Goal: Task Accomplishment & Management: Manage account settings

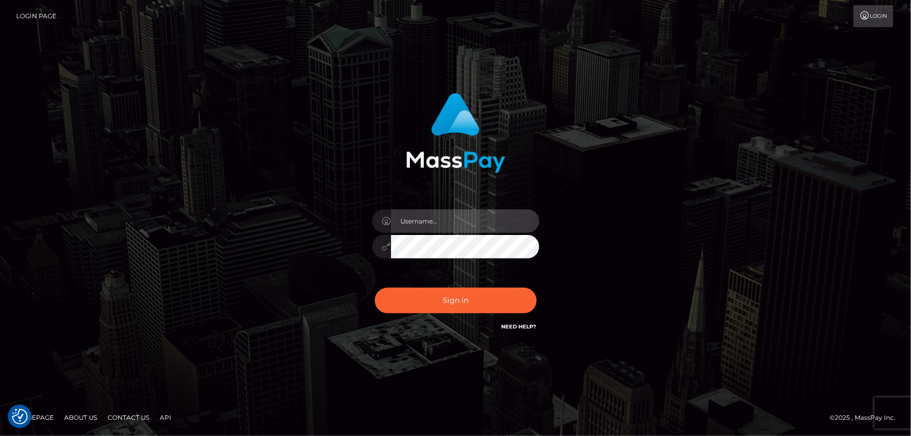
type input "[PERSON_NAME].Cirnat"
click at [528, 287] on div at bounding box center [443, 317] width 214 height 119
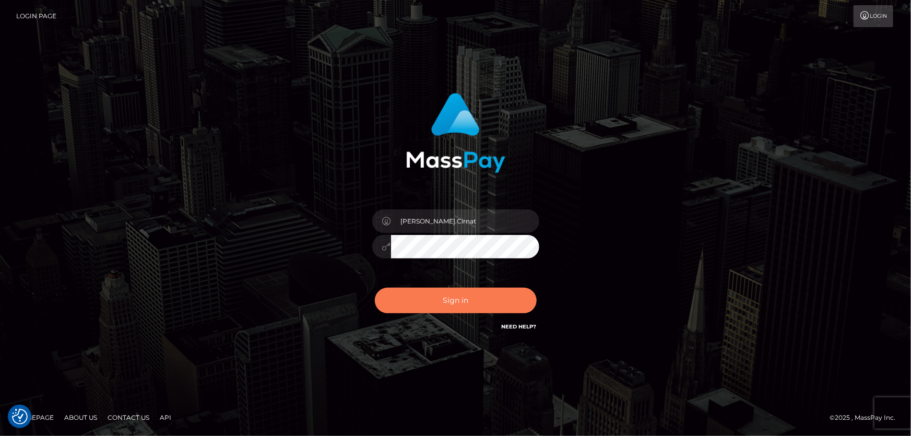
click at [475, 292] on button "Sign in" at bounding box center [456, 301] width 162 height 26
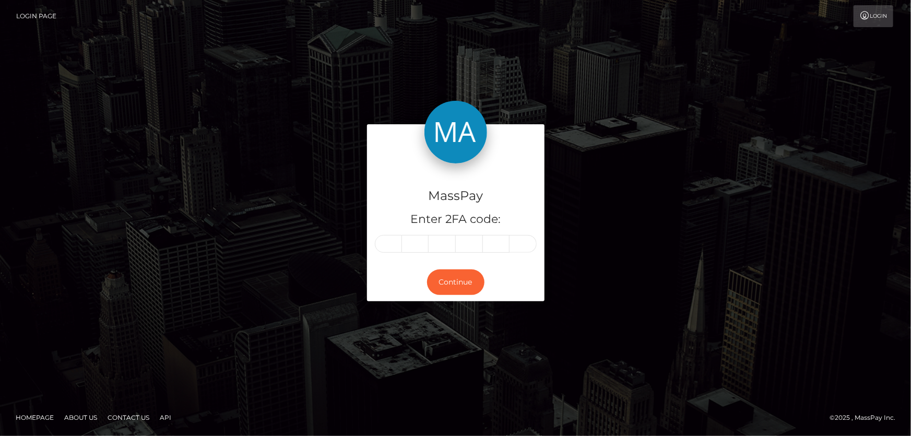
click at [392, 242] on input "text" at bounding box center [388, 244] width 27 height 18
type input "2"
type input "1"
type input "0"
type input "2"
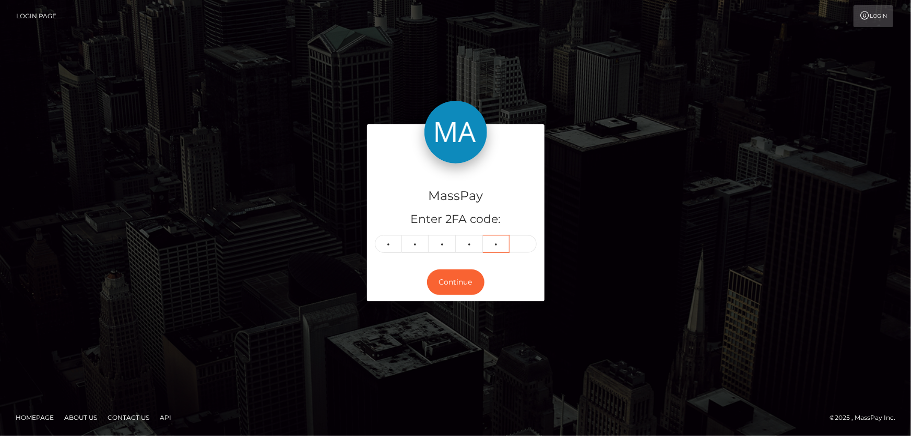
type input "3"
type input "5"
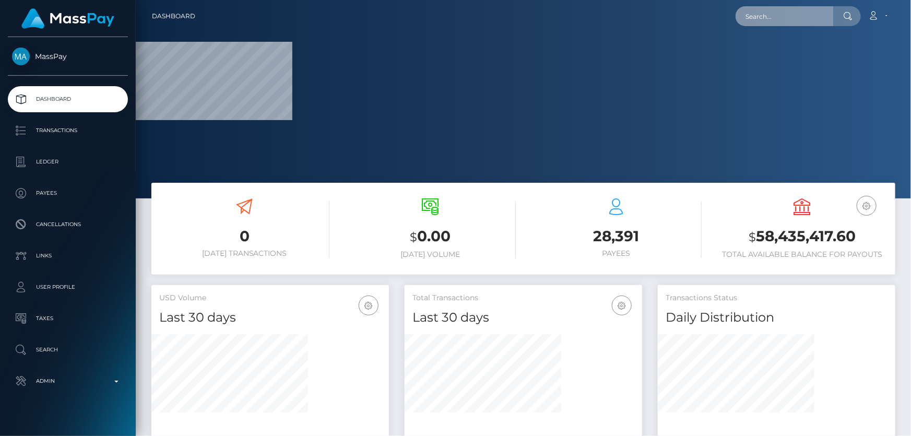
paste input "424616349973618688"
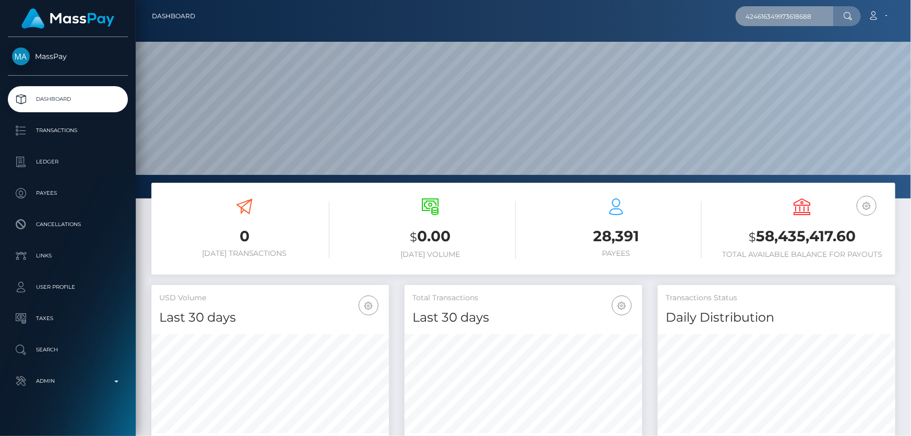
scroll to position [185, 237]
type input "424616349973618688"
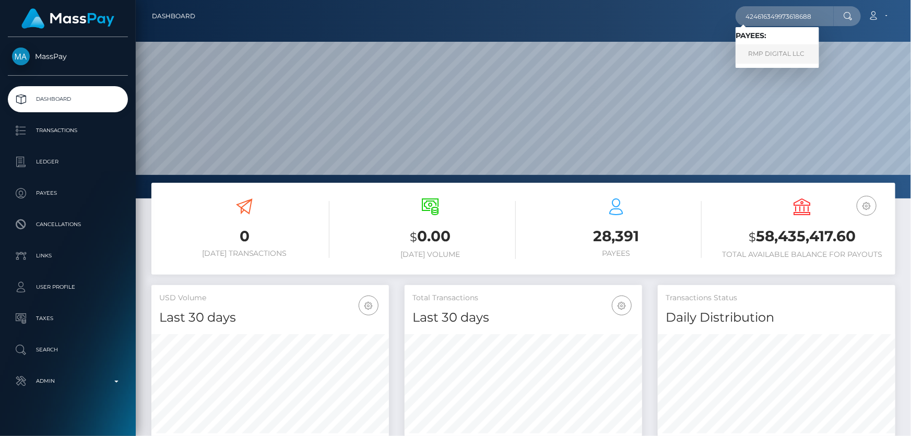
click at [782, 54] on link "RMP DIGITAL LLC" at bounding box center [778, 53] width 84 height 19
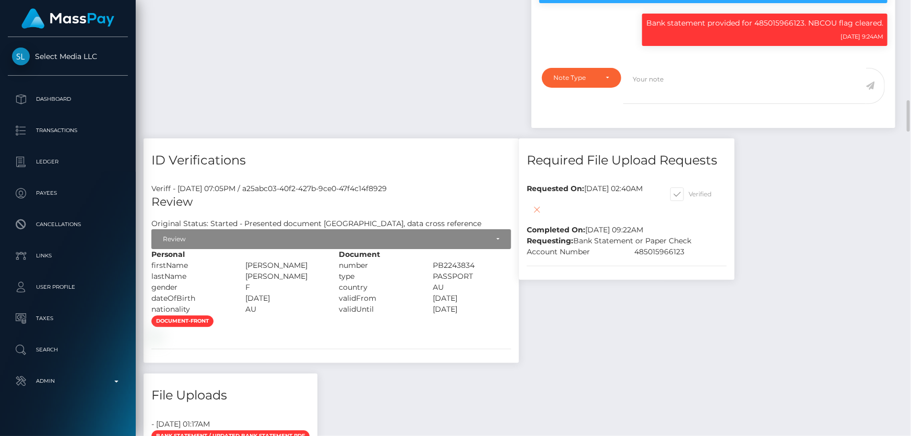
scroll to position [125, 237]
click at [531, 203] on icon at bounding box center [537, 209] width 13 height 13
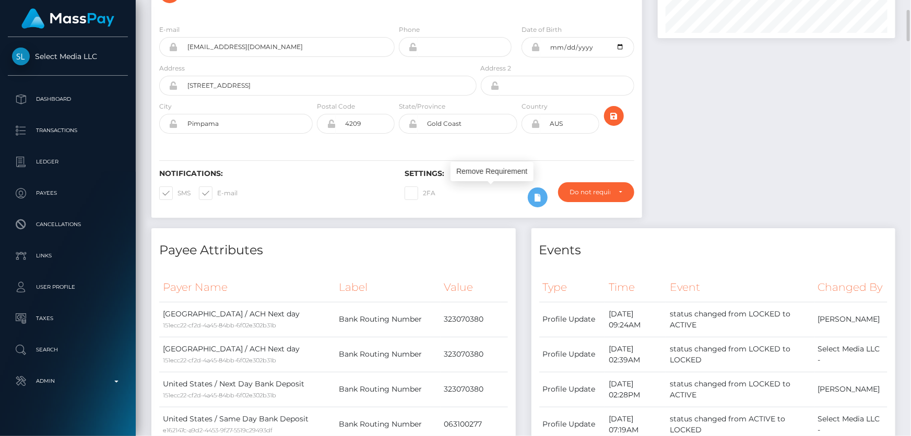
scroll to position [0, 0]
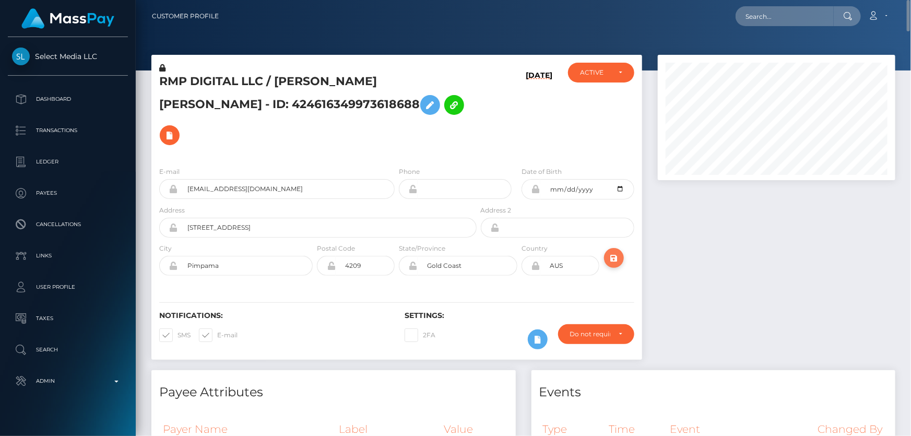
click at [614, 252] on icon "submit" at bounding box center [614, 258] width 13 height 13
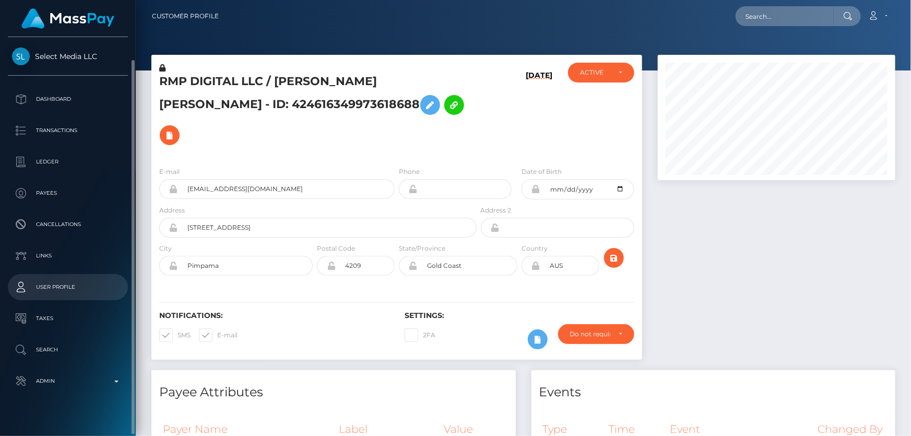
scroll to position [11, 0]
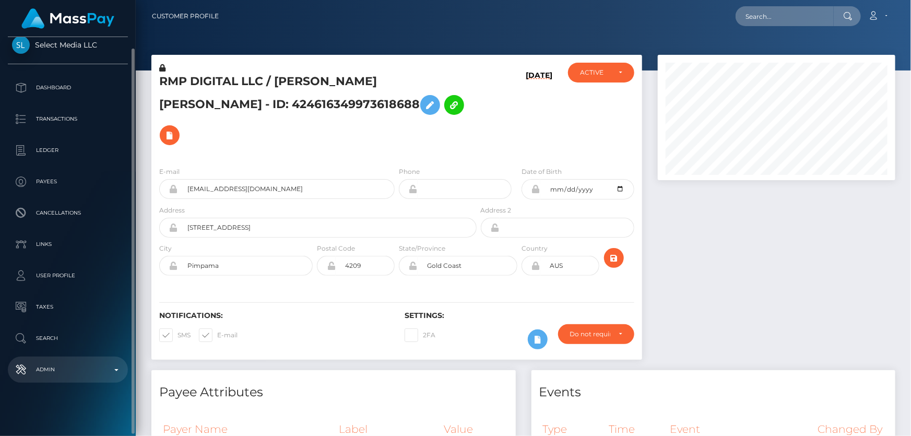
click at [79, 376] on p "Admin" at bounding box center [68, 370] width 112 height 16
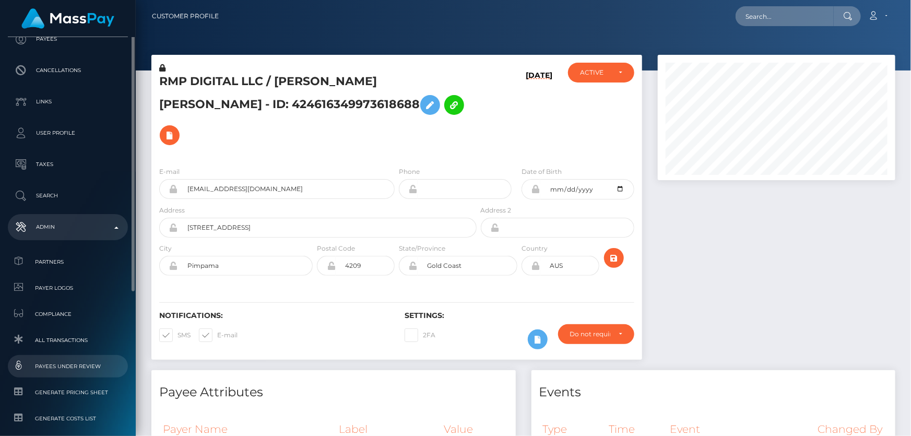
scroll to position [202, 0]
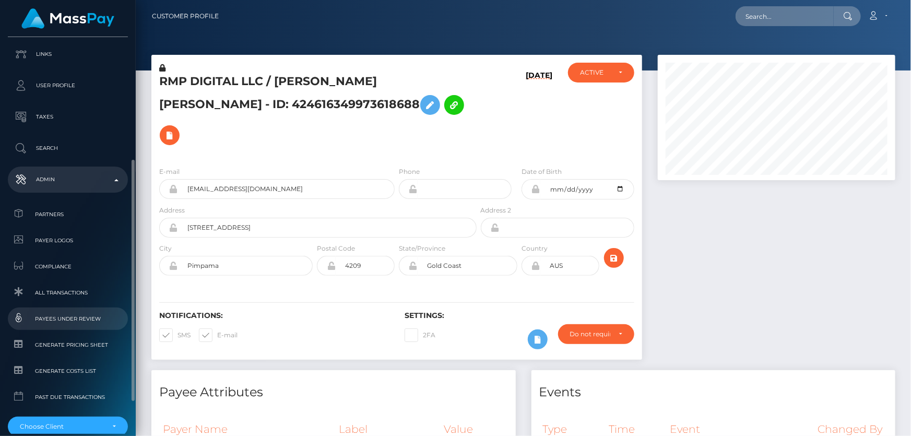
click at [85, 319] on span "Payees under Review" at bounding box center [68, 319] width 112 height 12
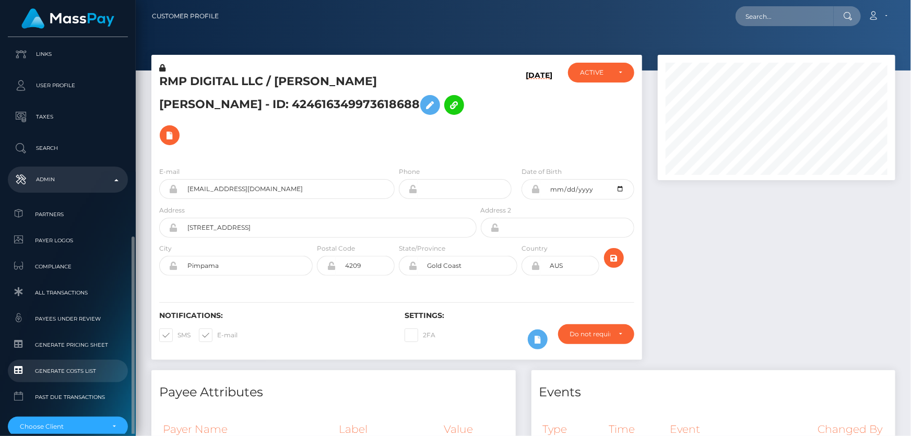
scroll to position [256, 0]
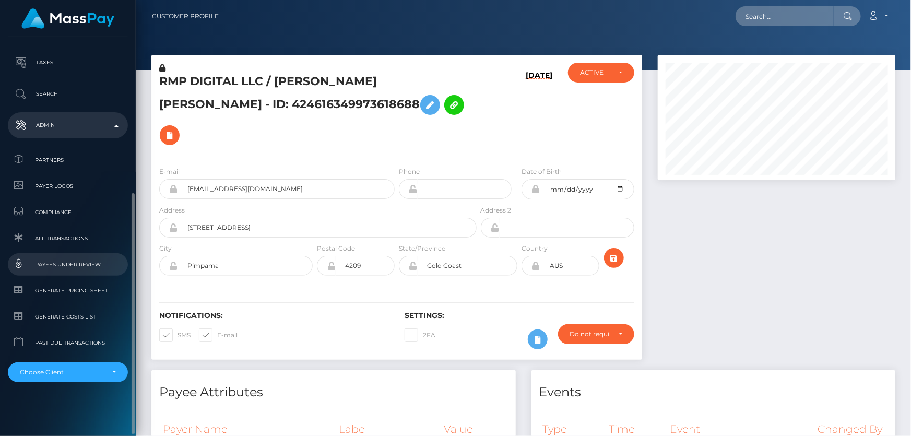
click at [79, 268] on span "Payees under Review" at bounding box center [68, 264] width 112 height 12
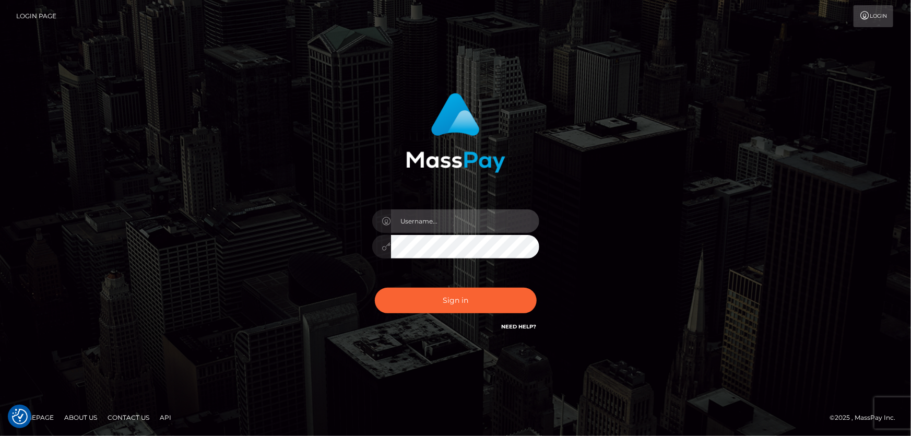
type input "[PERSON_NAME].Cirnat"
click at [535, 287] on div at bounding box center [443, 317] width 214 height 119
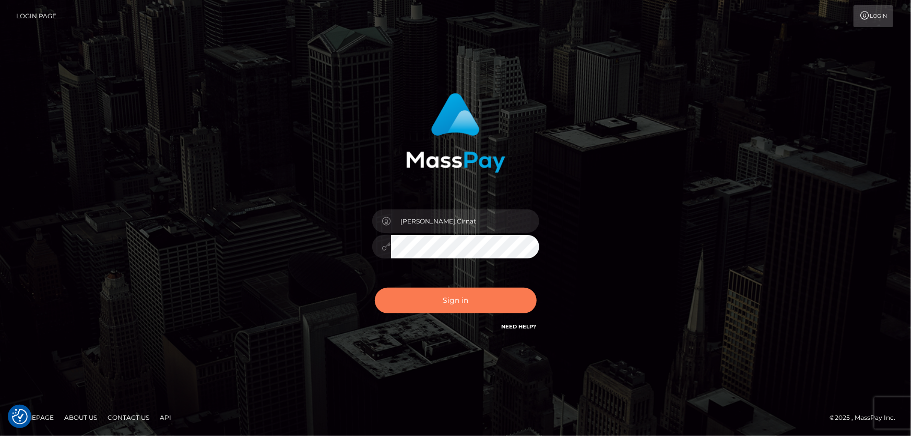
click at [424, 306] on button "Sign in" at bounding box center [456, 301] width 162 height 26
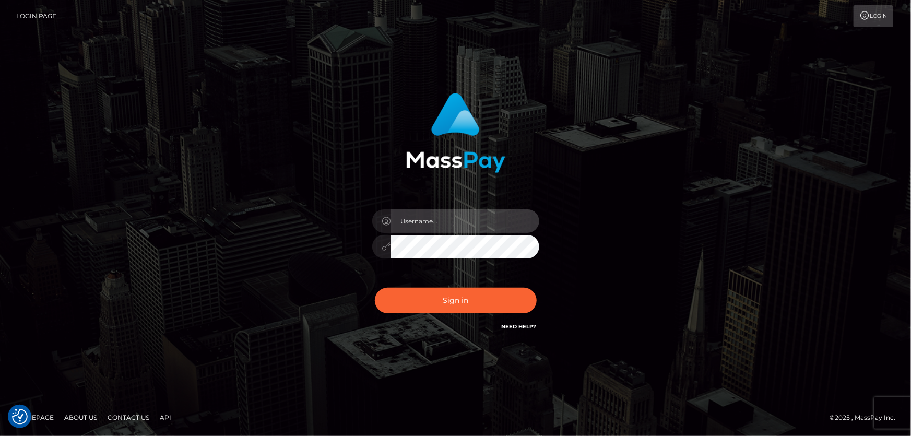
type input "Dan.Cirnat"
click at [536, 285] on div at bounding box center [443, 317] width 214 height 119
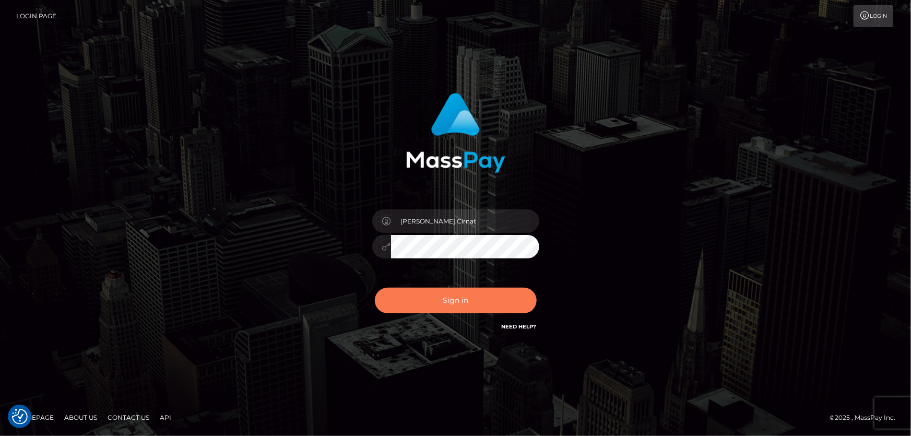
click at [419, 295] on button "Sign in" at bounding box center [456, 301] width 162 height 26
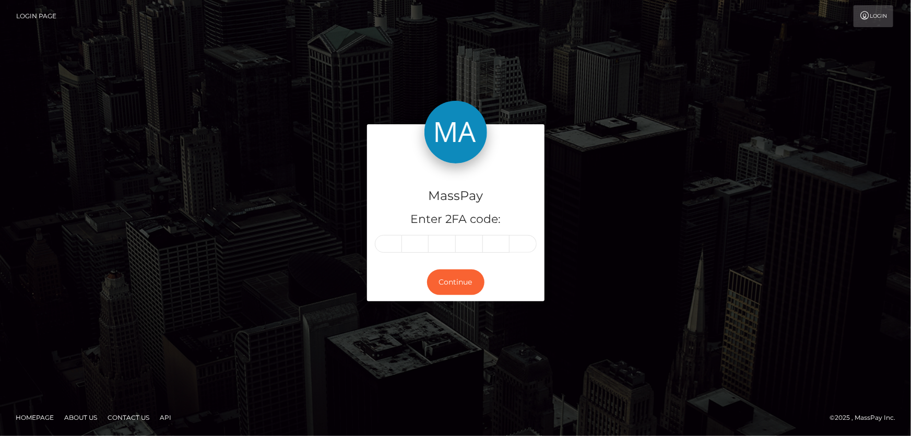
click at [393, 241] on input "text" at bounding box center [388, 244] width 27 height 18
type input "4"
type input "1"
type input "2"
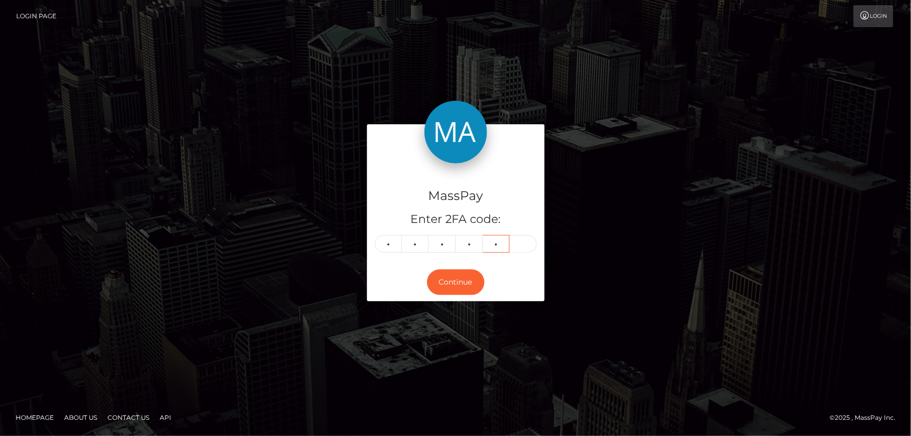
type input "3"
type input "9"
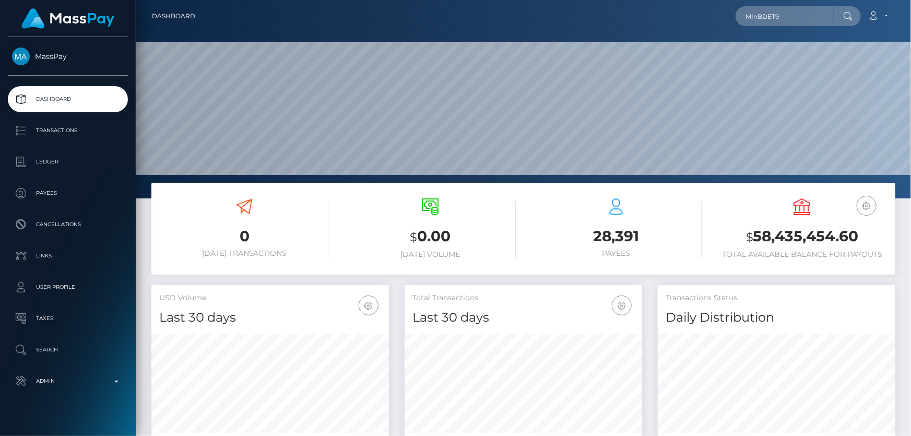
scroll to position [185, 237]
type input "MInBDET9"
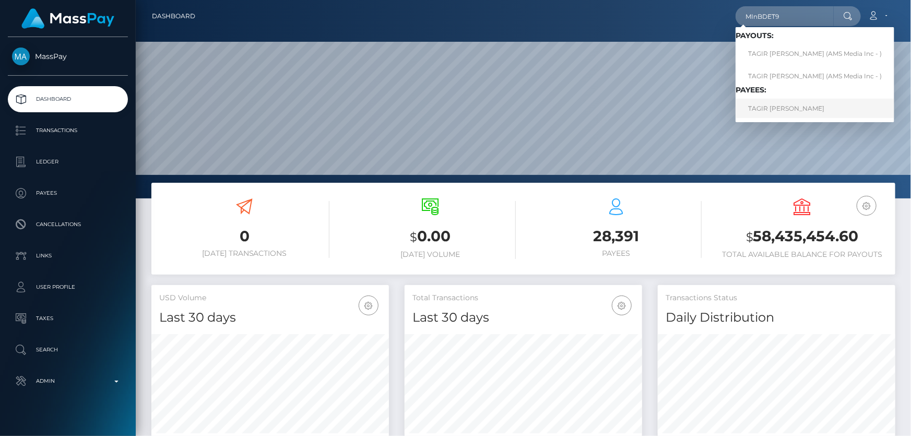
click at [829, 104] on link "TAGIR RENATOVICH YUMANGULOV" at bounding box center [815, 108] width 159 height 19
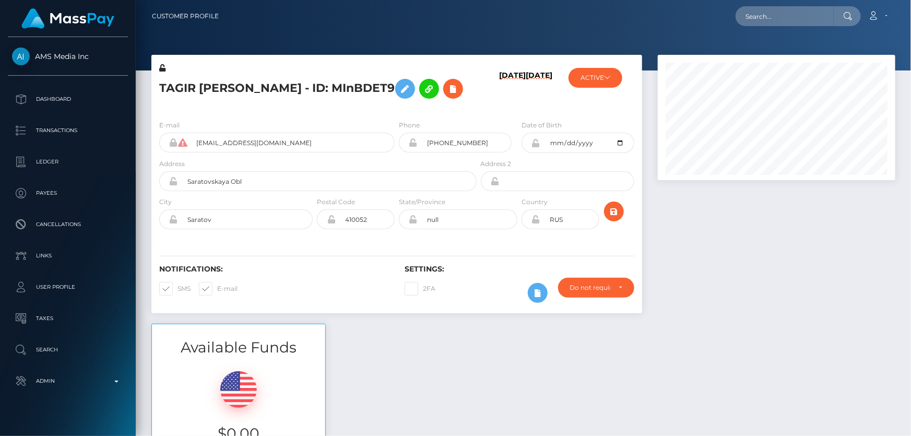
scroll to position [125, 237]
click at [608, 82] on button "ACTIVE" at bounding box center [596, 78] width 54 height 20
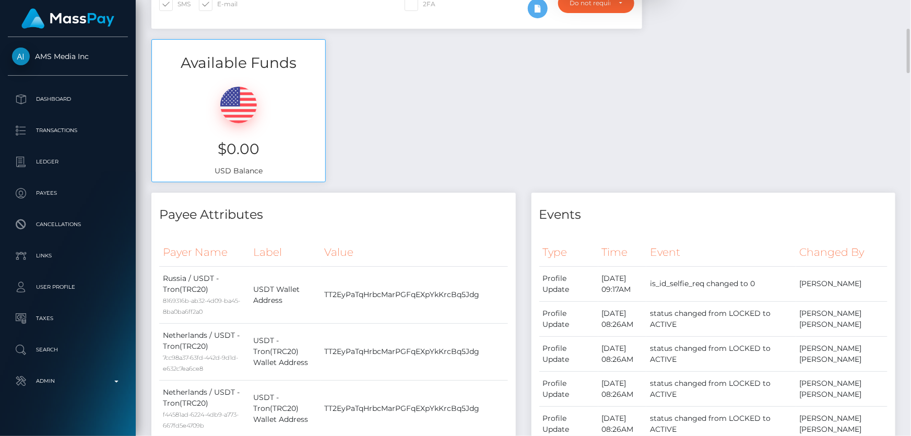
scroll to position [0, 0]
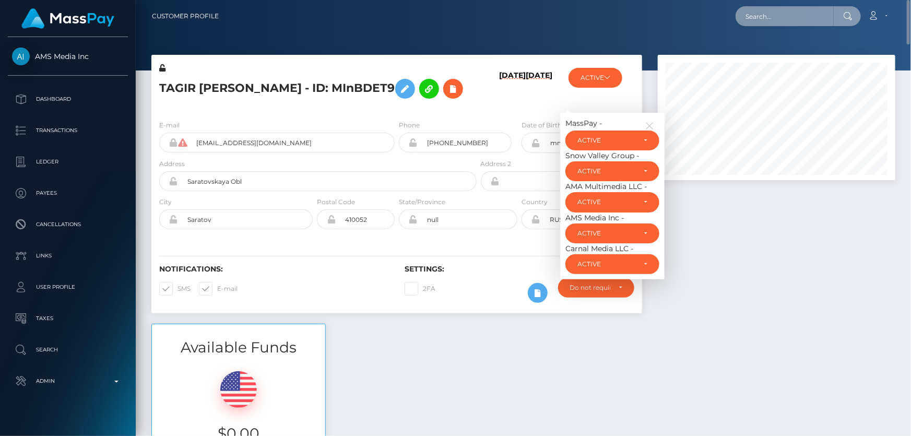
paste input "poact_d3DB97QGcZhi"
type input "poact_d3DB97QGcZhi"
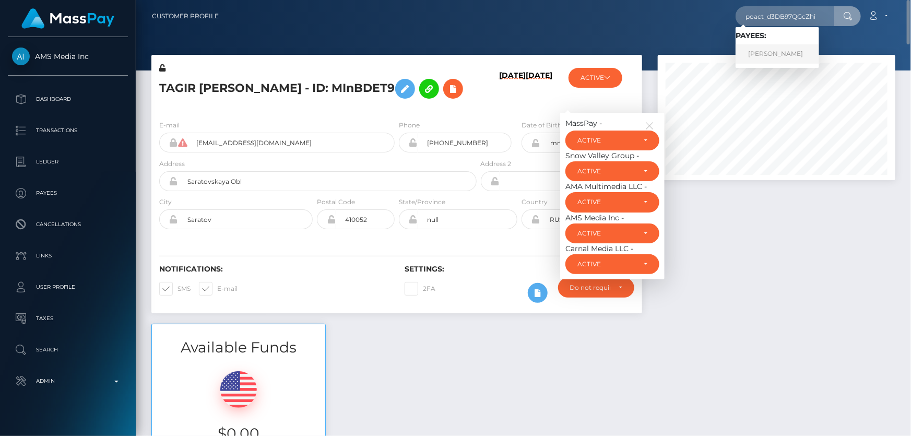
click at [784, 55] on link "MAJHARUL ISLAM TAMJID" at bounding box center [778, 53] width 84 height 19
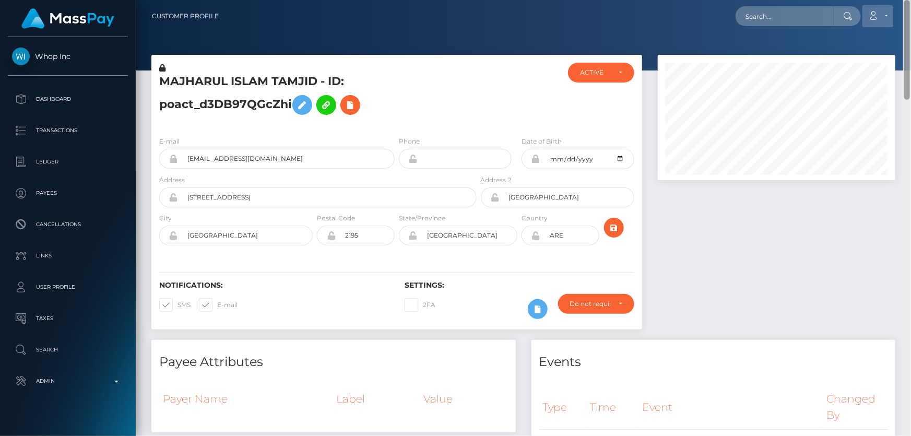
drag, startPoint x: 907, startPoint y: 173, endPoint x: 888, endPoint y: 25, distance: 149.4
click at [888, 25] on div "Customer Profile Loading... Loading..." at bounding box center [523, 218] width 775 height 436
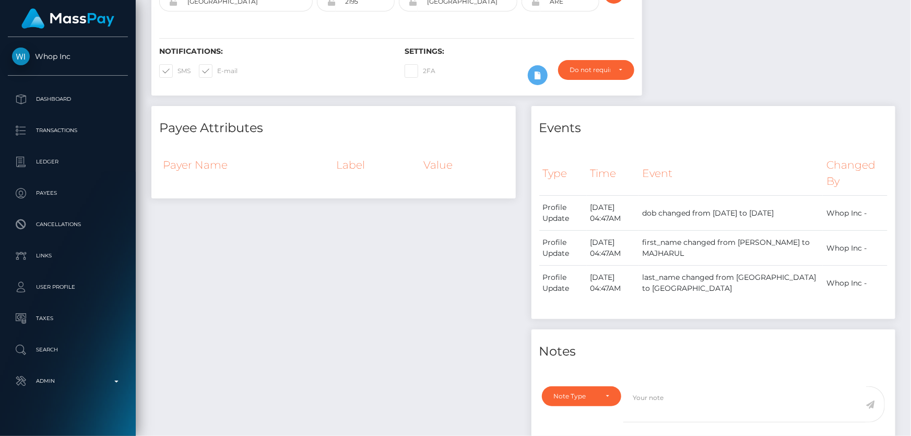
scroll to position [44, 0]
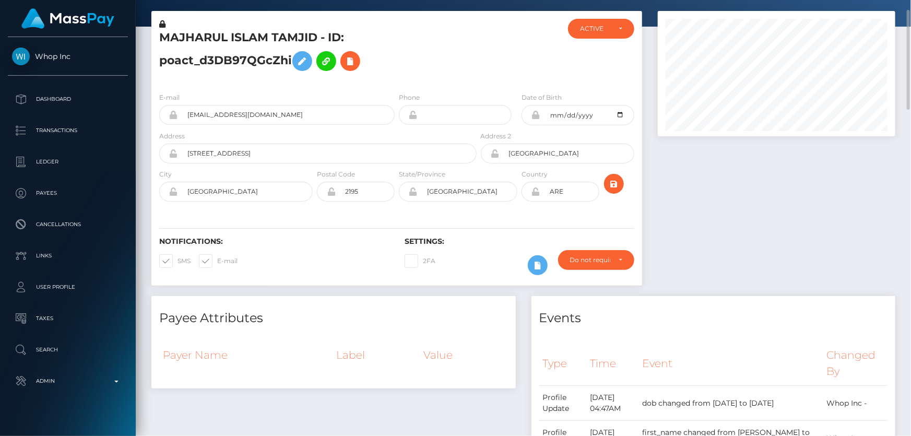
click at [234, 64] on h5 "MAJHARUL ISLAM TAMJID - ID: poact_d3DB97QGcZhi" at bounding box center [315, 53] width 312 height 46
drag, startPoint x: 234, startPoint y: 64, endPoint x: 219, endPoint y: 64, distance: 15.1
click at [219, 64] on h5 "MAJHARUL ISLAM TAMJID - ID: poact_d3DB97QGcZhi" at bounding box center [315, 53] width 312 height 46
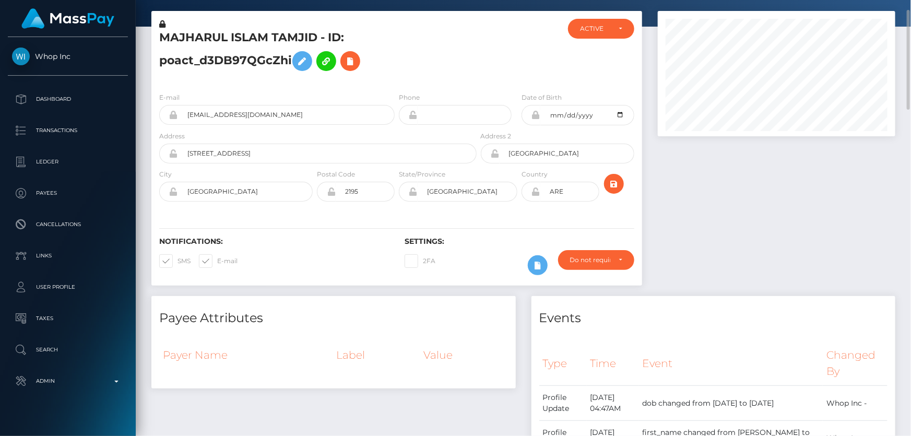
click at [219, 64] on h5 "MAJHARUL ISLAM TAMJID - ID: poact_d3DB97QGcZhi" at bounding box center [315, 53] width 312 height 46
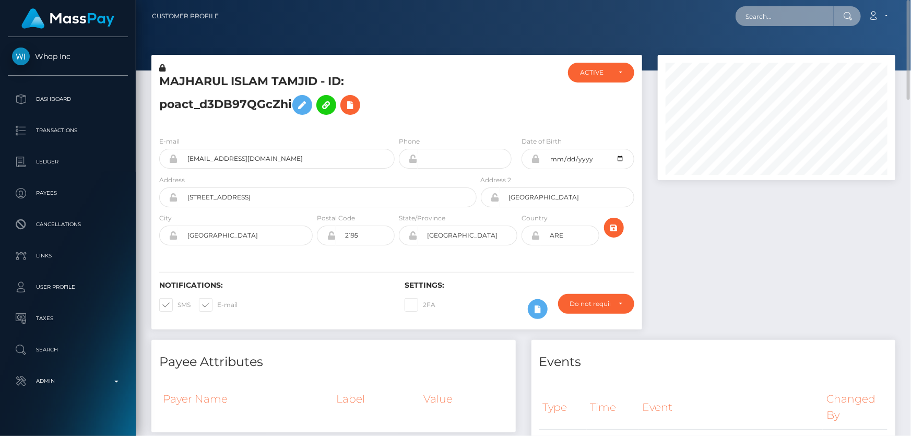
paste input "[EMAIL_ADDRESS][DOMAIN_NAME]"
type input "[EMAIL_ADDRESS][DOMAIN_NAME]"
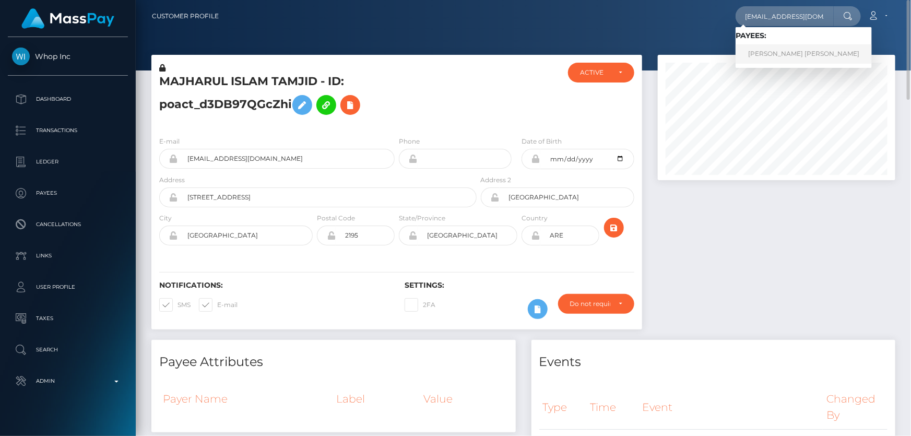
scroll to position [0, 0]
click at [766, 57] on link "Mitali Ganesh Revdekar" at bounding box center [804, 53] width 136 height 19
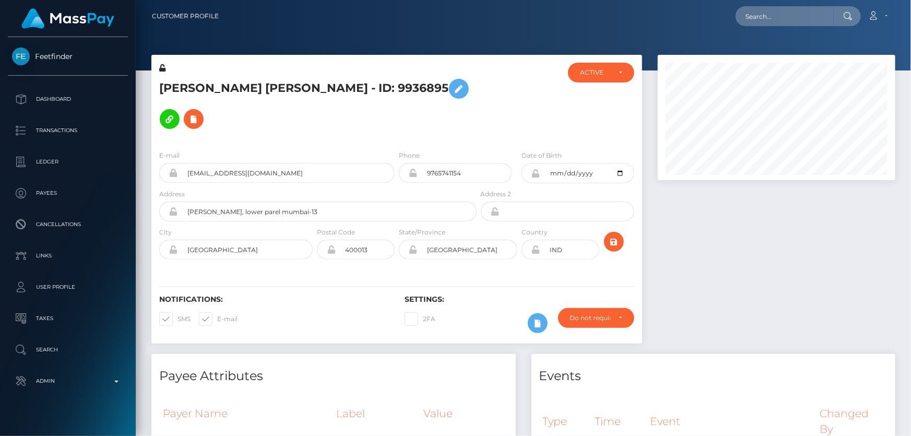
scroll to position [125, 237]
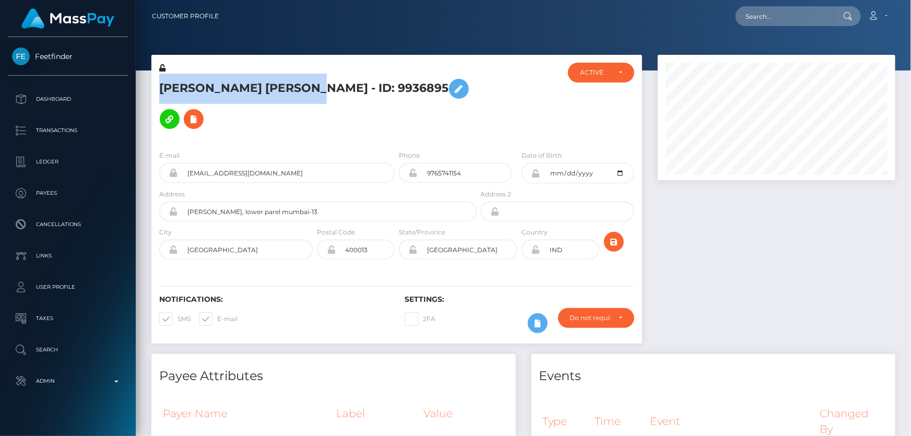
drag, startPoint x: 298, startPoint y: 89, endPoint x: 167, endPoint y: 85, distance: 131.6
click at [162, 82] on h5 "[PERSON_NAME] [PERSON_NAME] - ID: 9936895" at bounding box center [315, 104] width 312 height 61
copy h5 "[PERSON_NAME] [PERSON_NAME]"
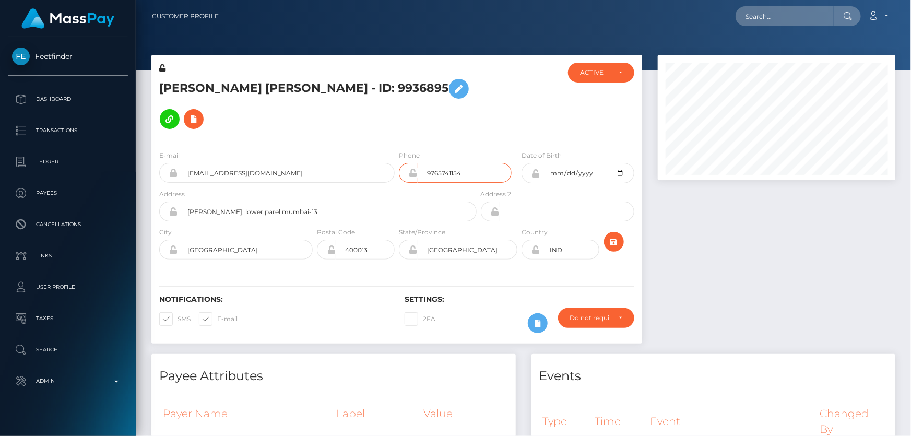
drag, startPoint x: 463, startPoint y: 145, endPoint x: 398, endPoint y: 157, distance: 66.4
click at [398, 157] on div "Phone 9765741154" at bounding box center [458, 169] width 123 height 39
paste input "6"
type input "9765641154"
click at [615, 235] on icon "submit" at bounding box center [614, 241] width 13 height 13
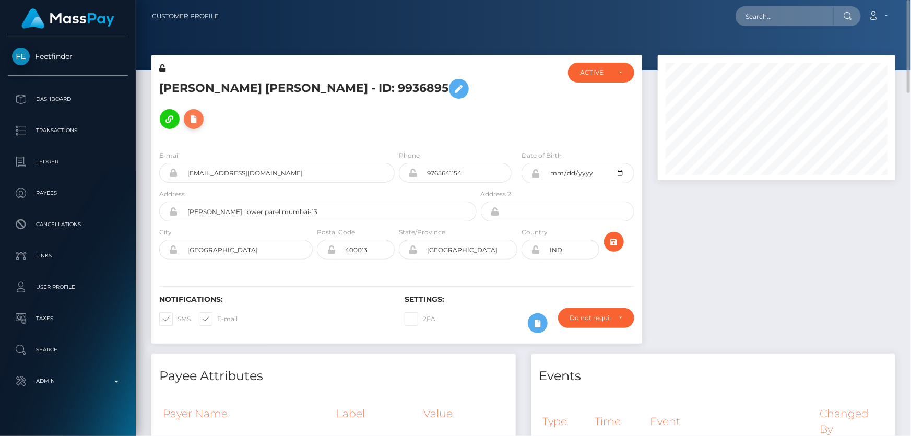
click at [200, 113] on icon at bounding box center [193, 119] width 13 height 13
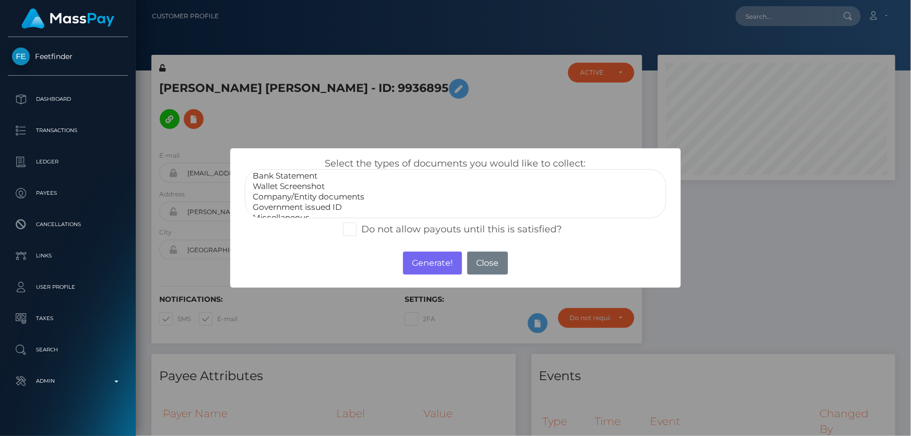
scroll to position [20, 0]
select select "Miscellaneous"
click at [295, 208] on option "Miscellaneous" at bounding box center [455, 210] width 407 height 10
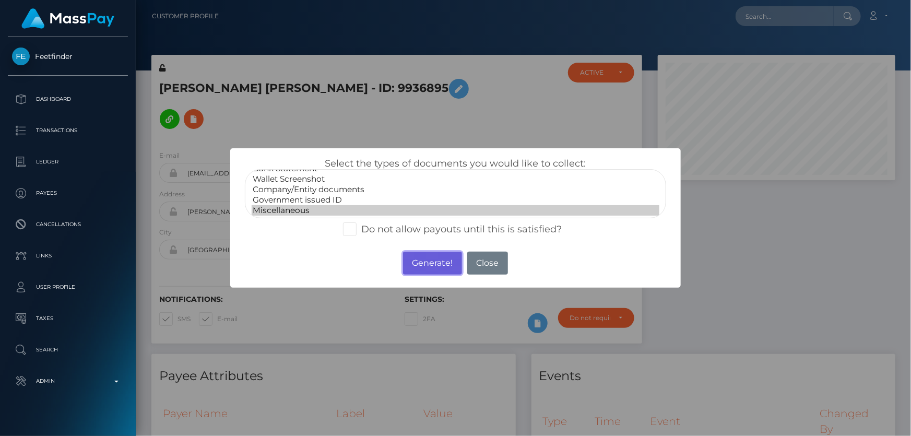
click at [439, 265] on button "Generate!" at bounding box center [432, 263] width 59 height 23
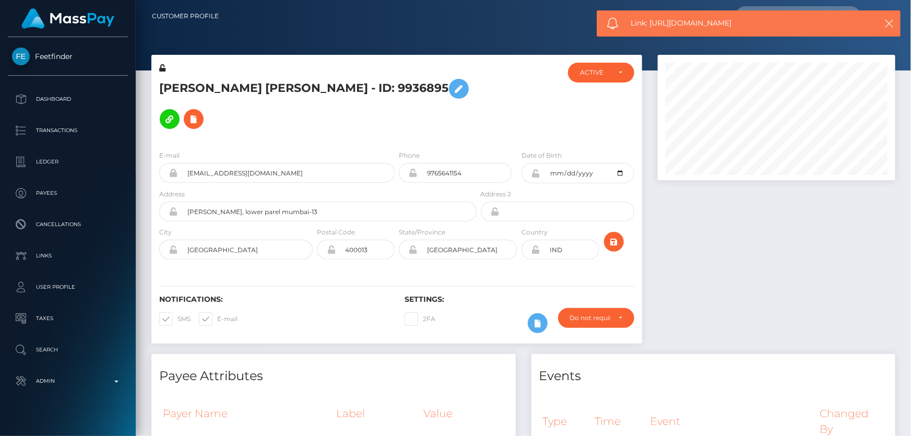
drag, startPoint x: 747, startPoint y: 24, endPoint x: 651, endPoint y: 26, distance: 96.1
click at [651, 26] on span "Link: [URL][DOMAIN_NAME]" at bounding box center [746, 23] width 231 height 11
copy span "[URL][DOMAIN_NAME]"
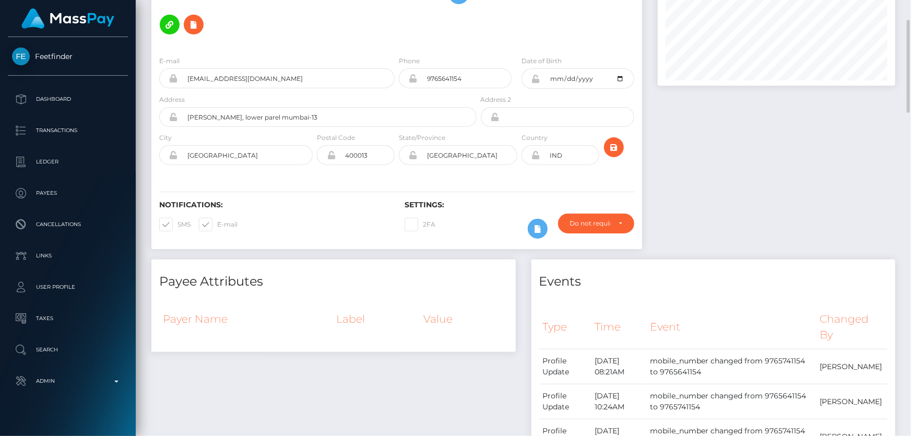
scroll to position [0, 0]
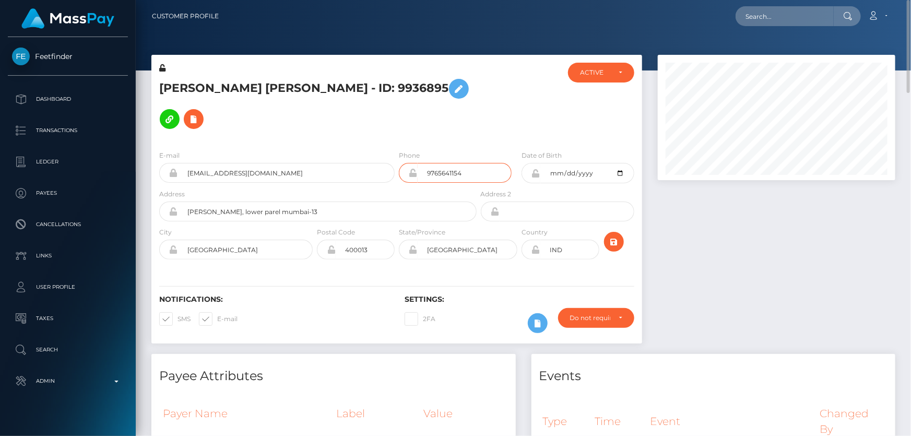
drag, startPoint x: 431, startPoint y: 142, endPoint x: 421, endPoint y: 143, distance: 10.5
click at [421, 163] on input "9765641154" at bounding box center [465, 173] width 94 height 20
click at [273, 100] on h5 "Mitali Ganesh Revdekar - ID: 9936895" at bounding box center [315, 104] width 312 height 61
click at [324, 96] on h5 "Mitali Ganesh Revdekar - ID: 9936895" at bounding box center [315, 104] width 312 height 61
drag, startPoint x: 772, startPoint y: 26, endPoint x: 772, endPoint y: 11, distance: 14.6
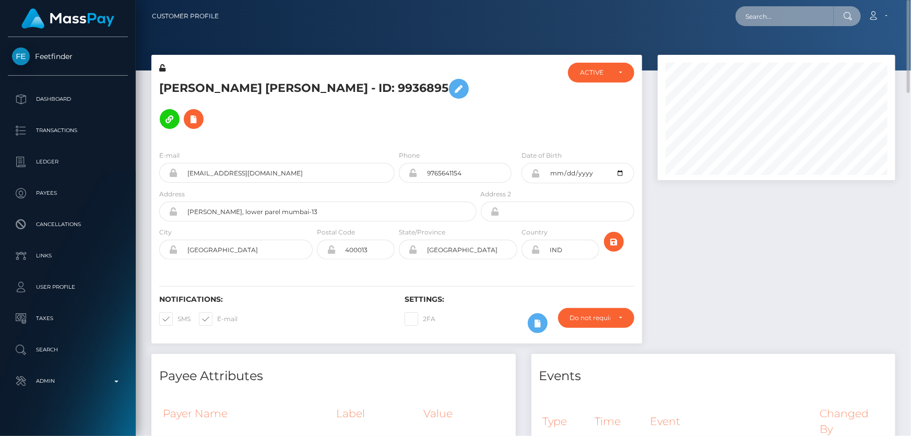
paste input "poact_4r7sI7e5hZQu"
type input "poact_4r7sI7e5hZQu"
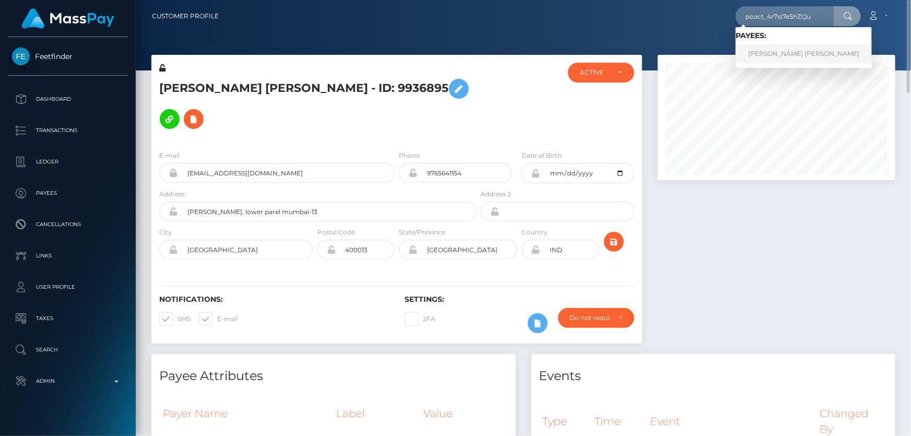
click at [803, 50] on link "Ahmed Hesham Abdelaziz Mohamed" at bounding box center [804, 53] width 136 height 19
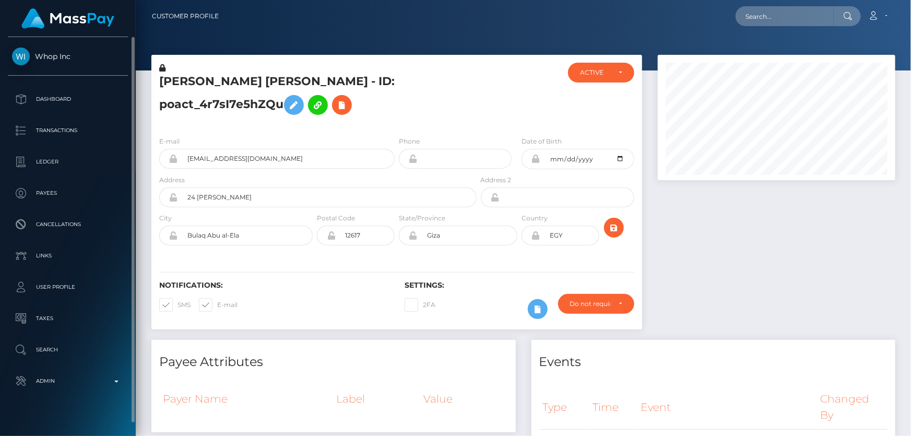
scroll to position [125, 237]
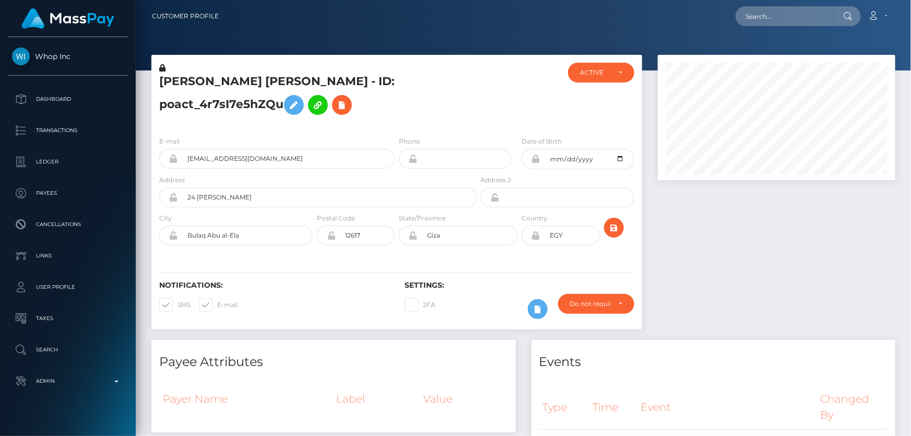
click at [844, 287] on div at bounding box center [776, 197] width 253 height 285
click at [453, 106] on h5 "Ahmed Hesham Abdelaziz Mohamed - ID: poact_4r7sI7e5hZQu" at bounding box center [315, 97] width 312 height 46
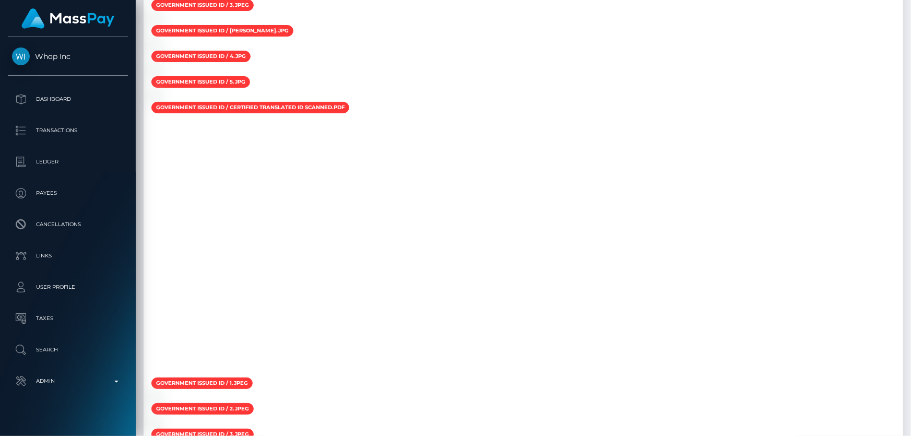
scroll to position [0, 0]
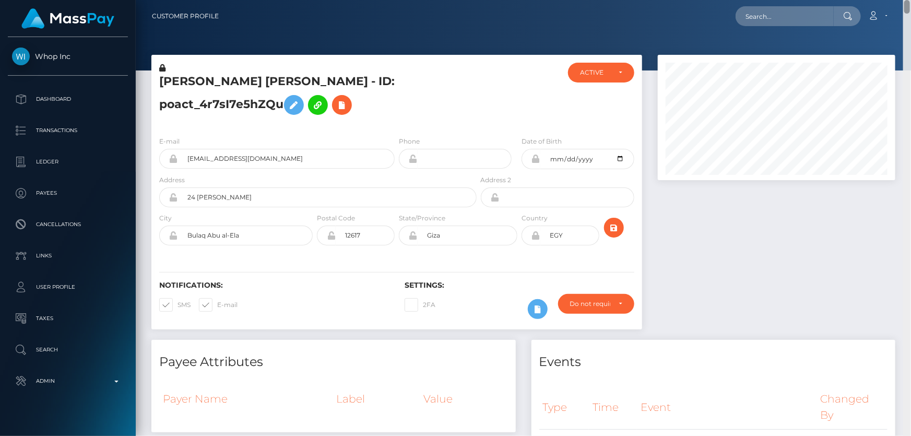
drag, startPoint x: 907, startPoint y: 428, endPoint x: 910, endPoint y: -35, distance: 463.6
click at [910, 0] on html "Whop Inc Dashboard Transactions Ledger Payees Cancellations Links" at bounding box center [455, 218] width 911 height 436
click at [479, 88] on div at bounding box center [520, 95] width 82 height 65
click at [489, 108] on div at bounding box center [520, 95] width 82 height 65
click at [216, 106] on h5 "Ahmed Hesham Abdelaziz Mohamed - ID: poact_4r7sI7e5hZQu" at bounding box center [315, 97] width 312 height 46
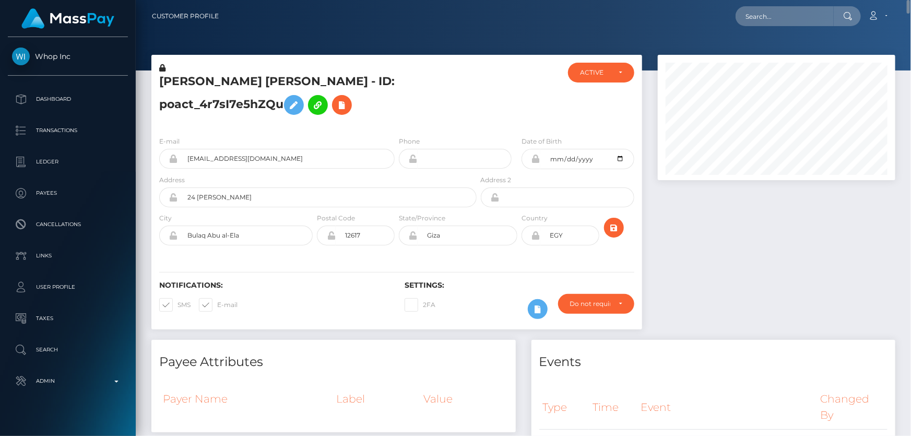
click at [216, 106] on h5 "Ahmed Hesham Abdelaziz Mohamed - ID: poact_4r7sI7e5hZQu" at bounding box center [315, 97] width 312 height 46
copy h5 "Ahmed Hesham Abdelaziz Mohamed - ID: poact_4r7sI7e5hZQu"
paste input "99fcf8be-b03a-410e-b7d0-2564651cf2a1"
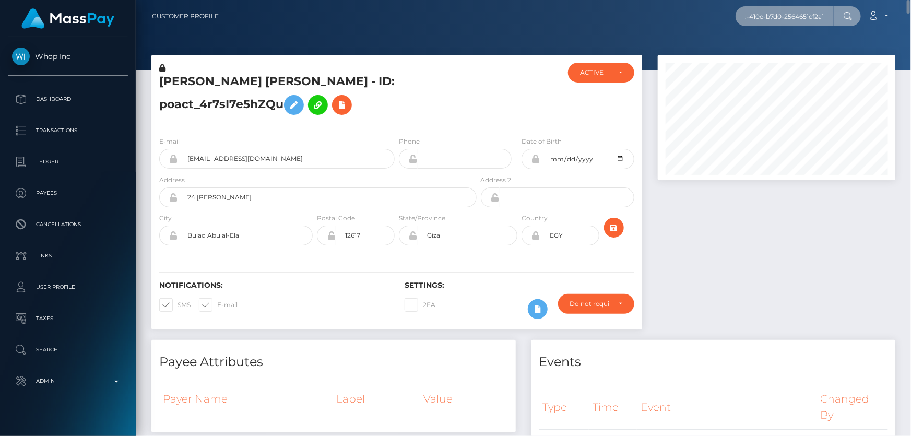
type input "99fcf8be-b03a-410e-b7d0-2564651cf2a1"
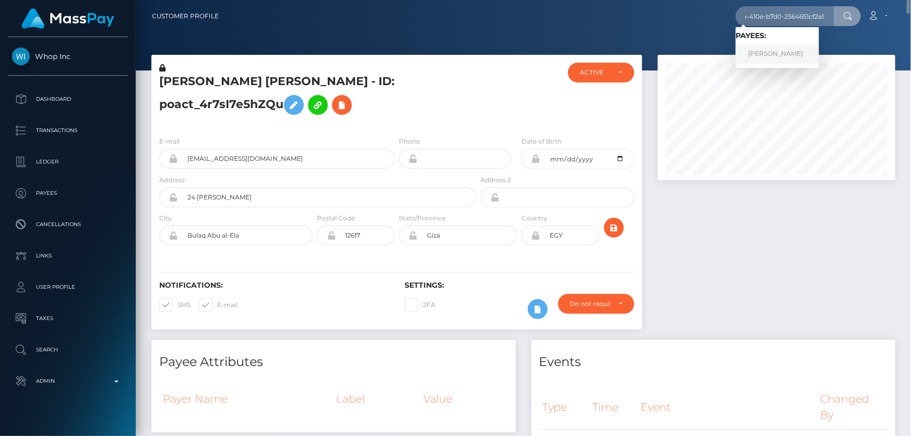
click at [787, 52] on link "MOHAMMED DAUD AMEEN" at bounding box center [778, 53] width 84 height 19
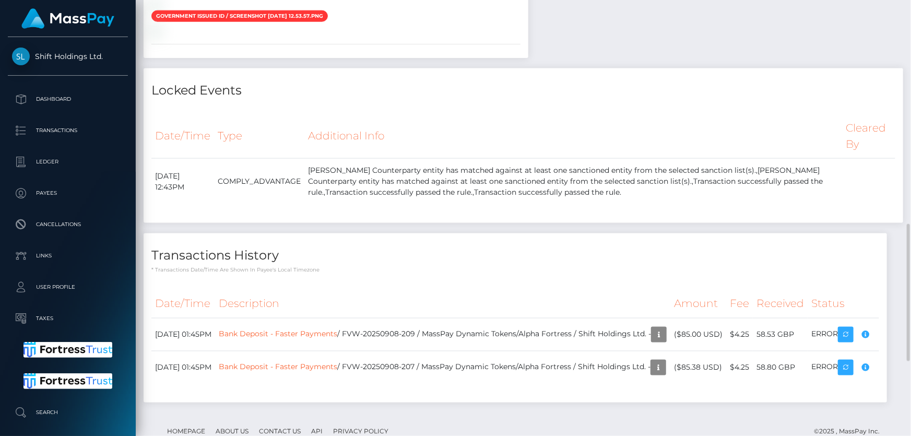
scroll to position [569, 0]
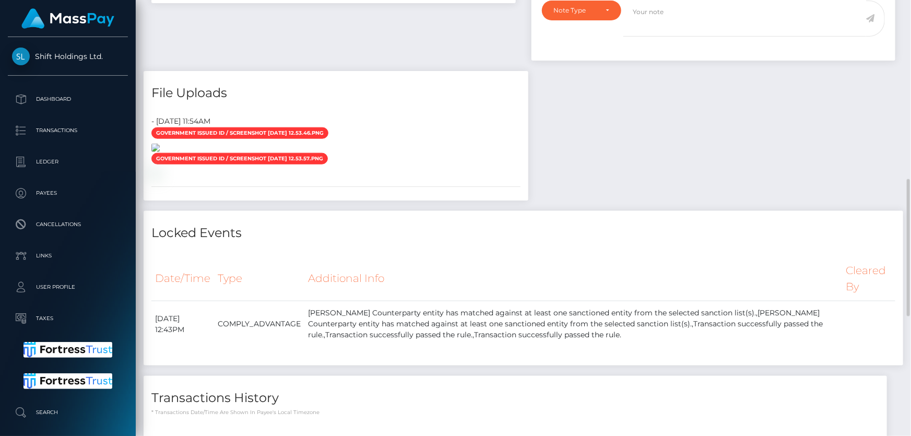
drag, startPoint x: 261, startPoint y: 177, endPoint x: 218, endPoint y: 187, distance: 43.9
drag, startPoint x: 218, startPoint y: 187, endPoint x: 199, endPoint y: 168, distance: 26.6
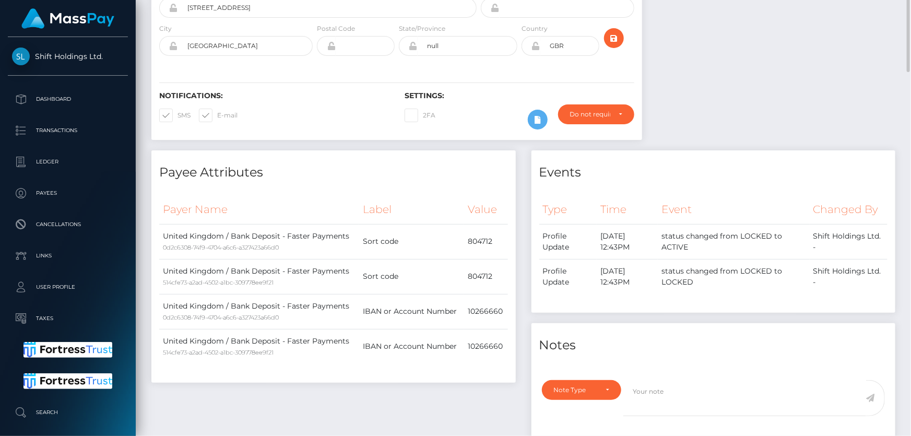
scroll to position [94, 0]
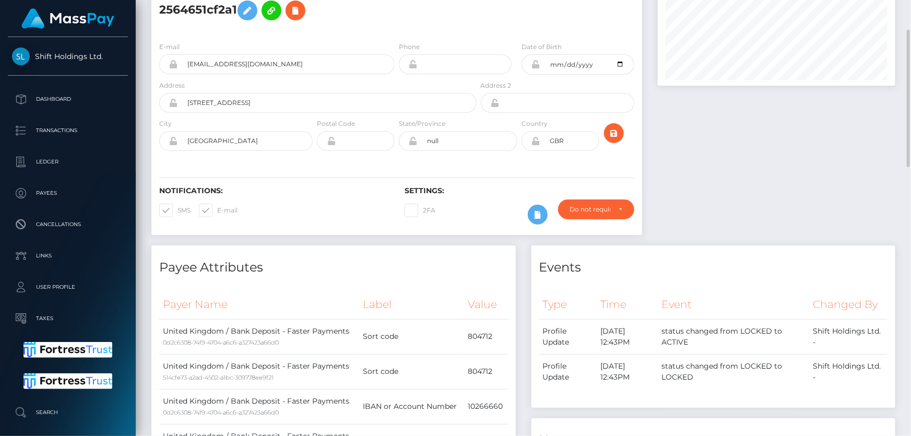
click at [638, 411] on div "Events Type Time Event Changed By" at bounding box center [714, 395] width 380 height 300
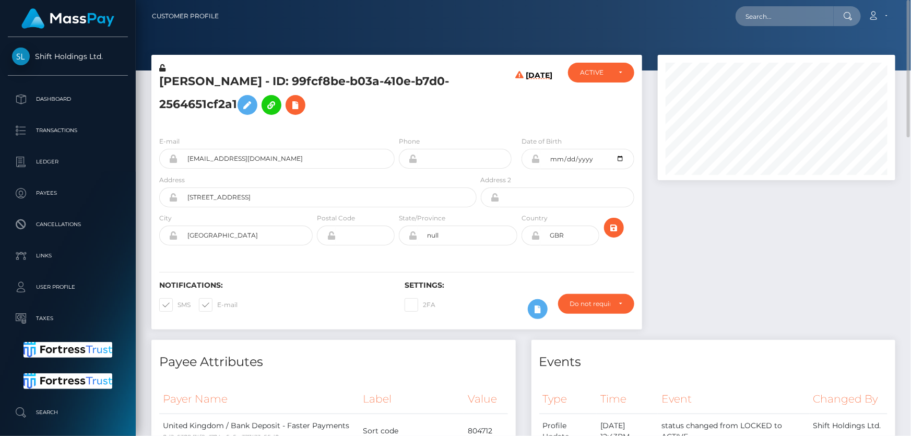
click at [431, 104] on h5 "MOHAMMED DAUD AMEEN - ID: 99fcf8be-b03a-410e-b7d0-2564651cf2a1" at bounding box center [315, 97] width 312 height 46
click at [536, 312] on icon at bounding box center [537, 309] width 13 height 13
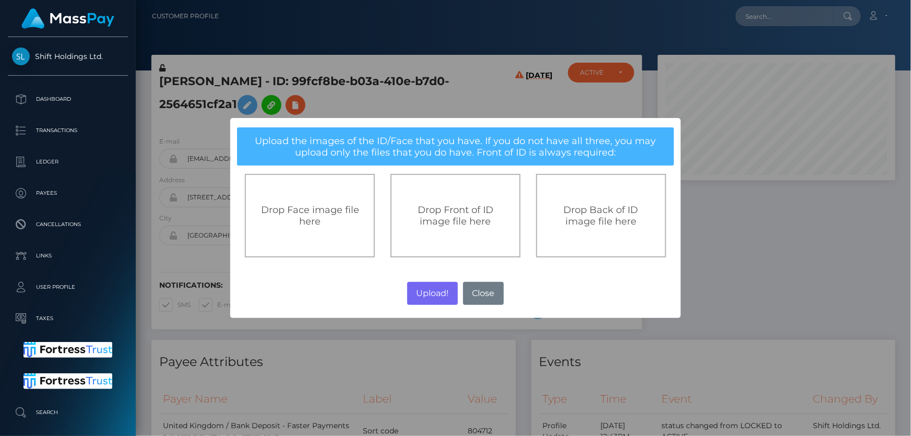
click at [468, 228] on div "Drop Front of ID image file here" at bounding box center [455, 216] width 130 height 84
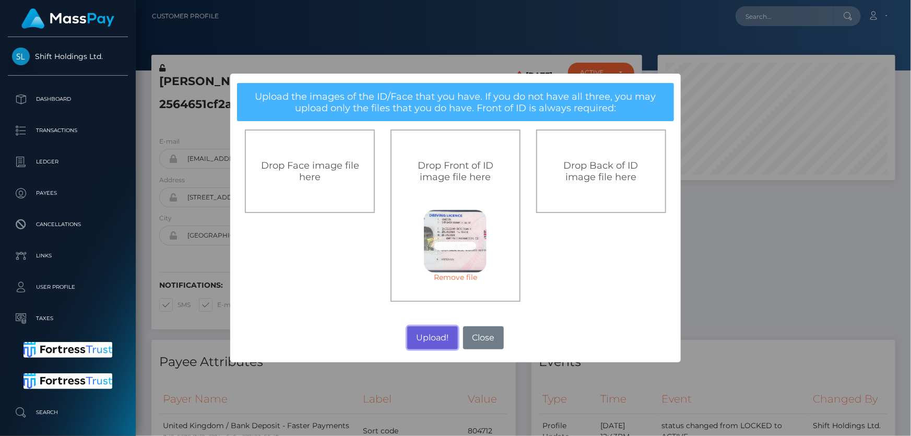
click at [433, 337] on button "Upload!" at bounding box center [432, 337] width 51 height 23
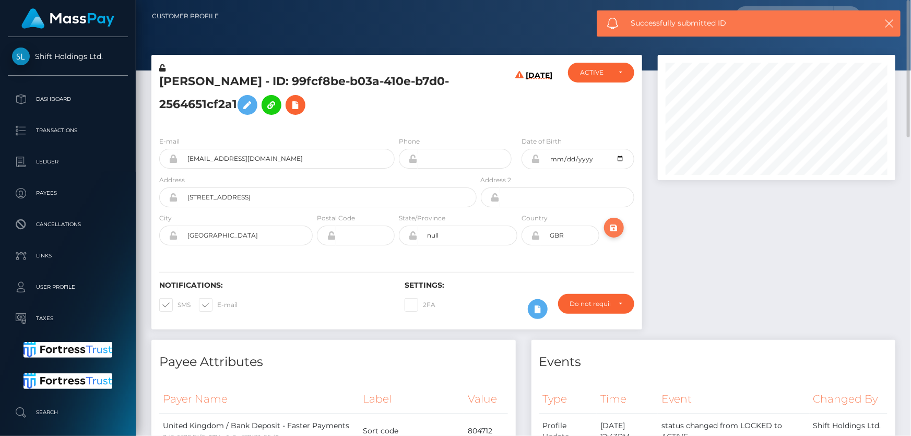
click at [610, 228] on icon "submit" at bounding box center [614, 227] width 13 height 13
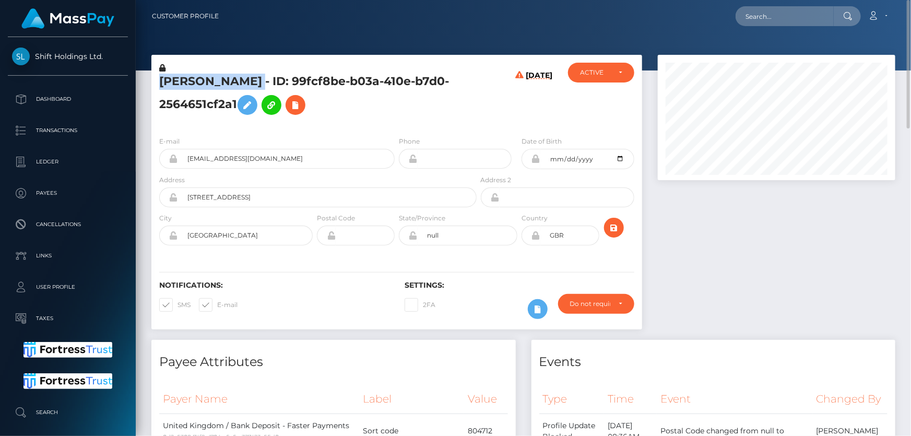
drag, startPoint x: 285, startPoint y: 83, endPoint x: 162, endPoint y: 78, distance: 123.3
click at [162, 78] on h5 "MOHAMMED DAUD AMEEN - ID: 99fcf8be-b03a-410e-b7d0-2564651cf2a1" at bounding box center [315, 97] width 312 height 46
copy h5 "MOHAMMED DAUD AMEEN"
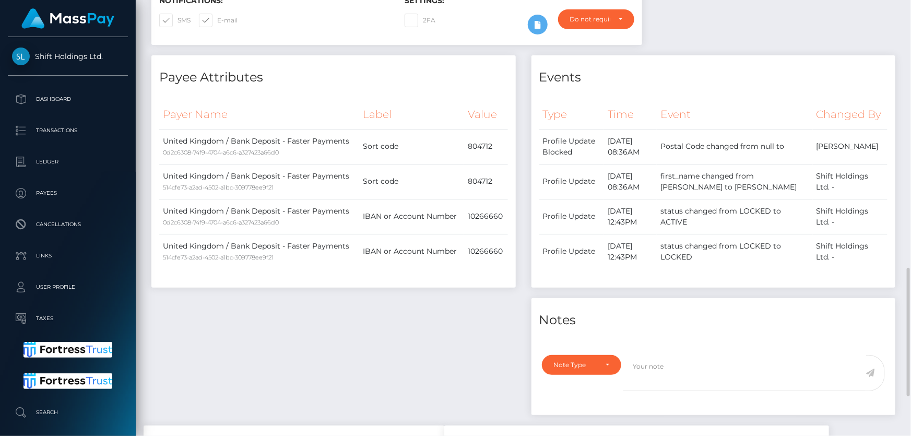
scroll to position [427, 0]
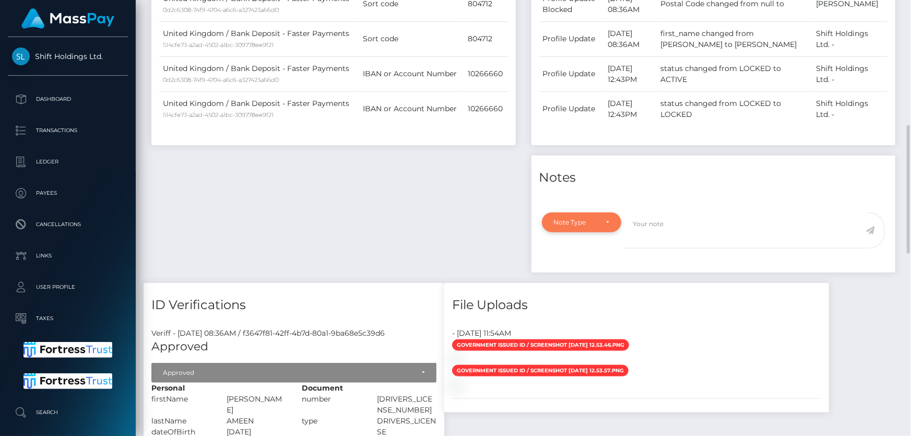
click at [569, 232] on div "Note Type" at bounding box center [582, 222] width 80 height 20
click at [576, 299] on span "Clear Compliance" at bounding box center [582, 294] width 56 height 9
select select "CLEAR_COMPLIANCE"
paste textarea "The hits refer to persons without Middle Names."
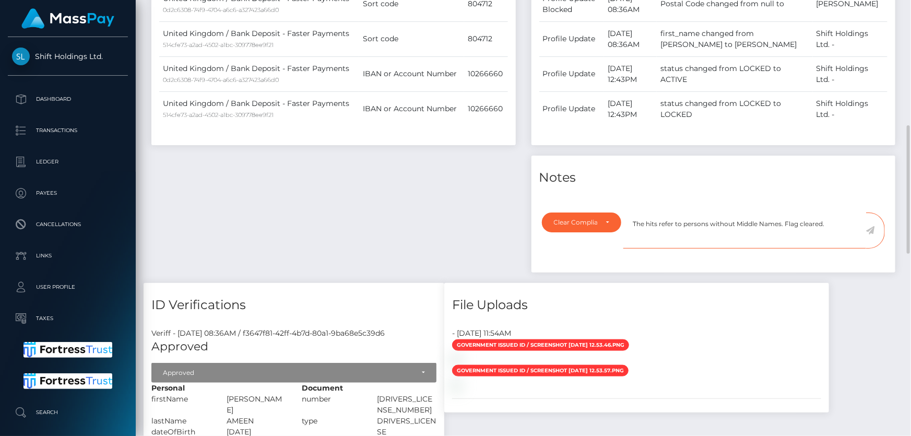
type textarea "The hits refer to persons without Middle Names. Flag cleared."
click at [872, 234] on icon at bounding box center [870, 230] width 9 height 8
click at [381, 250] on div "Payee Attributes Payer Name Label Value United Kingdom / Bank Deposit - Faster …" at bounding box center [334, 98] width 380 height 370
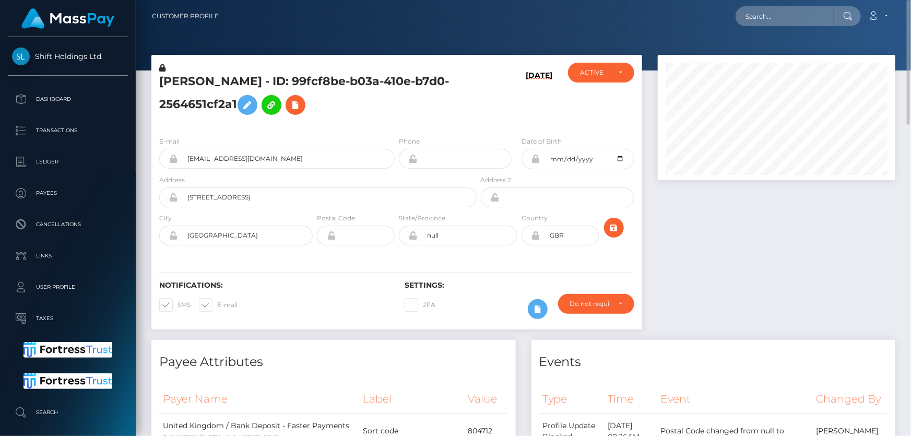
click at [474, 117] on div "MOHAMMED DAUD AMEEN - ID: 99fcf8be-b03a-410e-b7d0-2564651cf2a1" at bounding box center [314, 95] width 327 height 65
click at [223, 102] on h5 "MOHAMMED DAUD AMEEN - ID: 99fcf8be-b03a-410e-b7d0-2564651cf2a1" at bounding box center [315, 97] width 312 height 46
copy h5 "MOHAMMED DAUD AMEEN - ID: 99fcf8be-b03a-410e-b7d0-2564651cf2a1"
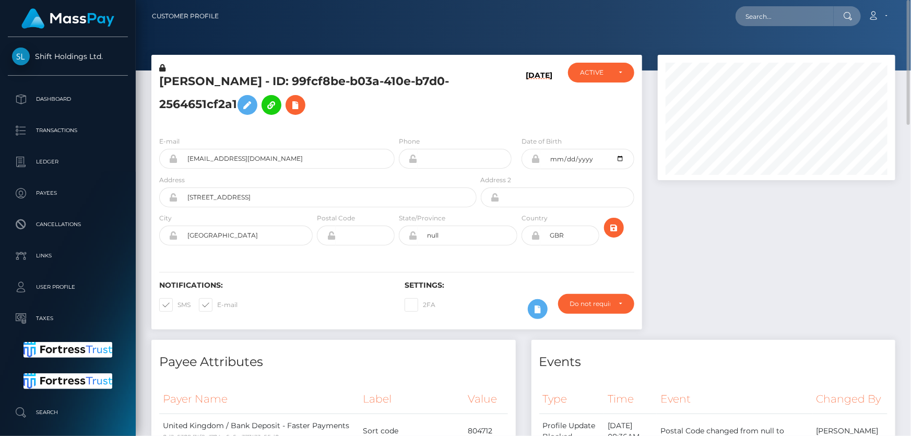
click at [464, 109] on h5 "MOHAMMED DAUD AMEEN - ID: 99fcf8be-b03a-410e-b7d0-2564651cf2a1" at bounding box center [315, 97] width 312 height 46
click at [447, 126] on div "MOHAMMED DAUD AMEEN - ID: 99fcf8be-b03a-410e-b7d0-2564651cf2a1" at bounding box center [314, 95] width 327 height 65
paste input "32RjQFLJS4q3b1ikLyLltg"
type input "32RjQFLJS4q3b1ikLyLltg"
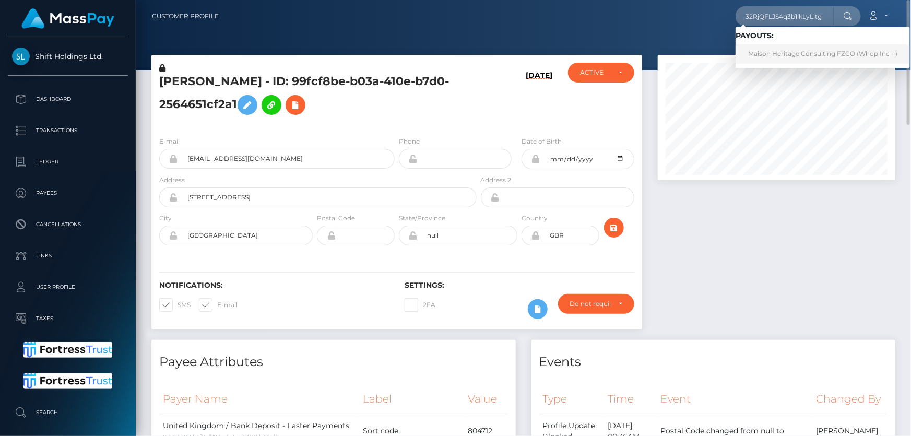
click at [775, 52] on link "Maison Heritage Consulting FZCO (Whop Inc - )" at bounding box center [823, 53] width 174 height 19
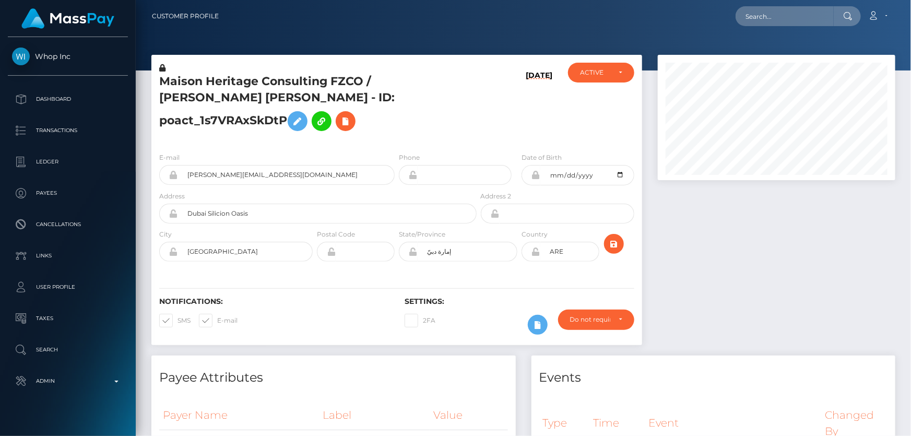
scroll to position [125, 237]
drag, startPoint x: 431, startPoint y: 251, endPoint x: 375, endPoint y: 252, distance: 55.9
click at [373, 252] on div "City [GEOGRAPHIC_DATA] Postal Code" at bounding box center [396, 248] width 491 height 38
drag, startPoint x: 198, startPoint y: 250, endPoint x: 184, endPoint y: 248, distance: 14.2
click at [184, 248] on input "[GEOGRAPHIC_DATA]" at bounding box center [245, 252] width 135 height 20
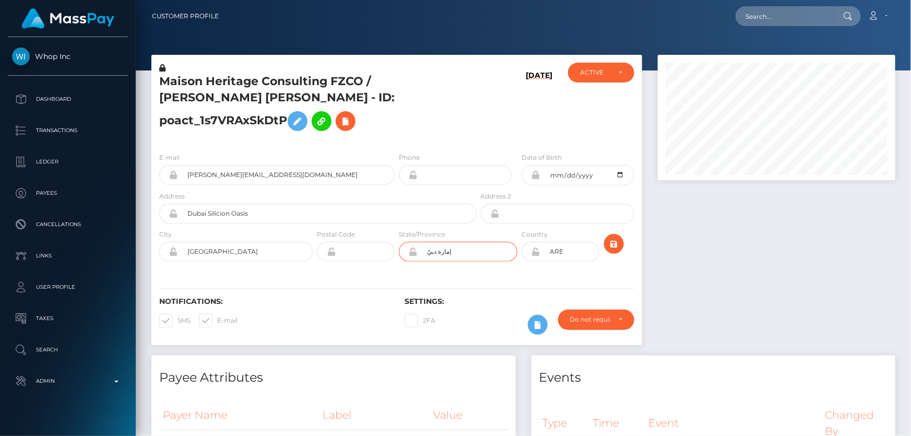
drag, startPoint x: 456, startPoint y: 255, endPoint x: 409, endPoint y: 255, distance: 46.5
click at [409, 255] on div "إمارة دبيّ" at bounding box center [458, 252] width 119 height 20
paste input "[GEOGRAPHIC_DATA]"
type input "[GEOGRAPHIC_DATA]"
click at [612, 242] on icon "submit" at bounding box center [614, 244] width 13 height 13
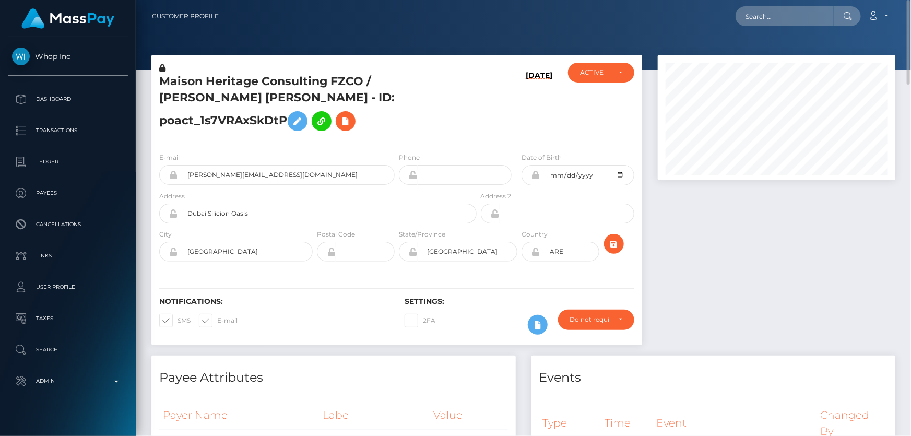
click at [416, 116] on h5 "Maison Heritage Consulting FZCO / [PERSON_NAME] [PERSON_NAME] - ID: poact_1s7VR…" at bounding box center [315, 105] width 312 height 63
click at [424, 127] on h5 "Maison Heritage Consulting FZCO / [PERSON_NAME] [PERSON_NAME] - ID: poact_1s7VR…" at bounding box center [315, 105] width 312 height 63
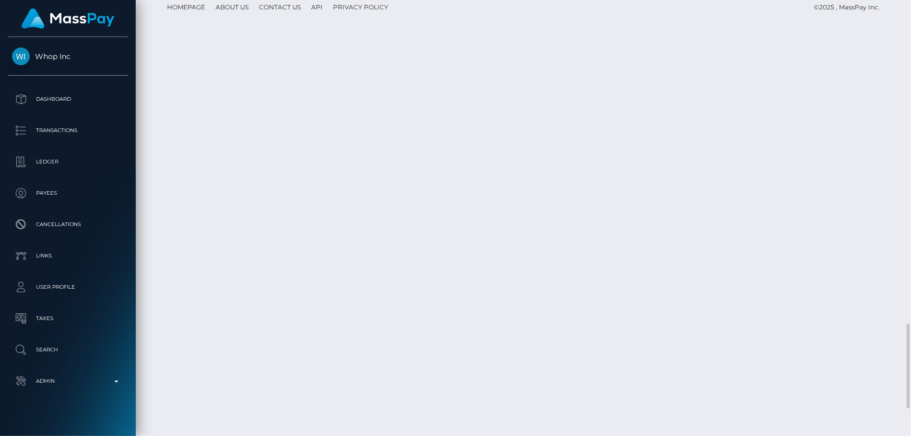
scroll to position [125, 237]
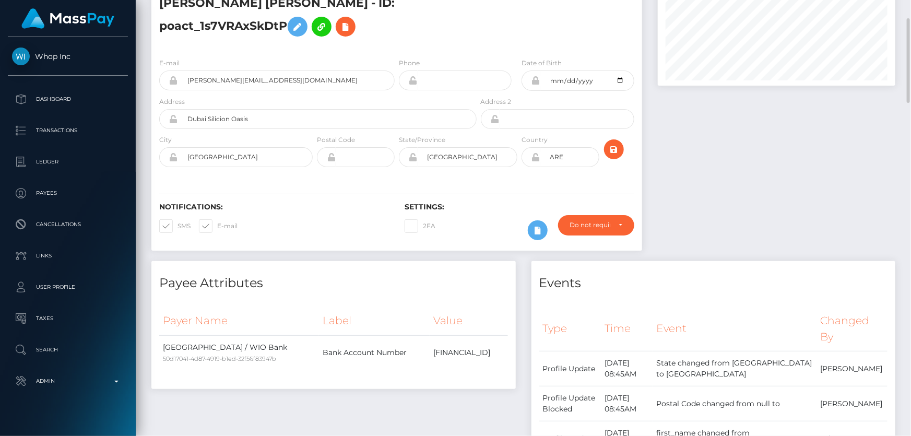
scroll to position [0, 0]
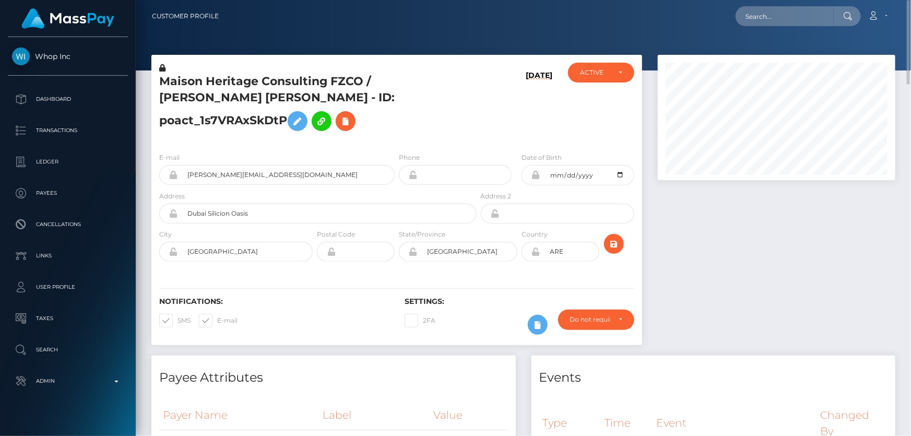
click at [449, 132] on h5 "Maison Heritage Consulting FZCO / [PERSON_NAME] [PERSON_NAME] - ID: poact_1s7VR…" at bounding box center [315, 105] width 312 height 63
click at [428, 140] on div "Maison Heritage Consulting FZCO / [PERSON_NAME] [PERSON_NAME] - ID: poact_1s7VR…" at bounding box center [314, 103] width 327 height 81
drag, startPoint x: 250, startPoint y: 174, endPoint x: 183, endPoint y: 175, distance: 66.8
click at [183, 175] on input "[PERSON_NAME][EMAIL_ADDRESS][DOMAIN_NAME]" at bounding box center [286, 175] width 217 height 20
paste input "[PERSON_NAME][EMAIL_ADDRESS][DOMAIN_NAME]"
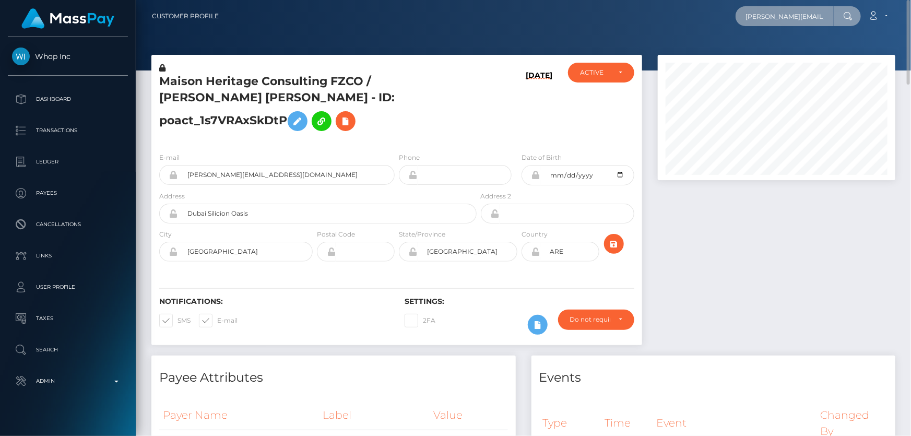
type input "[PERSON_NAME][EMAIL_ADDRESS][DOMAIN_NAME]"
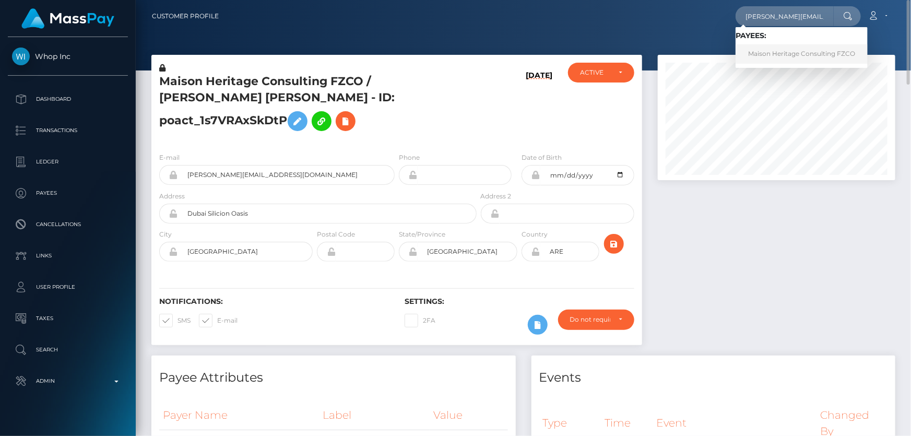
click at [781, 55] on link "Maison Heritage Consulting FZCO" at bounding box center [802, 53] width 132 height 19
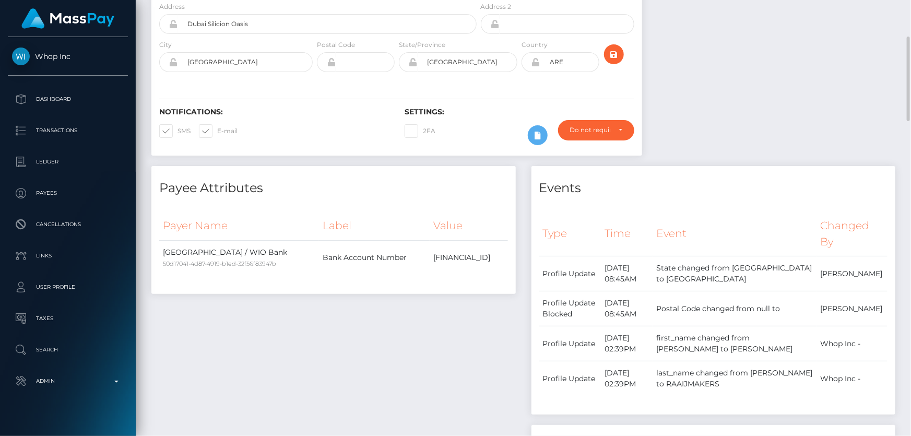
scroll to position [47, 0]
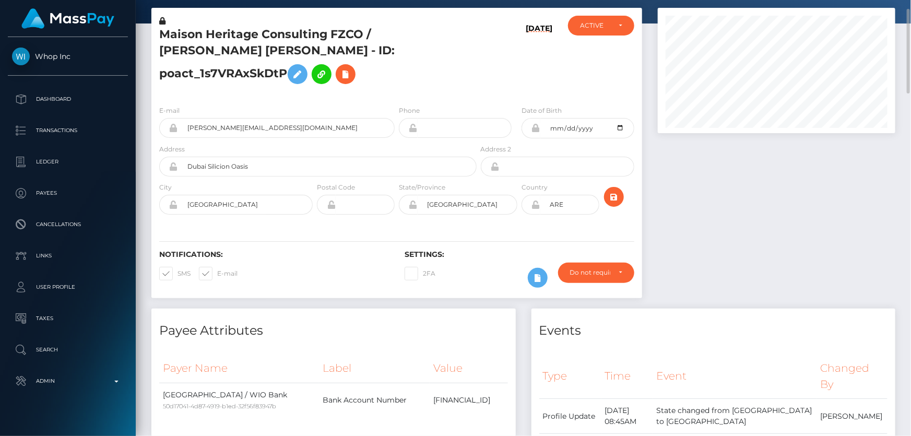
click at [460, 94] on div "Maison Heritage Consulting FZCO / [PERSON_NAME] [PERSON_NAME] - ID: poact_1s7VR…" at bounding box center [314, 56] width 327 height 81
click at [316, 105] on div "E-mail [PERSON_NAME][EMAIL_ADDRESS][DOMAIN_NAME]" at bounding box center [276, 121] width 235 height 33
drag, startPoint x: 356, startPoint y: 37, endPoint x: 158, endPoint y: 37, distance: 198.4
click at [158, 37] on div "Maison Heritage Consulting FZCO / [PERSON_NAME] [PERSON_NAME] - ID: poact_1s7VR…" at bounding box center [314, 56] width 327 height 81
copy h5 "Maison Heritage Consulting FZCO"
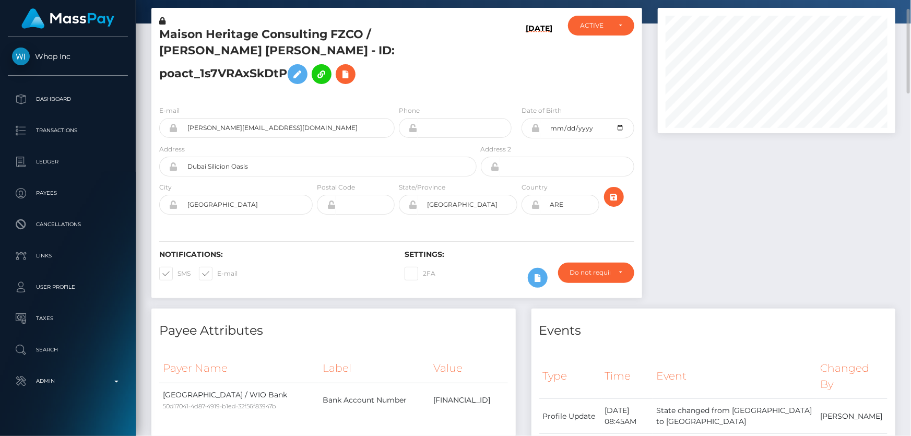
click at [229, 109] on div "E-mail dylan@ecommastery.nl" at bounding box center [276, 121] width 235 height 33
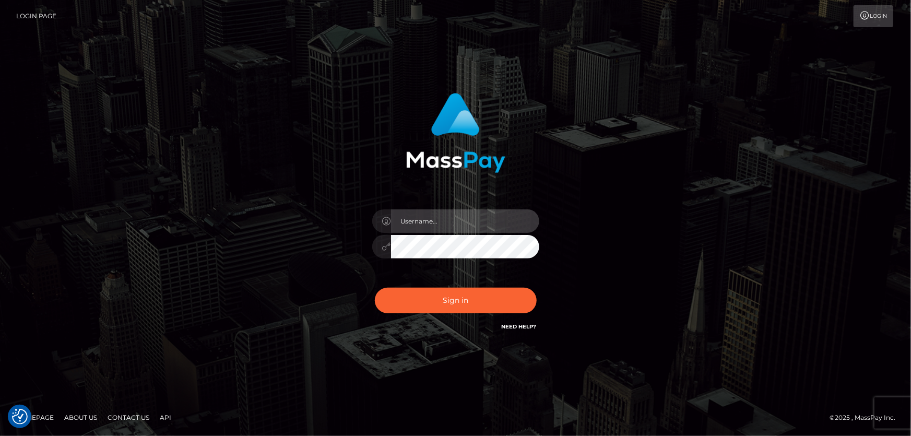
type input "[PERSON_NAME].Cirnat"
click at [531, 287] on div at bounding box center [443, 317] width 214 height 119
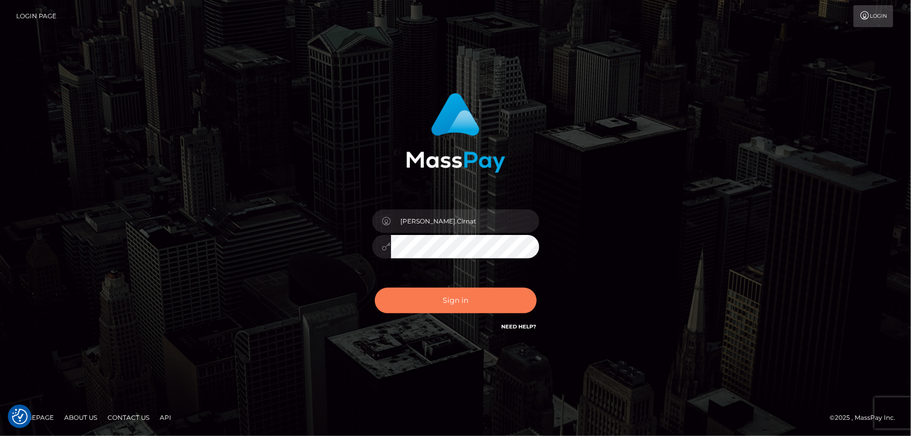
click at [502, 303] on button "Sign in" at bounding box center [456, 301] width 162 height 26
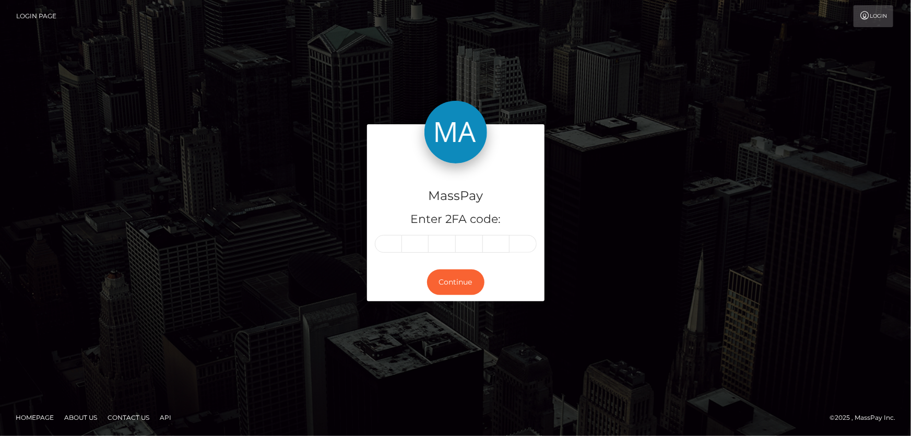
click at [393, 243] on input "text" at bounding box center [388, 244] width 27 height 18
type input "6"
type input "4"
type input "0"
type input "2"
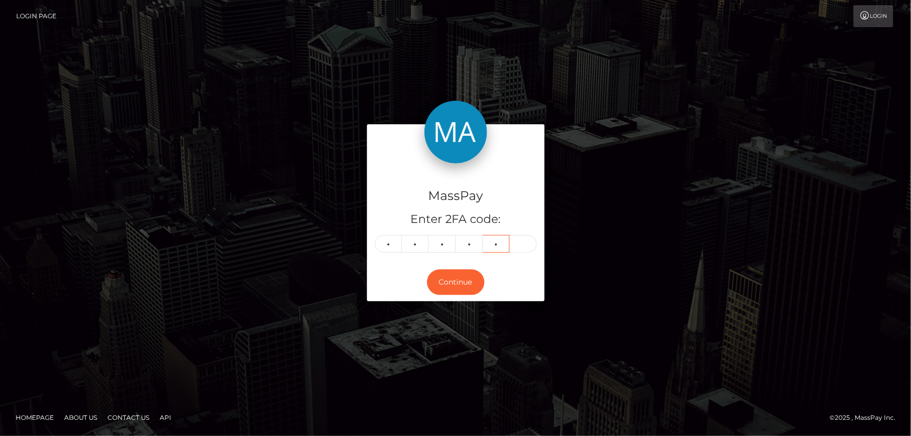
type input "1"
type input "9"
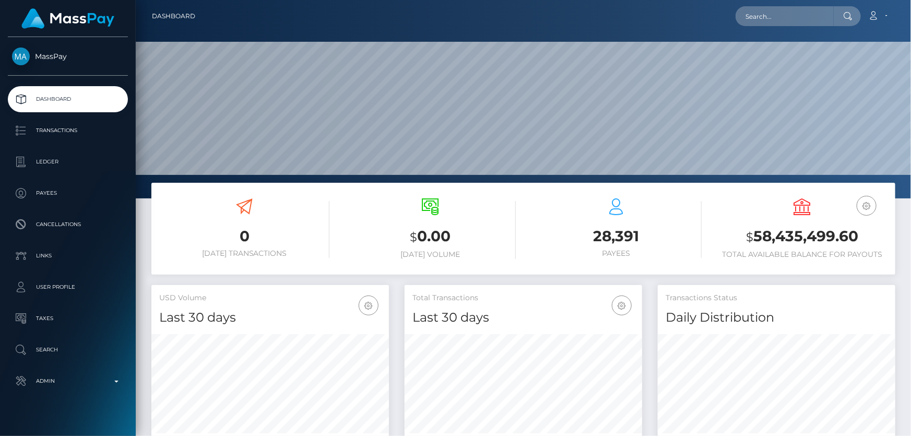
scroll to position [185, 237]
paste input "bLj2t_HkRrmd9uYMs2YwtQ"
type input "bLj2t_HkRrmd9uYMs2YwtQ"
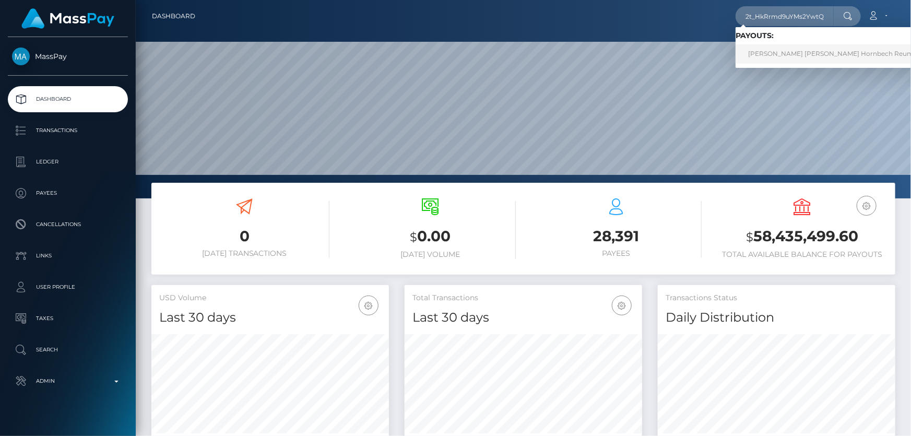
click at [782, 52] on link "Gunhild Johanne Hornbech Reumert (Whop Inc - )" at bounding box center [857, 53] width 242 height 19
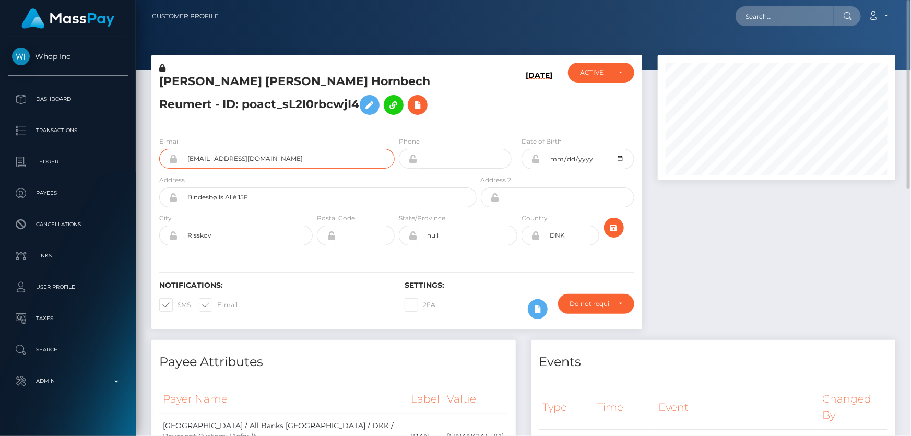
drag, startPoint x: 262, startPoint y: 164, endPoint x: 171, endPoint y: 164, distance: 91.4
click at [171, 164] on div "[EMAIL_ADDRESS][DOMAIN_NAME]" at bounding box center [276, 159] width 235 height 20
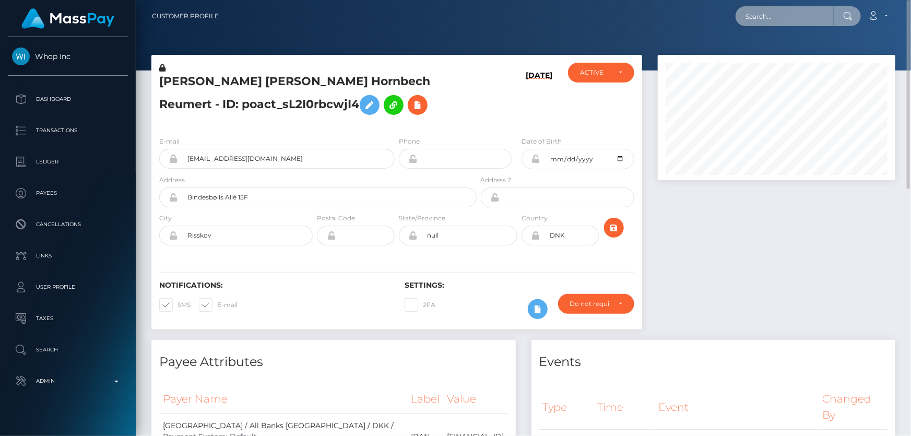
paste input "[EMAIL_ADDRESS][DOMAIN_NAME]"
type input "[EMAIL_ADDRESS][DOMAIN_NAME]"
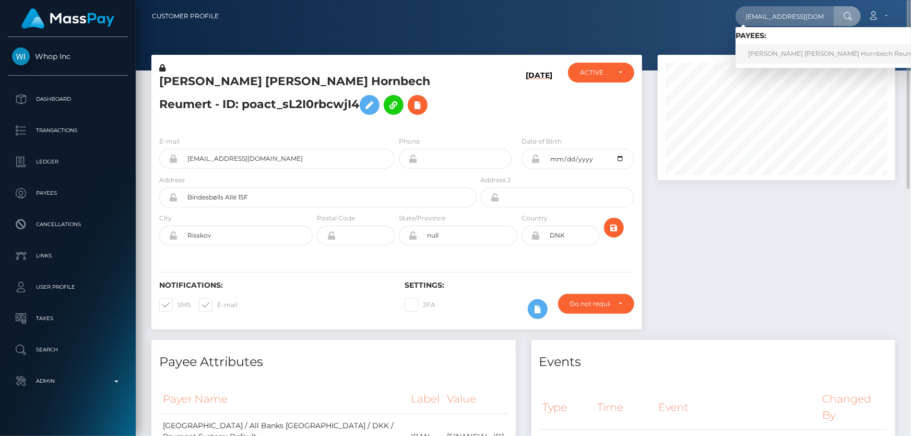
click at [778, 50] on link "[PERSON_NAME] [PERSON_NAME] Hornbech Reumert" at bounding box center [835, 53] width 199 height 19
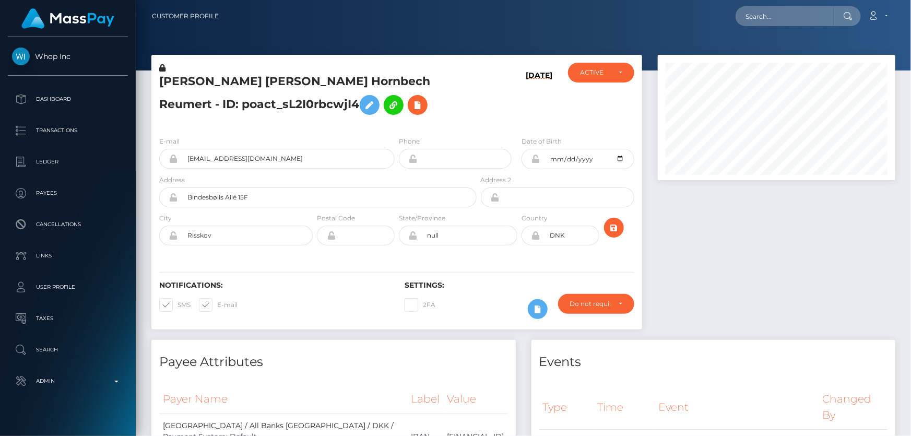
scroll to position [125, 237]
click at [418, 117] on h5 "Gunhild Johanne Hornbech Reumert - ID: poact_sL2I0rbcwjI4" at bounding box center [315, 97] width 312 height 46
click at [400, 112] on h5 "Gunhild Johanne Hornbech Reumert - ID: poact_sL2I0rbcwjI4" at bounding box center [315, 97] width 312 height 46
click at [221, 106] on h5 "Gunhild Johanne Hornbech Reumert - ID: poact_sL2I0rbcwjI4" at bounding box center [315, 97] width 312 height 46
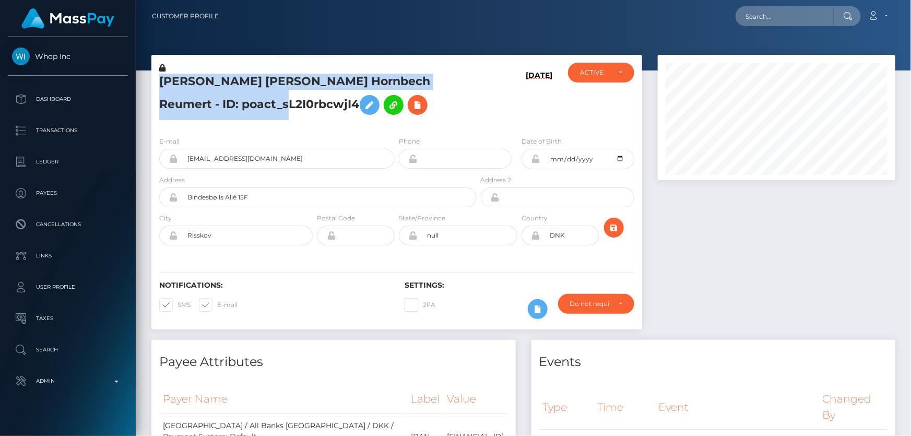
click at [221, 106] on h5 "Gunhild Johanne Hornbech Reumert - ID: poact_sL2I0rbcwjI4" at bounding box center [315, 97] width 312 height 46
copy h5 "Gunhild Johanne Hornbech Reumert - ID: poact_sL2I0rbcwjI4"
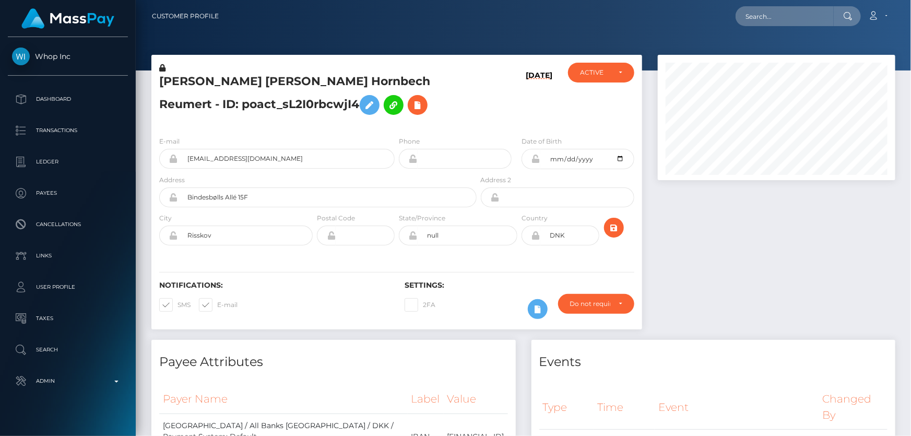
click at [451, 125] on div "Gunhild Johanne Hornbech Reumert - ID: poact_sL2I0rbcwjI4" at bounding box center [314, 95] width 327 height 65
click at [430, 102] on h5 "Gunhild Johanne Hornbech Reumert - ID: poact_sL2I0rbcwjI4" at bounding box center [315, 97] width 312 height 46
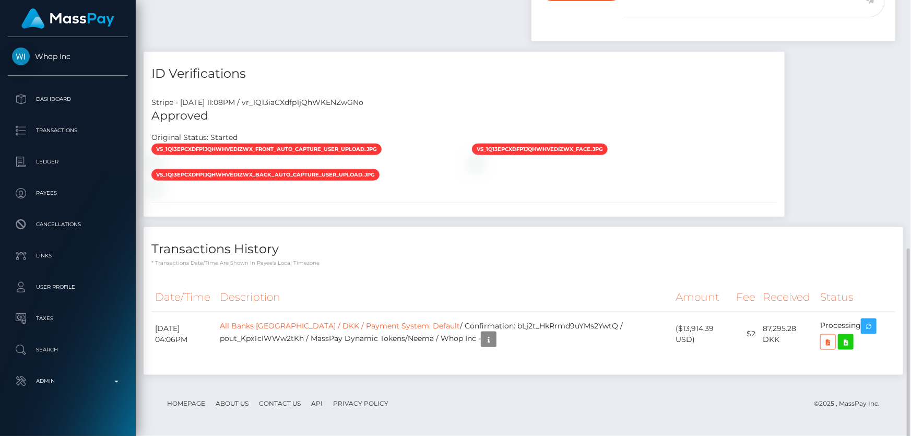
scroll to position [570, 0]
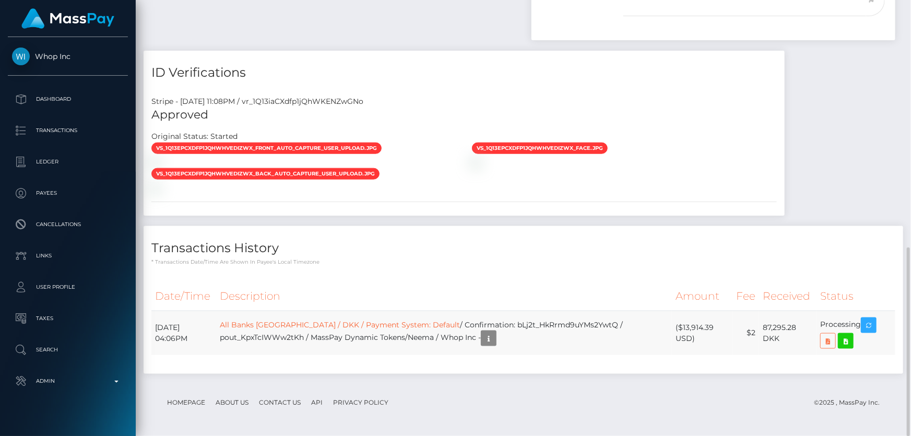
click at [826, 339] on icon at bounding box center [828, 341] width 13 height 13
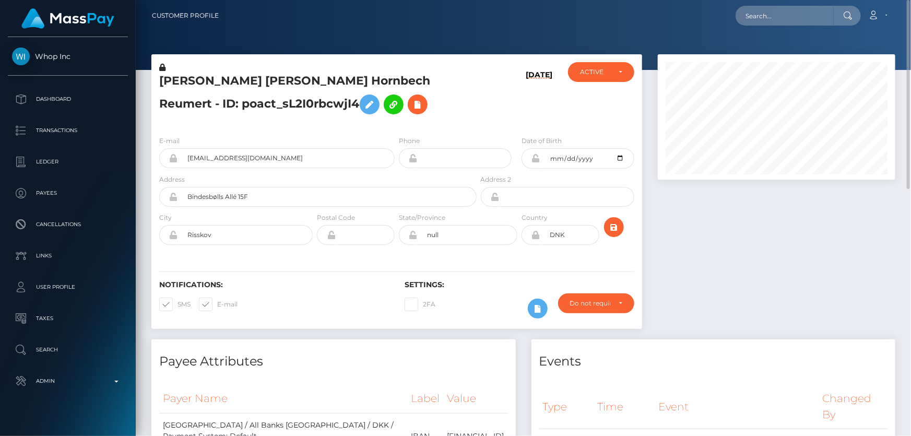
scroll to position [0, 0]
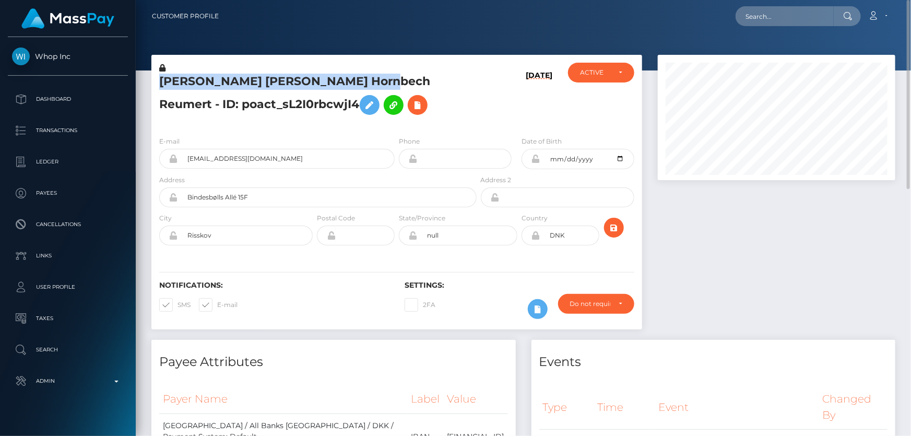
drag, startPoint x: 381, startPoint y: 82, endPoint x: 175, endPoint y: 82, distance: 205.2
click at [147, 81] on div "Gunhild Johanne Hornbech Reumert - ID: poact_sL2I0rbcwjI4 09/12/25 ACTIVE CLOSE…" at bounding box center [397, 197] width 506 height 285
copy div "Gunhild Johanne Hornbech Reumert"
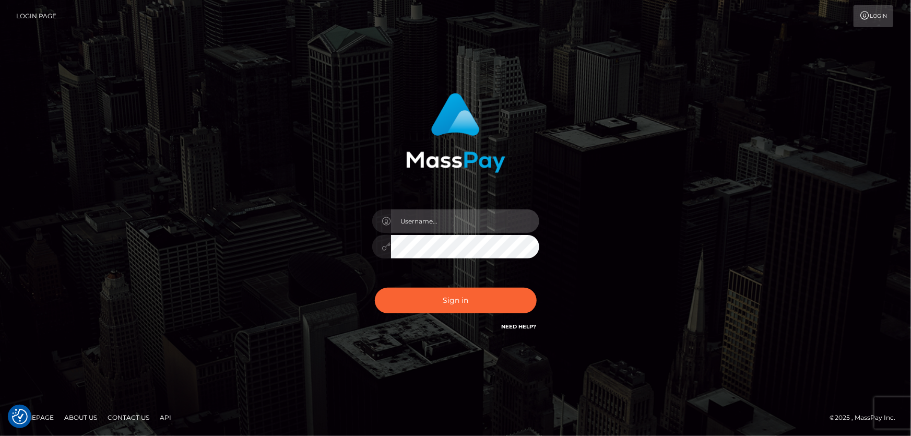
type input "Dan.Cirnat"
click at [532, 288] on div at bounding box center [443, 317] width 214 height 119
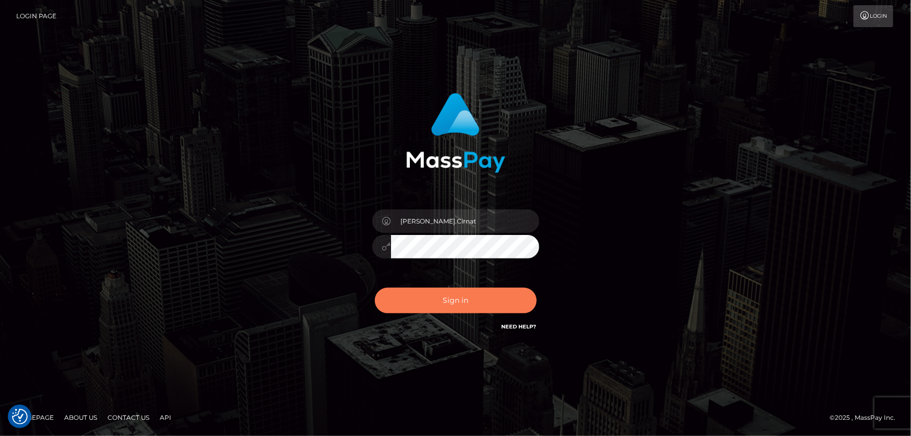
click at [494, 297] on button "Sign in" at bounding box center [456, 301] width 162 height 26
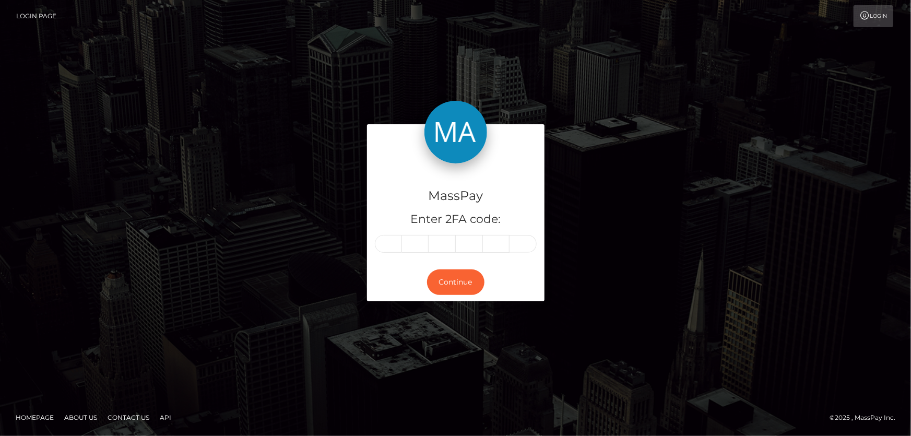
click at [381, 247] on input "text" at bounding box center [388, 244] width 27 height 18
type input "6"
type input "5"
type input "8"
type input "0"
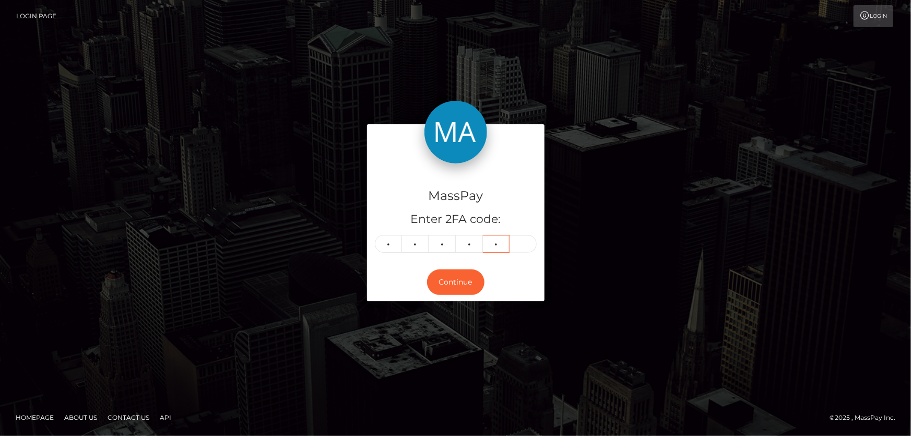
type input "9"
type input "4"
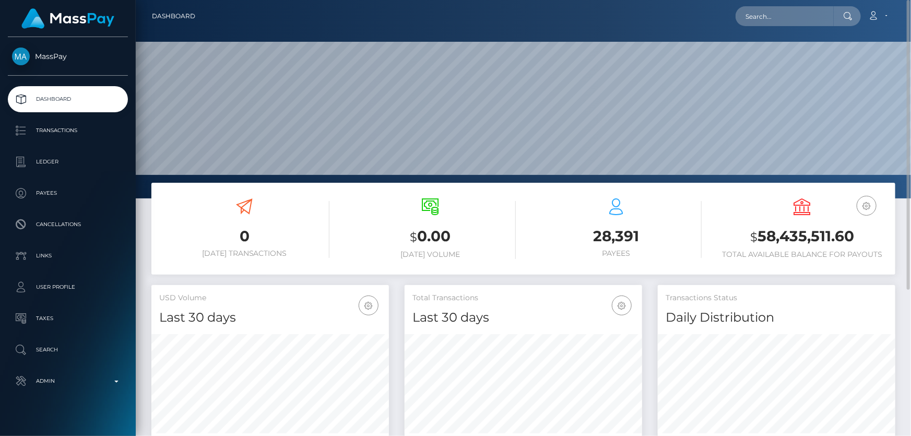
scroll to position [185, 237]
paste input "MSP7b1a6fa43cda38f"
type input "MSP7b1a6fa43cda38f"
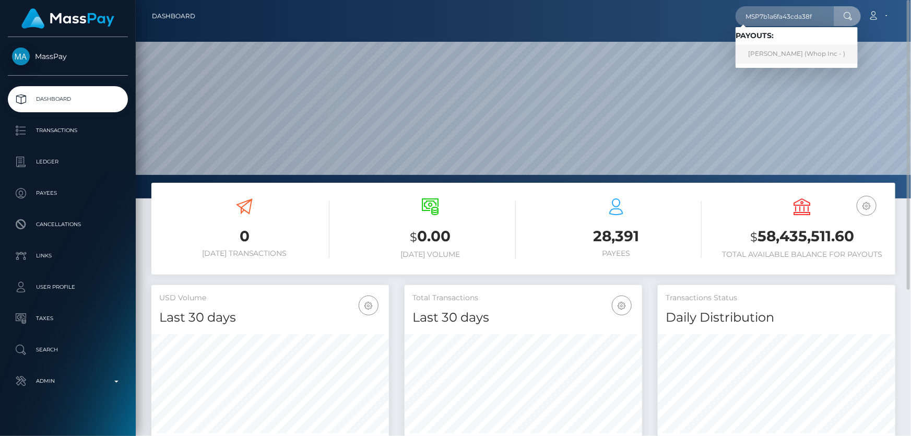
click at [779, 54] on link "[PERSON_NAME] (Whop Inc - )" at bounding box center [797, 53] width 122 height 19
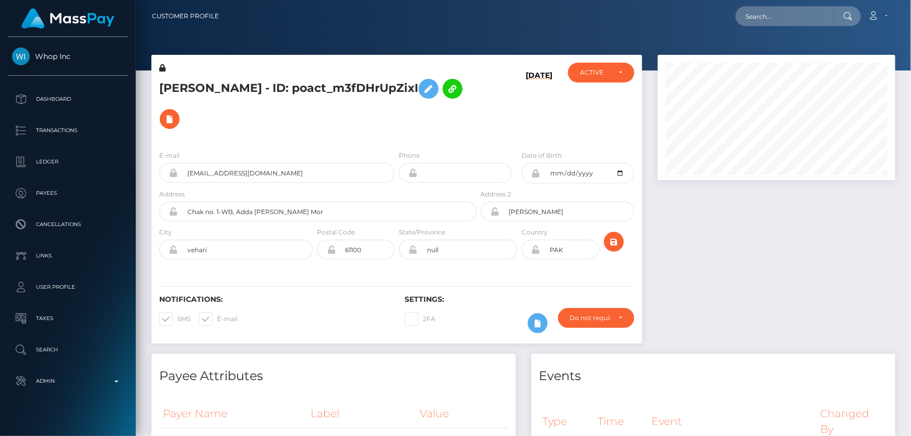
scroll to position [125, 237]
drag, startPoint x: 256, startPoint y: 90, endPoint x: 162, endPoint y: 89, distance: 94.0
click at [162, 89] on h5 "[PERSON_NAME] - ID: poact_m3fDHrUpZixI" at bounding box center [315, 104] width 312 height 61
click at [221, 107] on h5 "USMAN AHMAD - ID: poact_m3fDHrUpZixI" at bounding box center [315, 104] width 312 height 61
drag, startPoint x: 206, startPoint y: 87, endPoint x: 172, endPoint y: 86, distance: 33.9
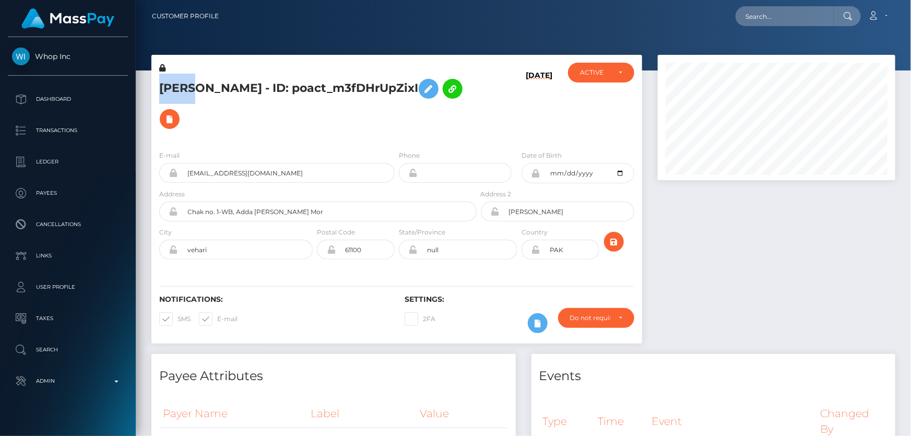
click at [161, 86] on h5 "USMAN AHMAD - ID: poact_m3fDHrUpZixI" at bounding box center [315, 104] width 312 height 61
drag, startPoint x: 215, startPoint y: 88, endPoint x: 161, endPoint y: 88, distance: 54.3
click at [161, 88] on h5 "USMAN AHMAD - ID: poact_m3fDHrUpZixI" at bounding box center [315, 104] width 312 height 61
copy h5 "USMAN AHMAD"
paste input "MSP4f9f380aafdf0ce"
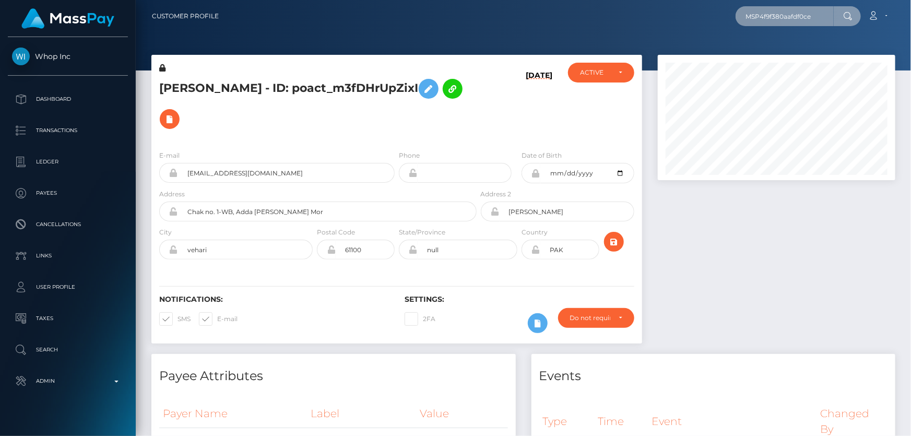
type input "MSP4f9f380aafdf0ce"
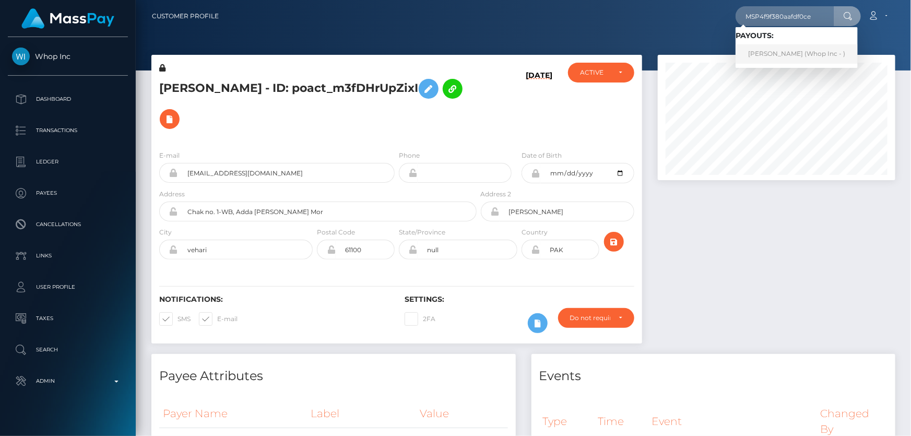
click at [773, 55] on link "Muhammad Ali Ahmad (Whop Inc - )" at bounding box center [797, 53] width 122 height 19
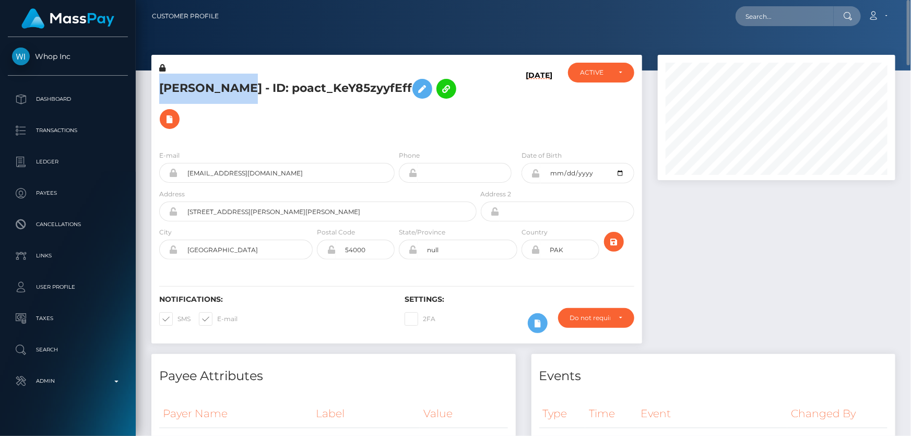
drag, startPoint x: 250, startPoint y: 80, endPoint x: 146, endPoint y: 82, distance: 104.4
click at [146, 82] on div "[PERSON_NAME] - ID: poact_KeY85zyyfEff [DATE] PAK" at bounding box center [397, 204] width 506 height 299
copy div "[PERSON_NAME]"
drag, startPoint x: 298, startPoint y: 85, endPoint x: 253, endPoint y: 80, distance: 45.7
click at [253, 80] on h5 "[PERSON_NAME] - ID: poact_KeY85zyyfEff" at bounding box center [315, 104] width 312 height 61
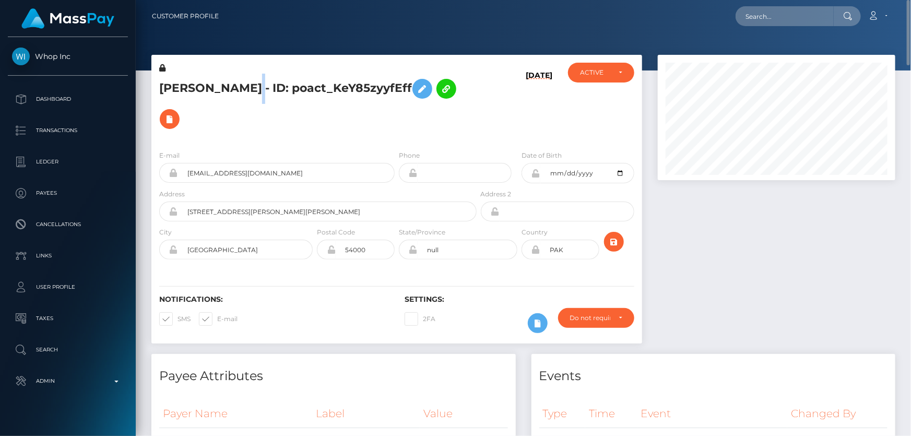
copy h5 "[PERSON_NAME]"
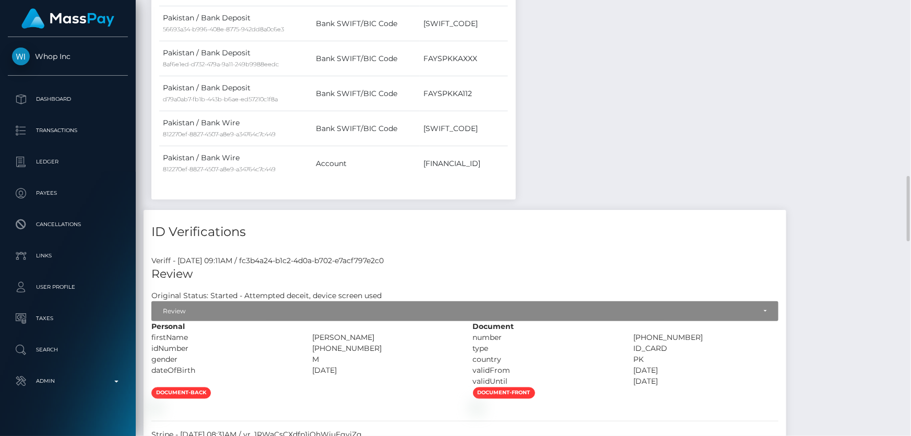
scroll to position [902, 0]
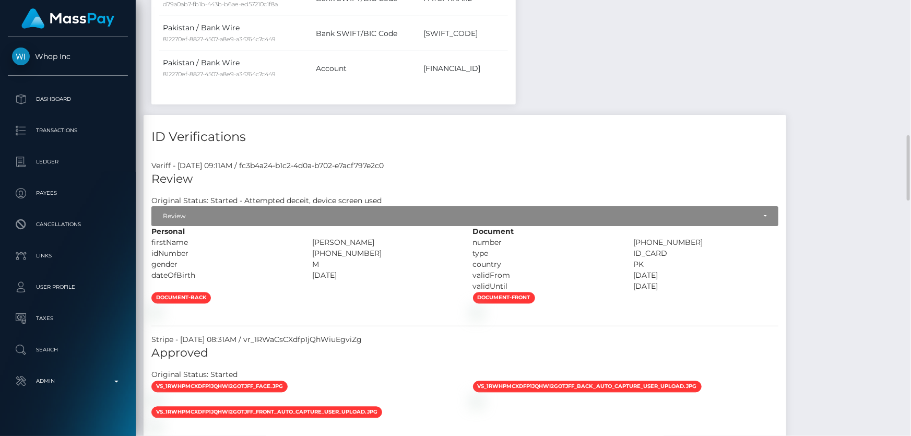
drag, startPoint x: 706, startPoint y: 223, endPoint x: 654, endPoint y: 229, distance: 52.1
click at [650, 237] on div "[PHONE_NUMBER]" at bounding box center [705, 242] width 161 height 11
copy div "[PHONE_NUMBER]"
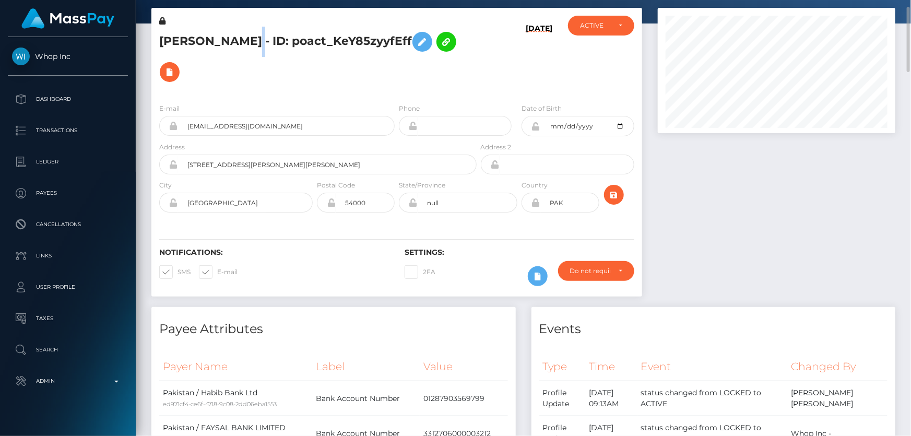
scroll to position [0, 0]
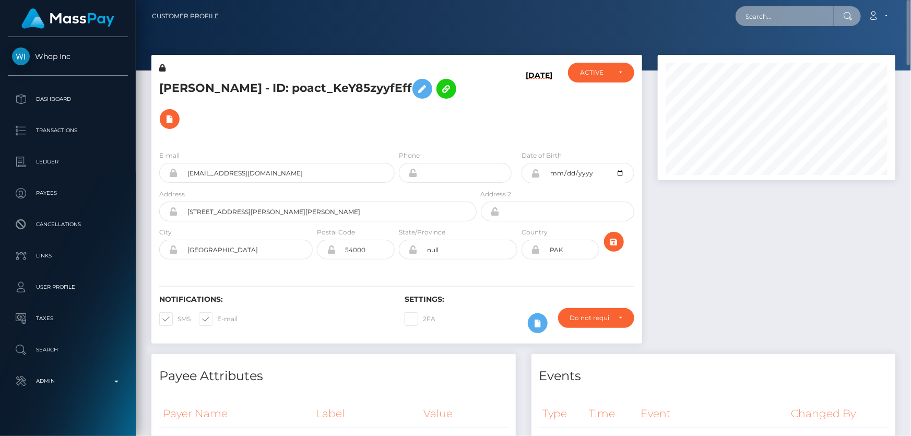
paste input "MSPf0672575a895e6d"
type input "MSPf0672575a895e6d"
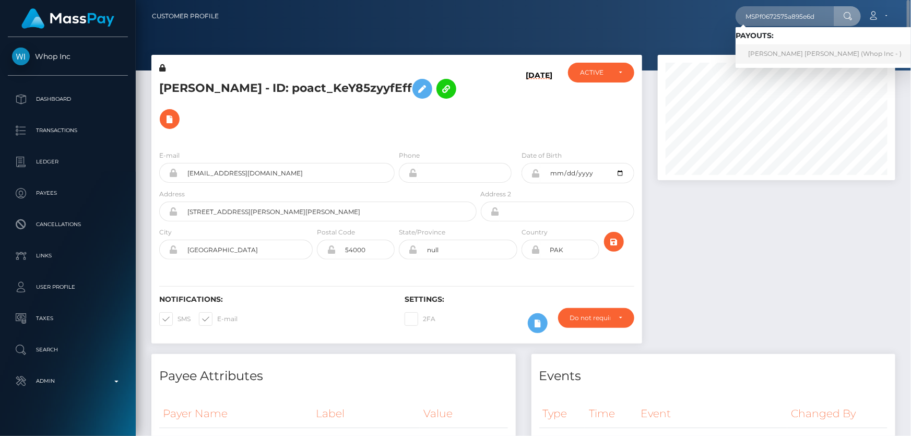
click at [775, 54] on link "[PERSON_NAME] [PERSON_NAME] (Whop Inc - )" at bounding box center [825, 53] width 179 height 19
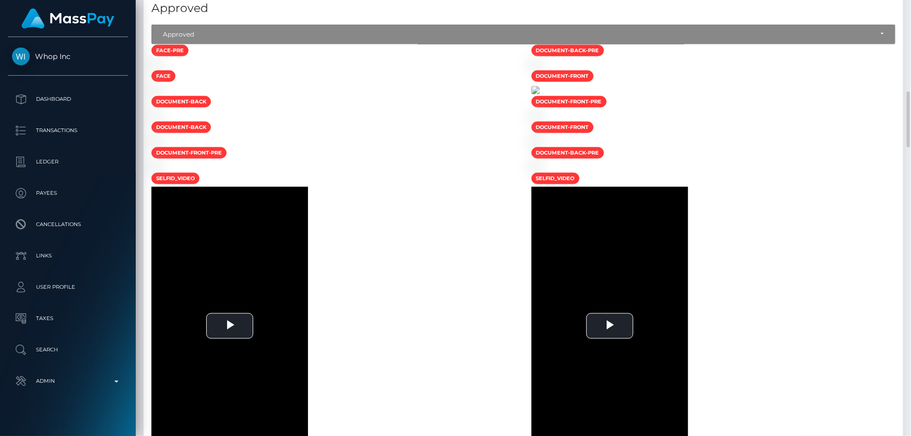
scroll to position [902, 0]
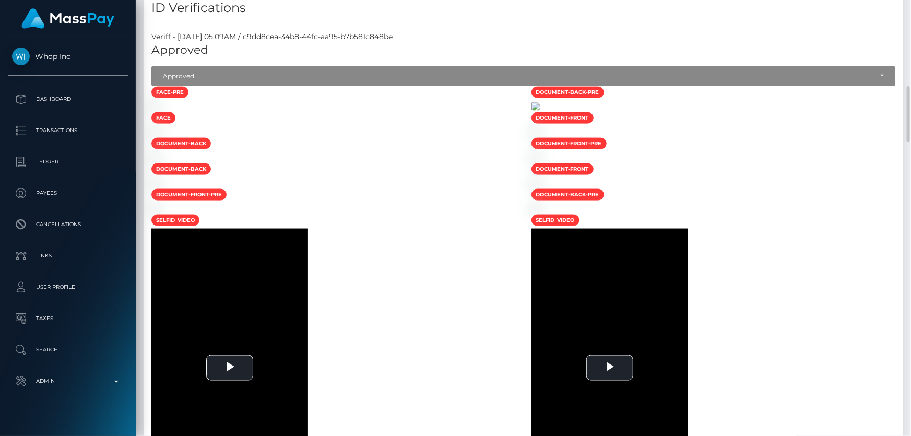
scroll to position [860, 0]
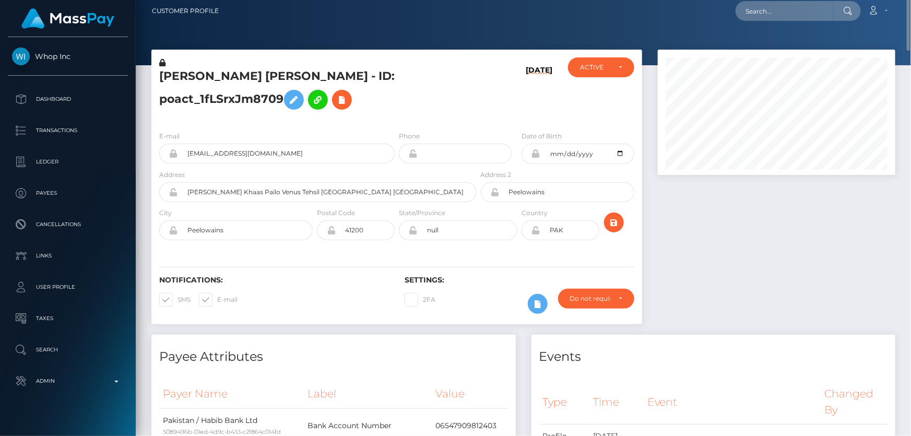
scroll to position [0, 0]
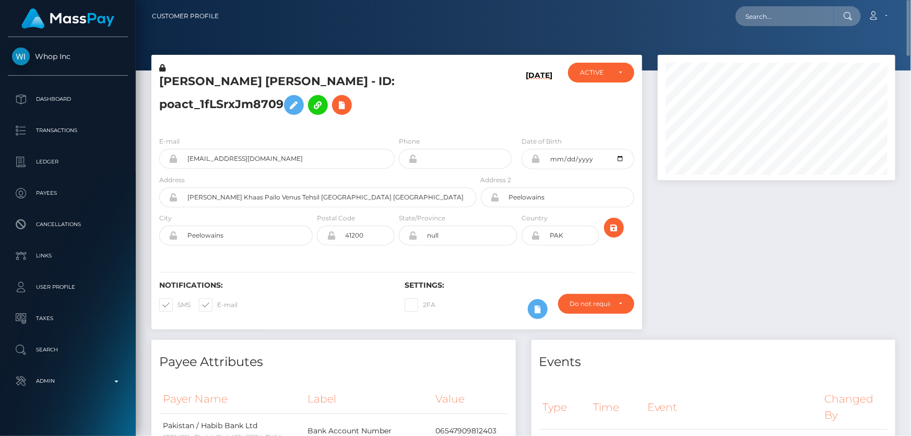
click at [318, 101] on h5 "ABDUL GHAFFAR Alam - ID: poact_1fLSrxJm8709" at bounding box center [315, 97] width 312 height 46
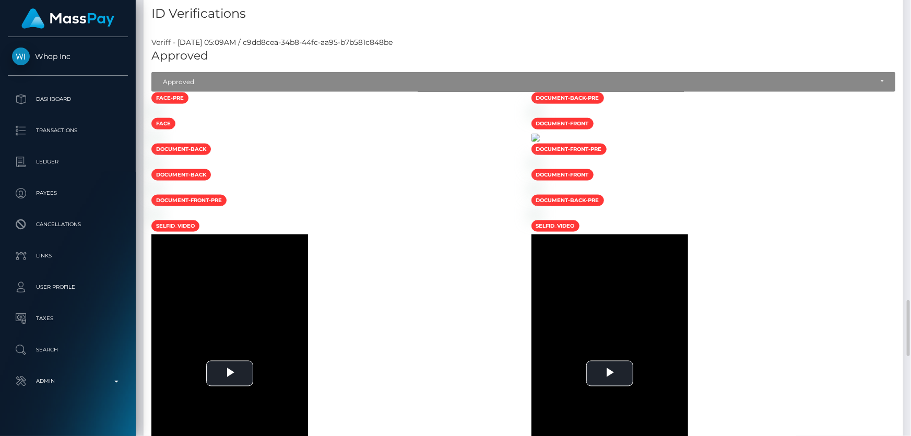
scroll to position [854, 0]
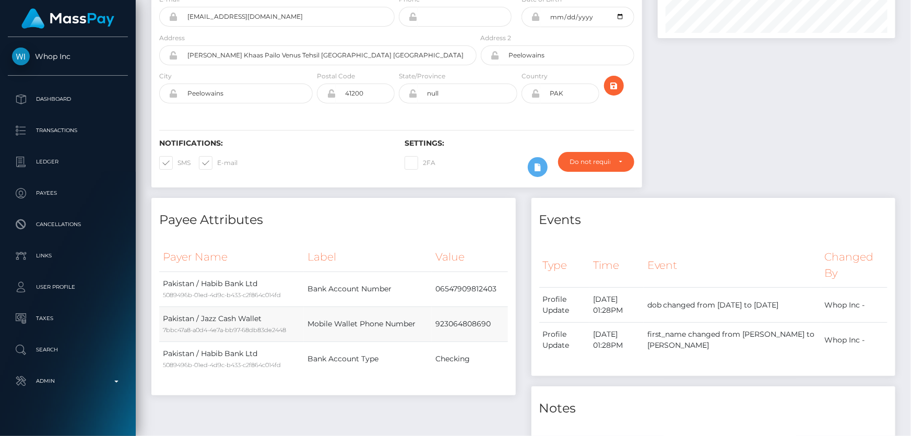
scroll to position [0, 0]
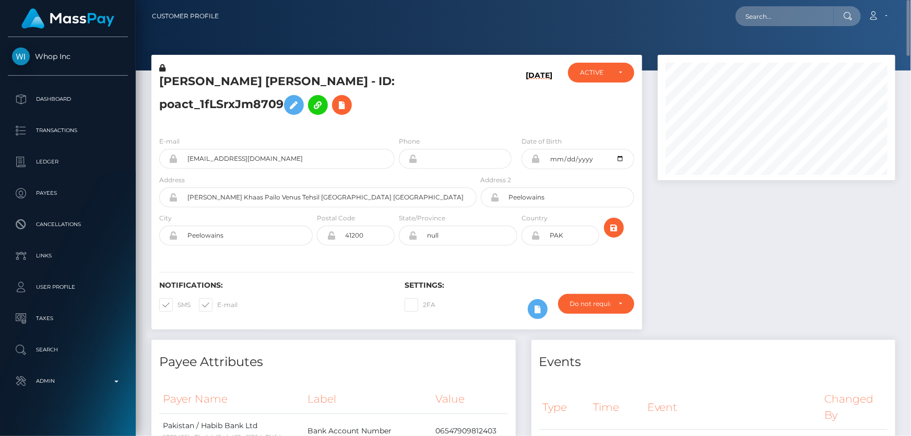
click at [307, 90] on h5 "ABDUL GHAFFAR Alam - ID: poact_1fLSrxJm8709" at bounding box center [315, 97] width 312 height 46
click at [162, 67] on icon at bounding box center [162, 67] width 6 height 7
click at [305, 106] on h5 "ABDUL GHAFFAR Alam - ID: poact_1fLSrxJm8709" at bounding box center [315, 97] width 312 height 46
click at [288, 104] on icon at bounding box center [294, 105] width 13 height 13
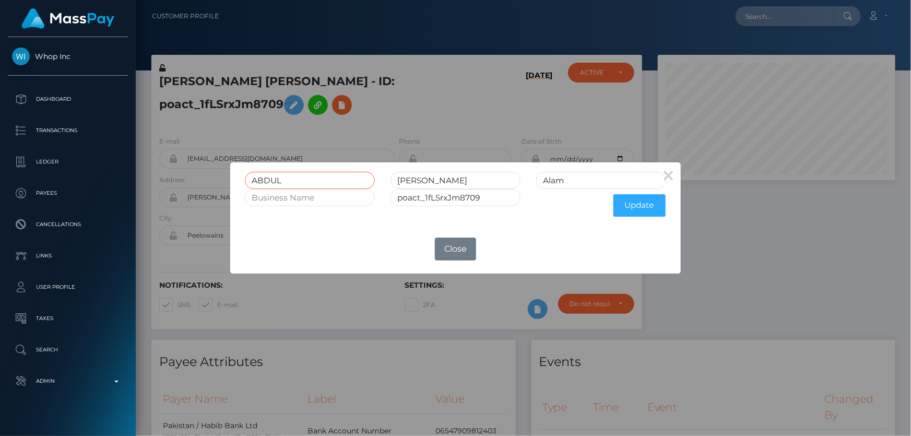
click at [177, 191] on div "× ABDUL GHAFFAR Alam poact_1fLSrxJm8709 Update OK No Close" at bounding box center [455, 218] width 911 height 436
type input "Aftab"
drag, startPoint x: 397, startPoint y: 183, endPoint x: 376, endPoint y: 188, distance: 21.4
click at [380, 186] on div "Aftab GHAFFAR Alam" at bounding box center [455, 180] width 436 height 17
click at [647, 203] on button "Update" at bounding box center [639, 205] width 52 height 22
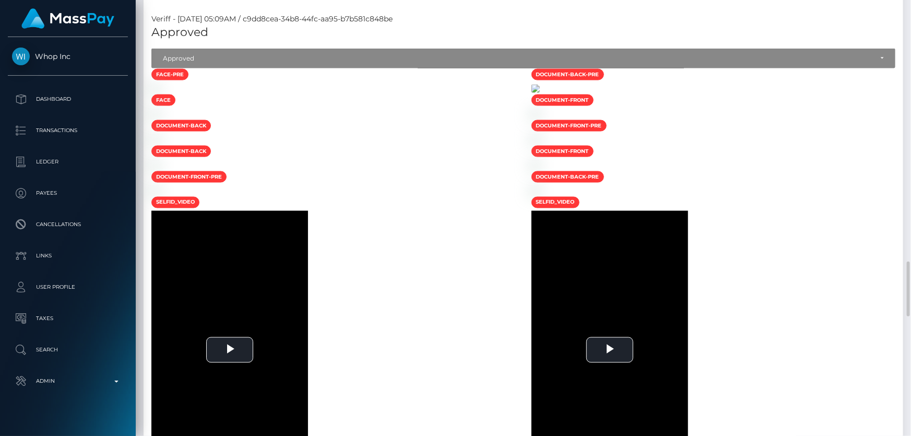
scroll to position [949, 0]
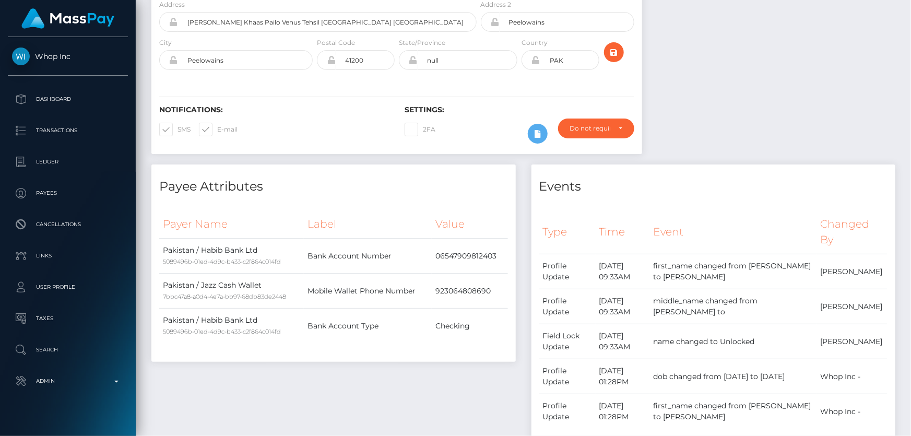
scroll to position [0, 0]
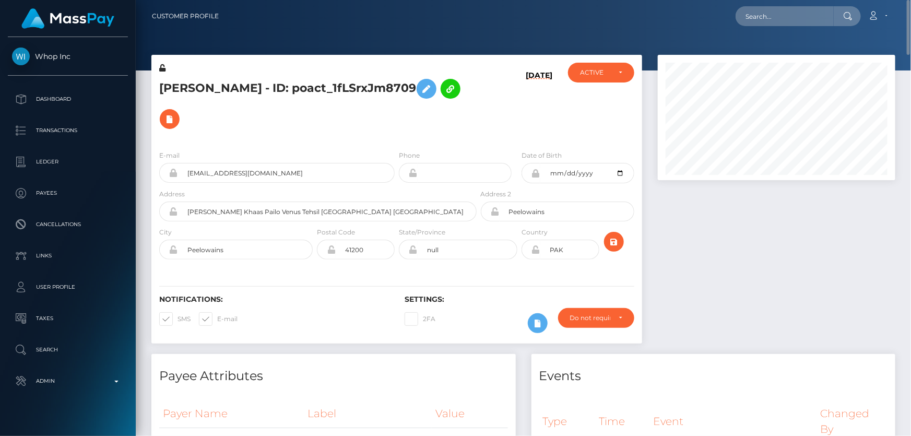
click at [536, 169] on icon at bounding box center [535, 173] width 9 height 8
click at [621, 163] on input "[DATE]" at bounding box center [587, 173] width 94 height 20
type input "2005-02-02"
drag, startPoint x: 711, startPoint y: 234, endPoint x: 641, endPoint y: 219, distance: 71.0
click at [711, 232] on div at bounding box center [776, 204] width 253 height 299
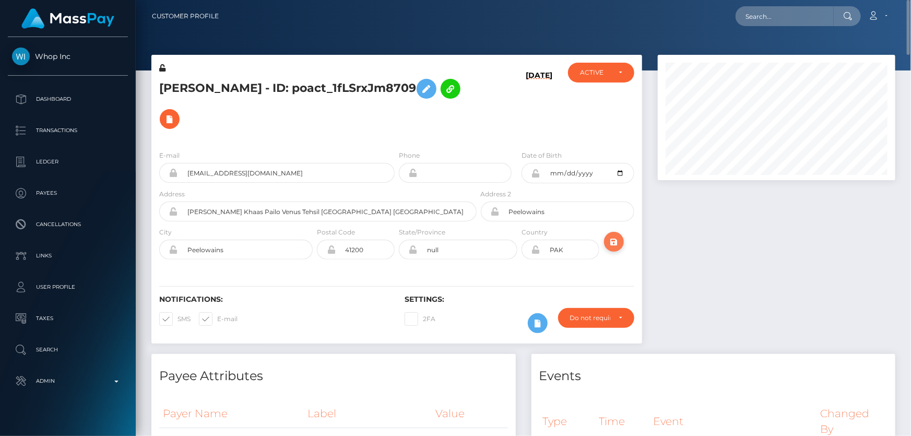
click at [611, 235] on icon "submit" at bounding box center [614, 241] width 13 height 13
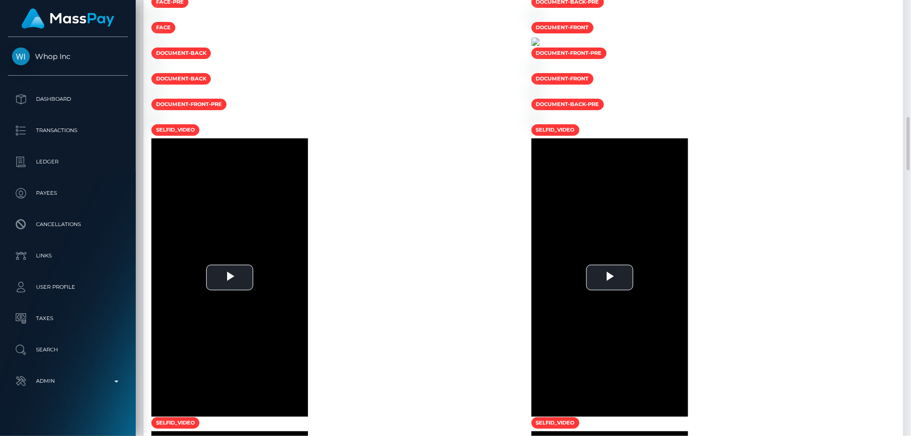
scroll to position [1091, 0]
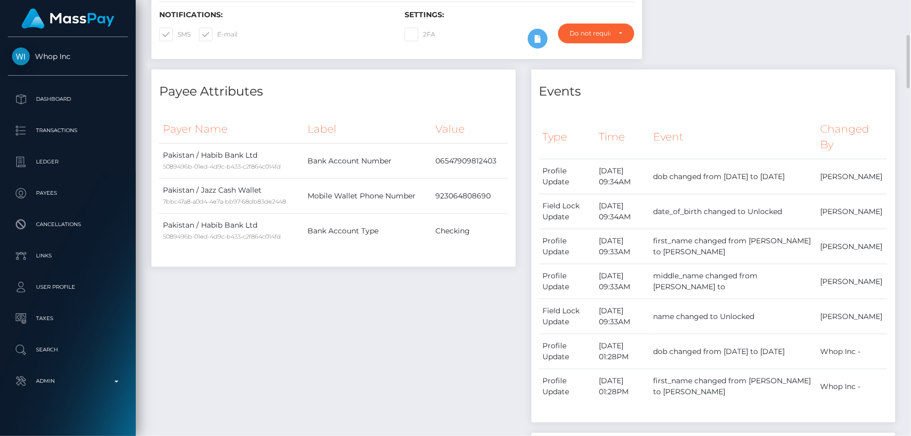
scroll to position [0, 0]
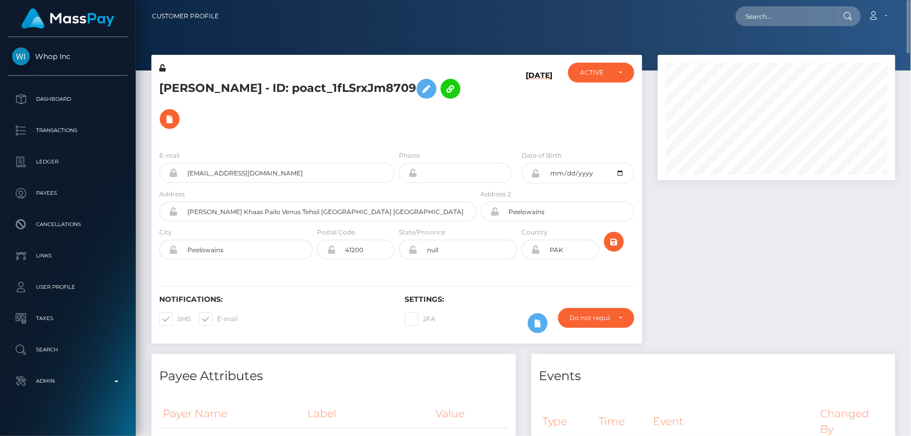
click at [161, 68] on icon at bounding box center [162, 67] width 6 height 7
click at [536, 169] on icon at bounding box center [535, 173] width 9 height 8
click at [536, 245] on icon at bounding box center [535, 249] width 9 height 8
drag, startPoint x: 191, startPoint y: 88, endPoint x: 157, endPoint y: 88, distance: 33.9
click at [157, 88] on div "Aftab Alam - ID: poact_1fLSrxJm8709" at bounding box center [314, 102] width 327 height 79
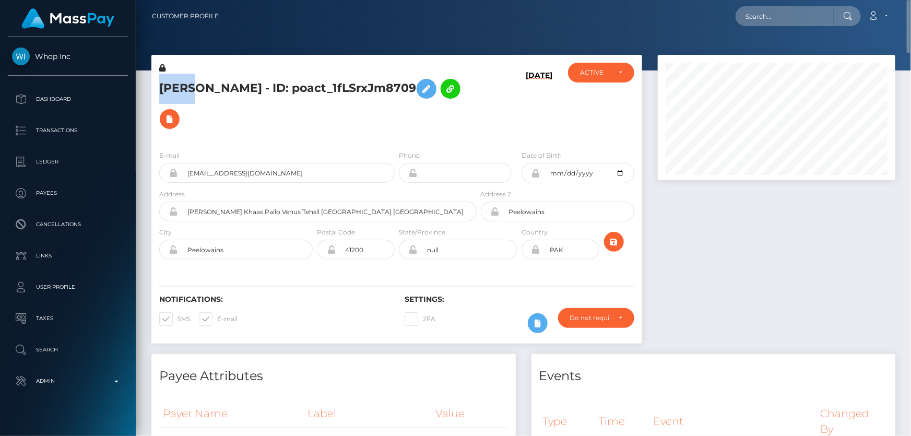
copy h5 "Aftab"
drag, startPoint x: 223, startPoint y: 88, endPoint x: 198, endPoint y: 88, distance: 25.1
click at [198, 88] on h5 "Aftab Alam - ID: poact_1fLSrxJm8709" at bounding box center [315, 104] width 312 height 61
copy h5 "Alam"
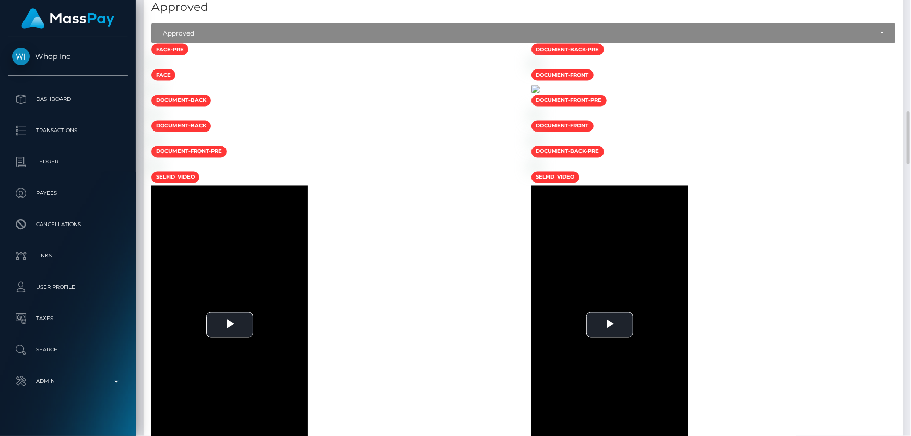
scroll to position [949, 0]
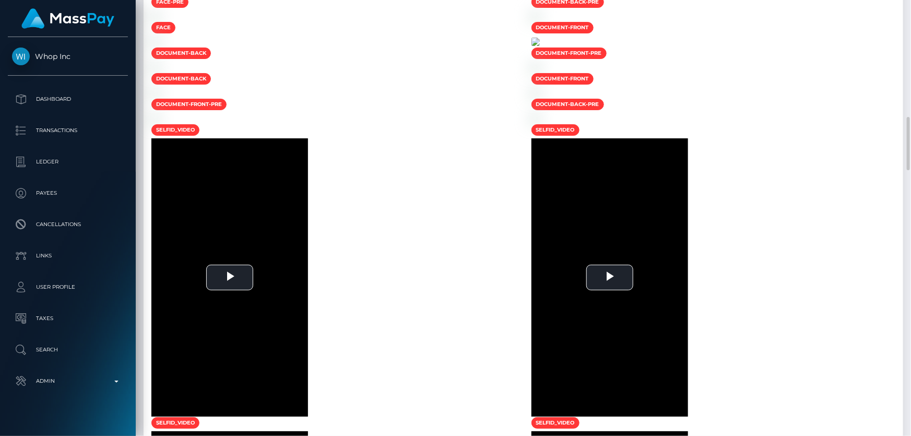
click at [540, 46] on img at bounding box center [535, 42] width 8 height 8
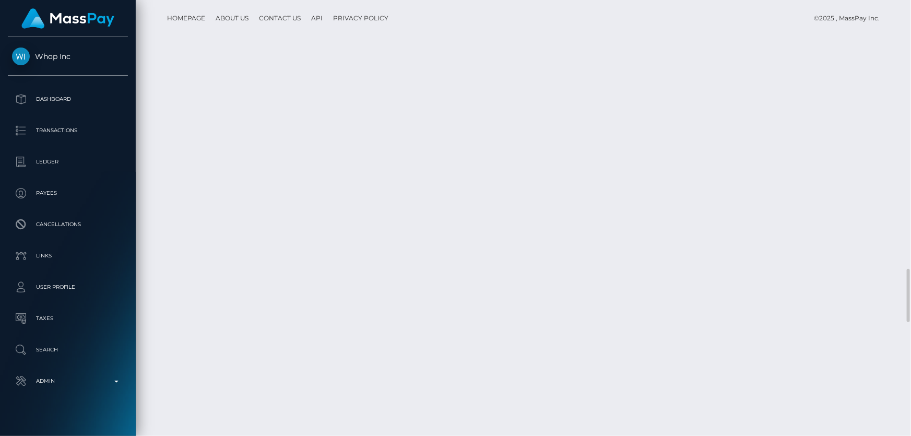
scroll to position [1993, 0]
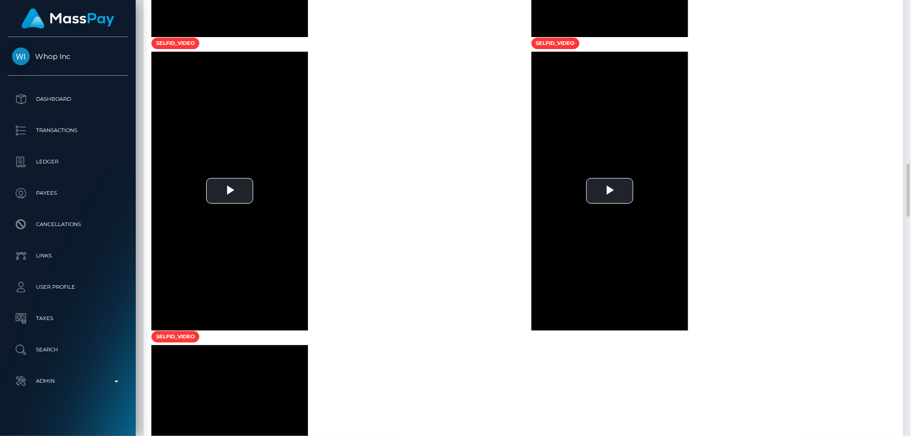
scroll to position [1471, 0]
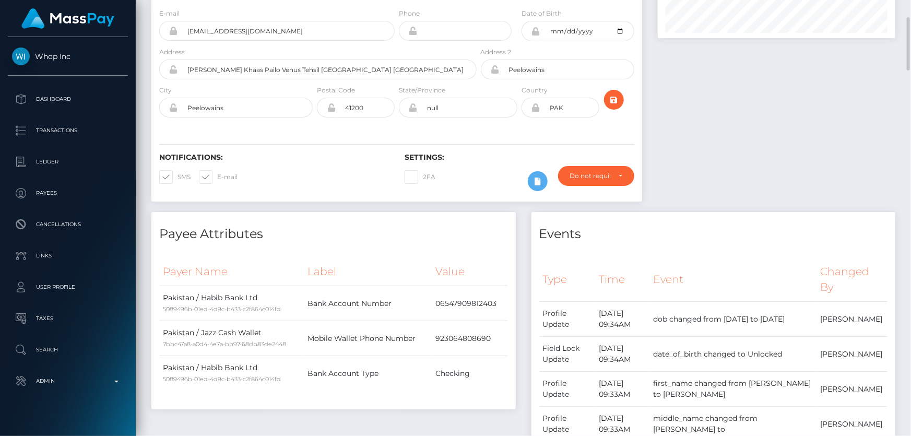
scroll to position [0, 0]
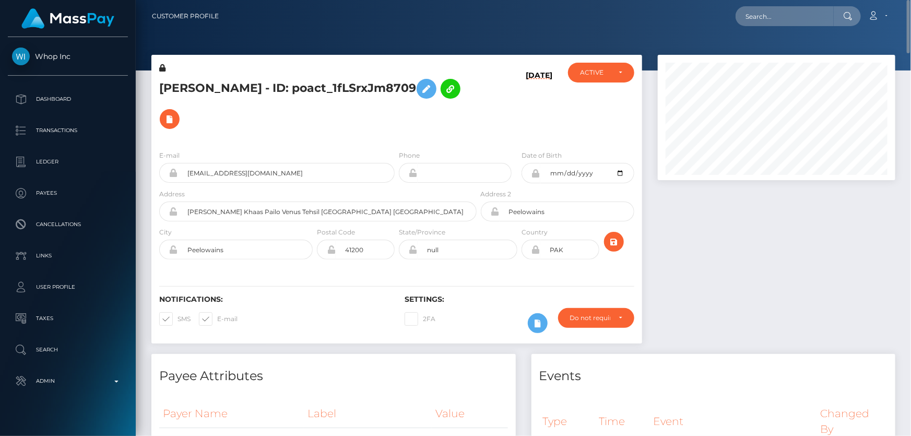
click at [254, 104] on div "Aftab Alam - ID: poact_1fLSrxJm8709" at bounding box center [314, 102] width 327 height 79
click at [162, 68] on icon at bounding box center [162, 67] width 6 height 7
click at [420, 89] on icon at bounding box center [426, 88] width 13 height 13
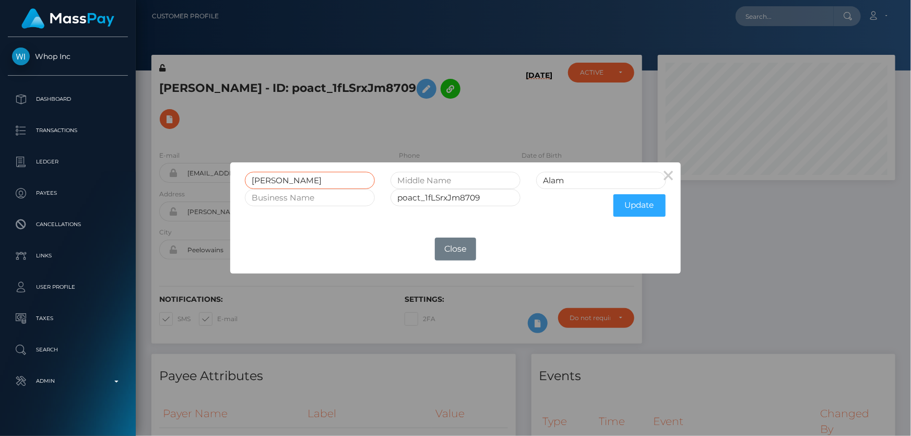
drag, startPoint x: 278, startPoint y: 181, endPoint x: 193, endPoint y: 182, distance: 85.1
click at [198, 182] on div "× Aftab Alam poact_1fLSrxJm8709 Update OK No Close" at bounding box center [455, 218] width 911 height 436
type input "B"
type input "Abdul"
click at [630, 206] on button "Update" at bounding box center [639, 205] width 52 height 22
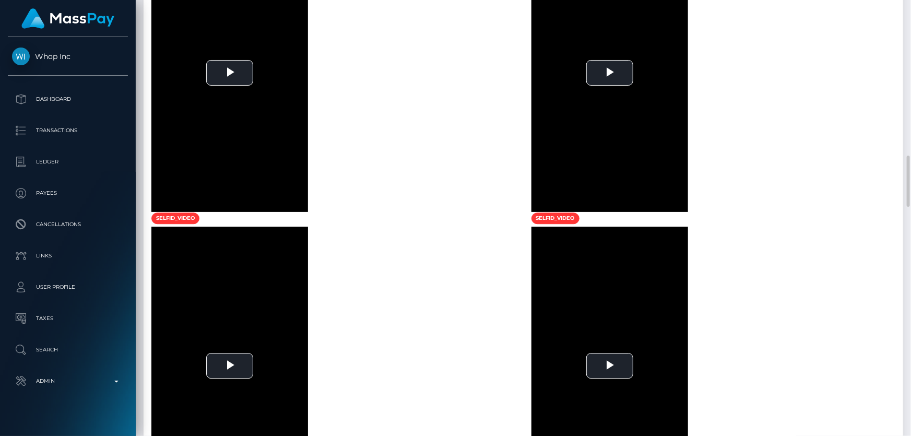
scroll to position [1519, 0]
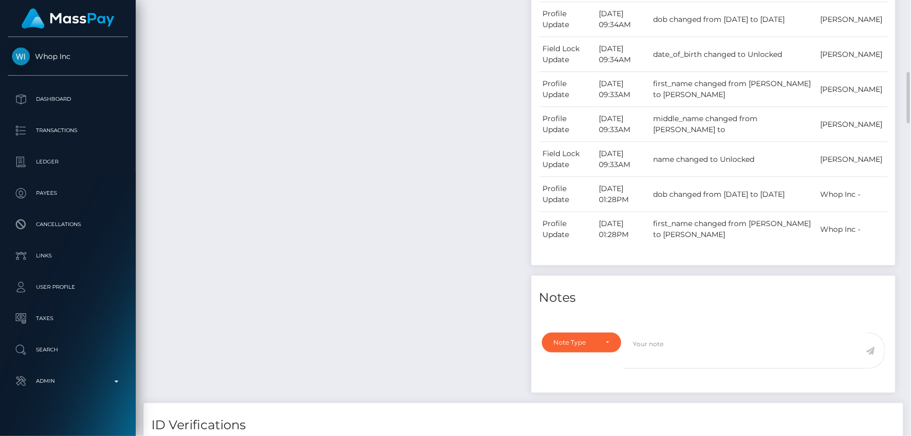
scroll to position [380, 0]
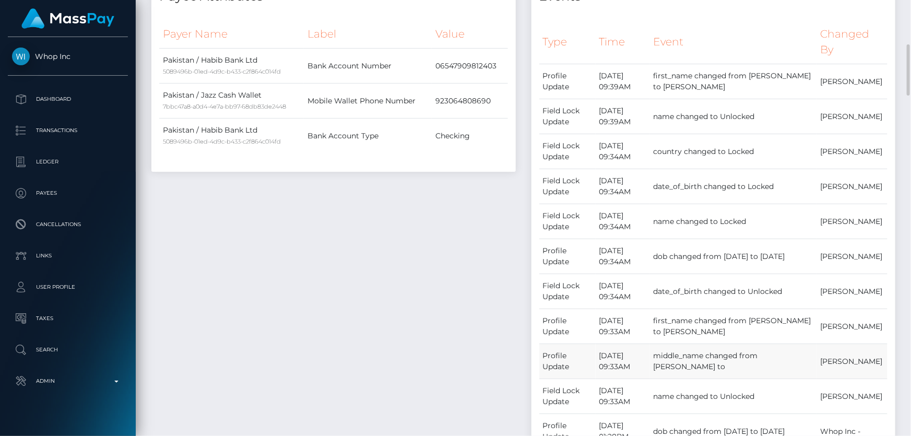
drag, startPoint x: 731, startPoint y: 339, endPoint x: 695, endPoint y: 337, distance: 36.1
click at [695, 344] on td "middle_name changed from [PERSON_NAME] to" at bounding box center [733, 361] width 167 height 35
copy td "GHAFFAR"
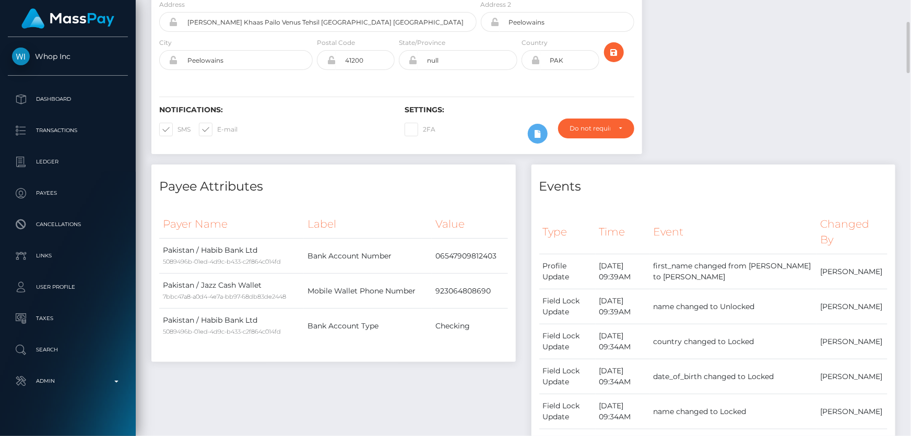
scroll to position [0, 0]
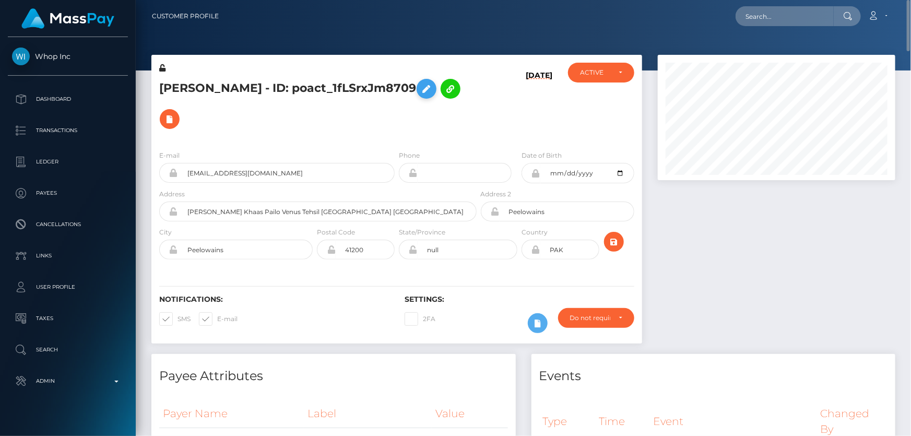
click at [420, 90] on icon at bounding box center [426, 88] width 13 height 13
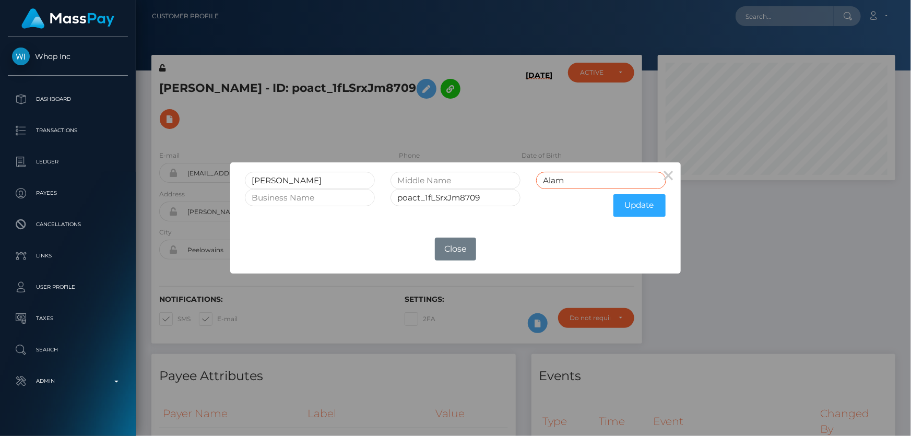
drag, startPoint x: 555, startPoint y: 181, endPoint x: 529, endPoint y: 181, distance: 26.6
click at [493, 182] on div "Abdul Alam" at bounding box center [455, 180] width 436 height 17
paste input "GHAFFAR"
type input "GHAFFAR"
click at [635, 203] on button "Update" at bounding box center [639, 205] width 52 height 22
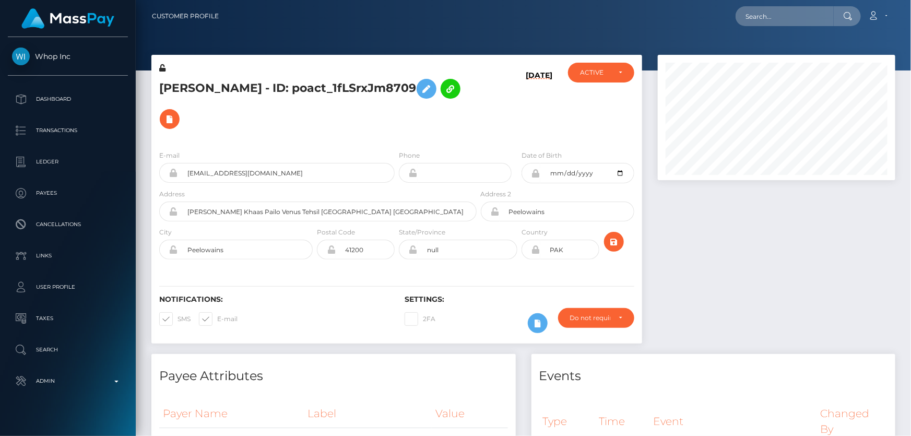
scroll to position [125, 237]
click at [162, 69] on icon at bounding box center [162, 67] width 6 height 7
click at [357, 114] on h5 "[PERSON_NAME] - ID: poact_1fLSrxJm8709" at bounding box center [315, 104] width 312 height 61
click at [536, 172] on icon at bounding box center [535, 173] width 9 height 8
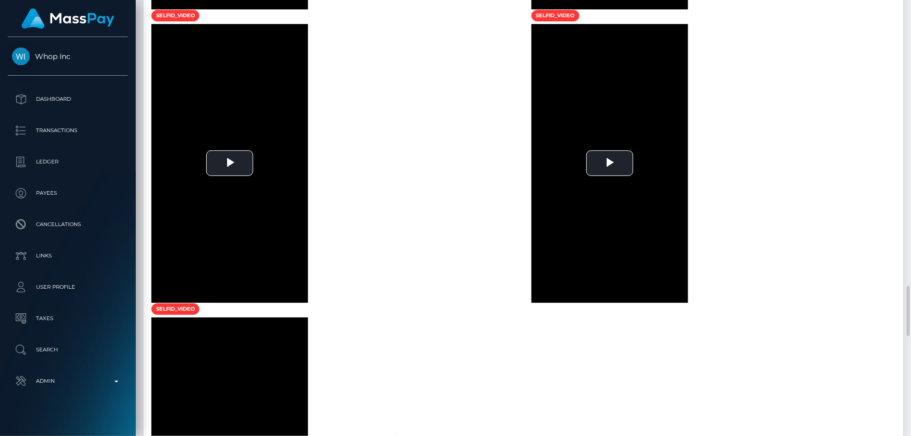
scroll to position [1756, 0]
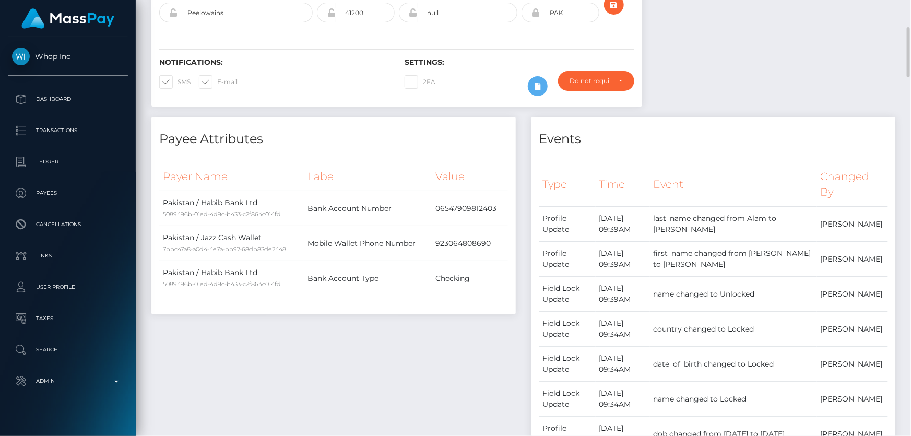
scroll to position [0, 0]
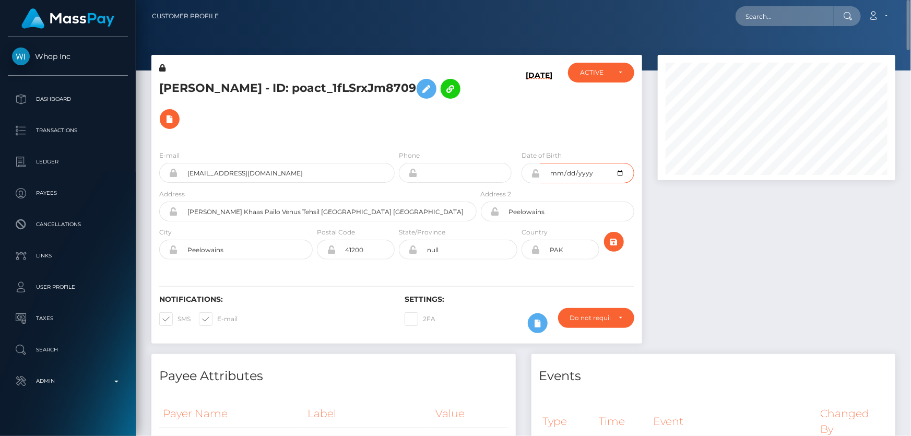
click at [620, 171] on input "2005-02-02" at bounding box center [587, 173] width 94 height 20
type input "[DATE]"
click at [731, 253] on div at bounding box center [776, 204] width 253 height 299
click at [611, 242] on icon "submit" at bounding box center [614, 241] width 13 height 13
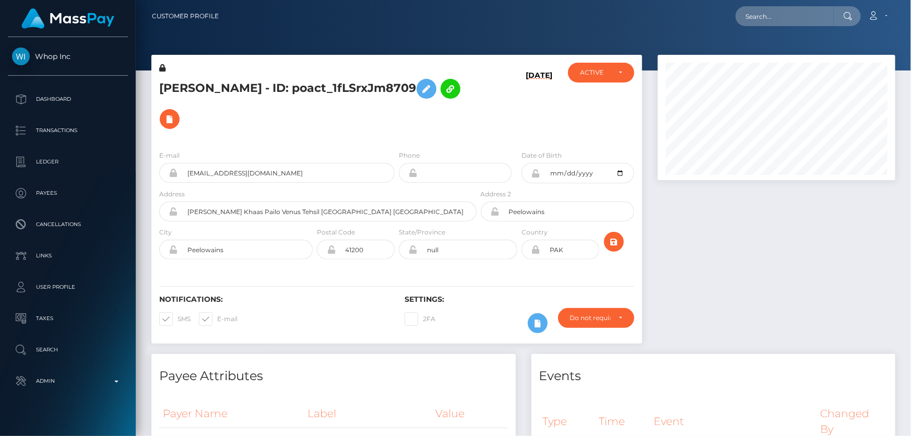
click at [535, 172] on icon at bounding box center [535, 173] width 9 height 8
drag, startPoint x: 254, startPoint y: 87, endPoint x: 202, endPoint y: 87, distance: 52.2
click at [202, 87] on h5 "[PERSON_NAME] - ID: poact_1fLSrxJm8709" at bounding box center [315, 104] width 312 height 61
copy h5 "[PERSON_NAME]"
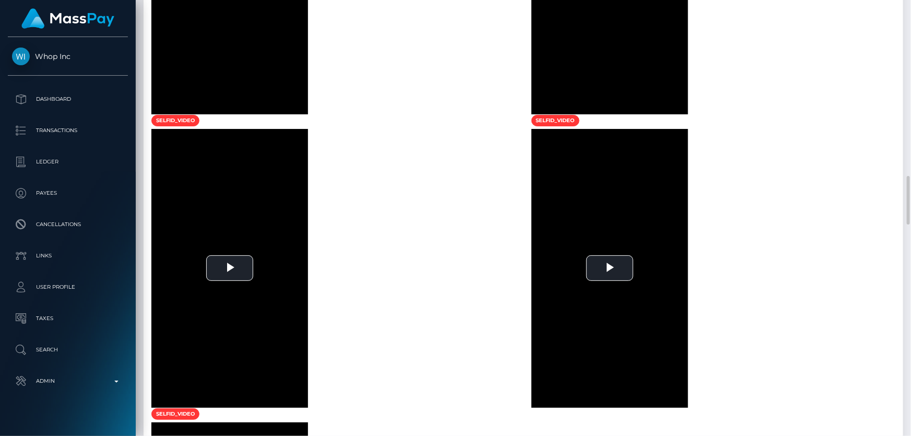
scroll to position [1708, 0]
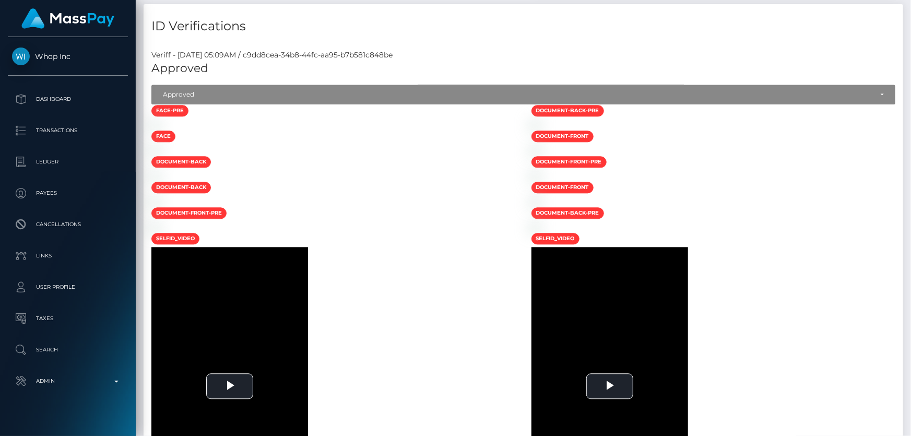
drag, startPoint x: 907, startPoint y: 221, endPoint x: 910, endPoint y: 9, distance: 212.5
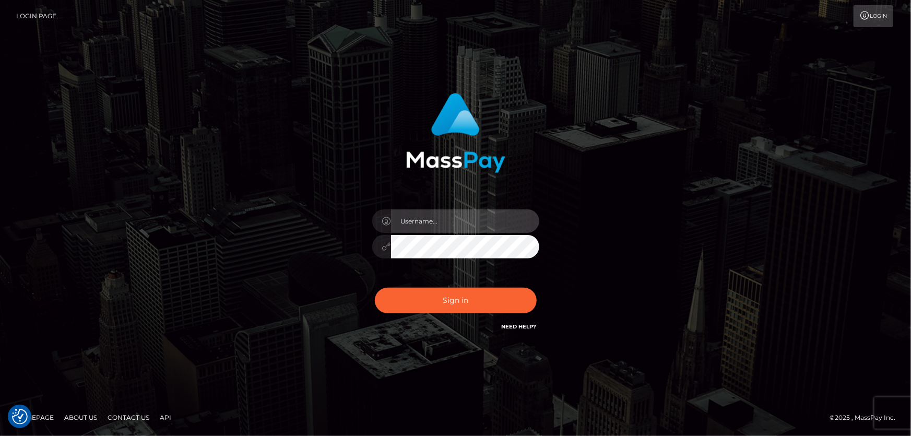
type input "[PERSON_NAME].Cirnat"
click at [537, 282] on div at bounding box center [443, 317] width 214 height 119
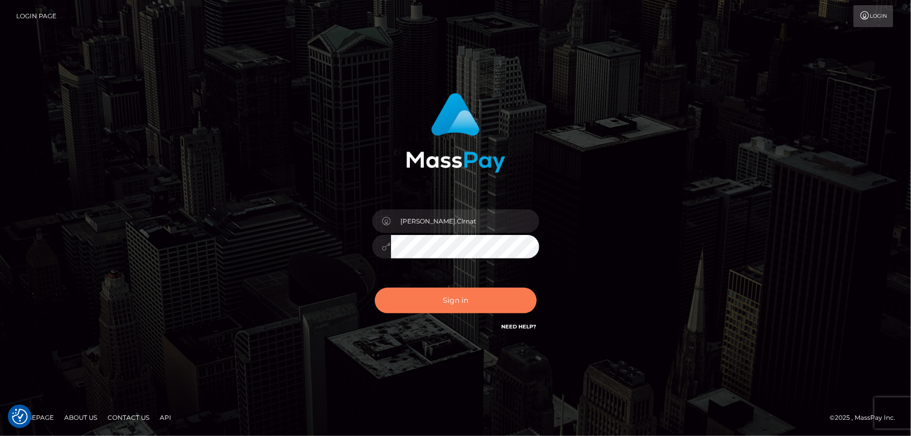
click at [466, 303] on button "Sign in" at bounding box center [456, 301] width 162 height 26
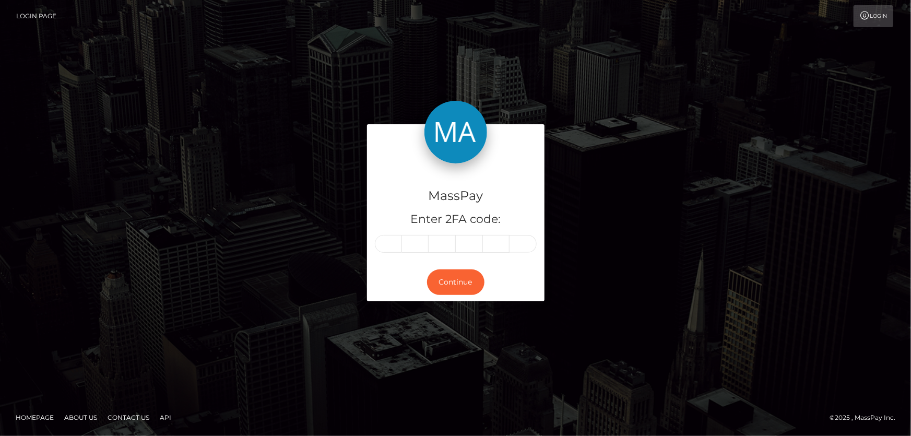
click at [382, 245] on input "text" at bounding box center [388, 244] width 27 height 18
type input "1"
type input "2"
type input "6"
type input "4"
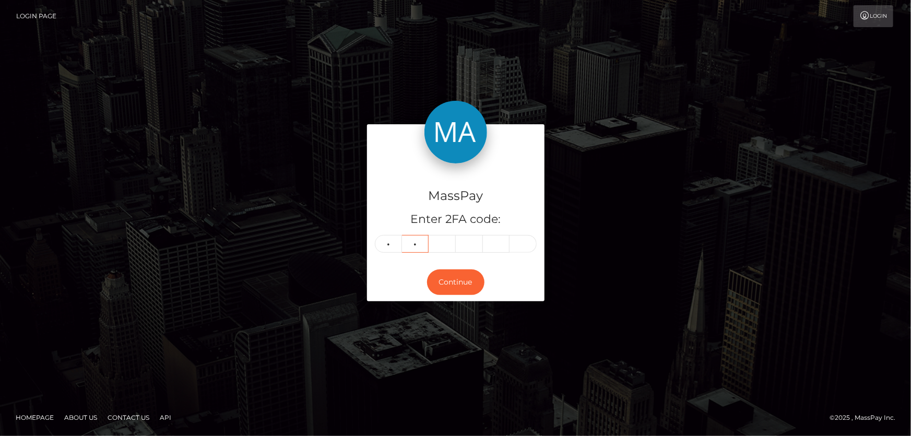
type input "8"
type input "1"
type input "6"
type input "3"
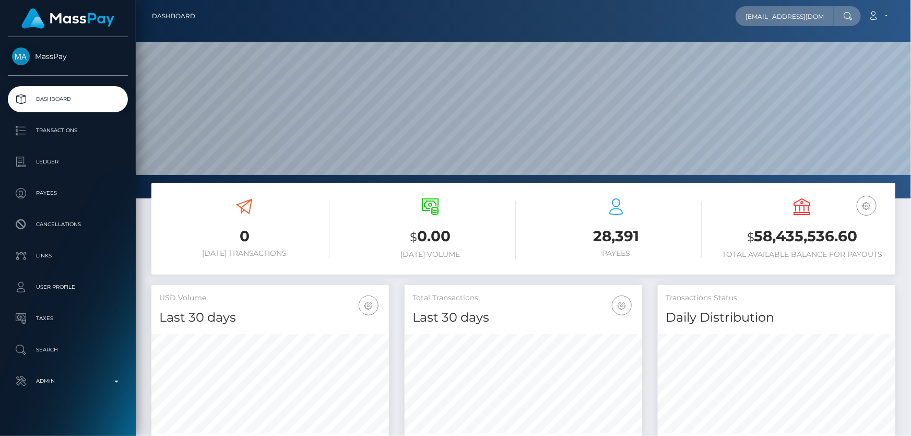
scroll to position [0, 11]
type input "[EMAIL_ADDRESS][DOMAIN_NAME]"
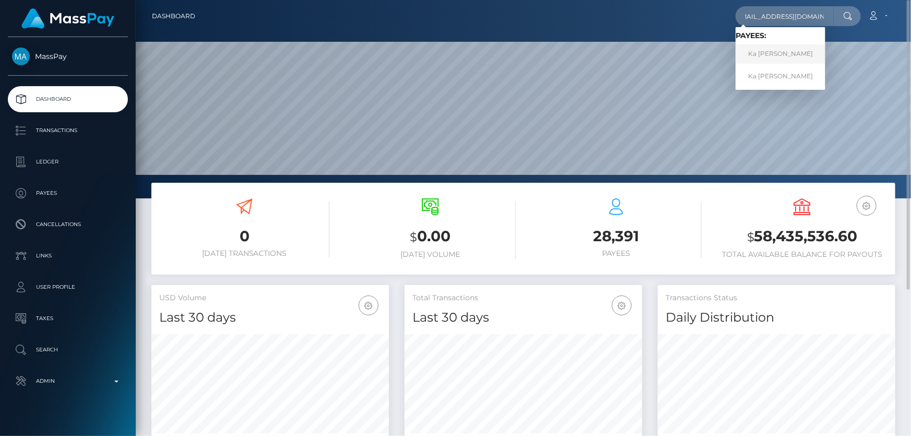
click at [788, 53] on link "Ka [PERSON_NAME]" at bounding box center [781, 53] width 90 height 19
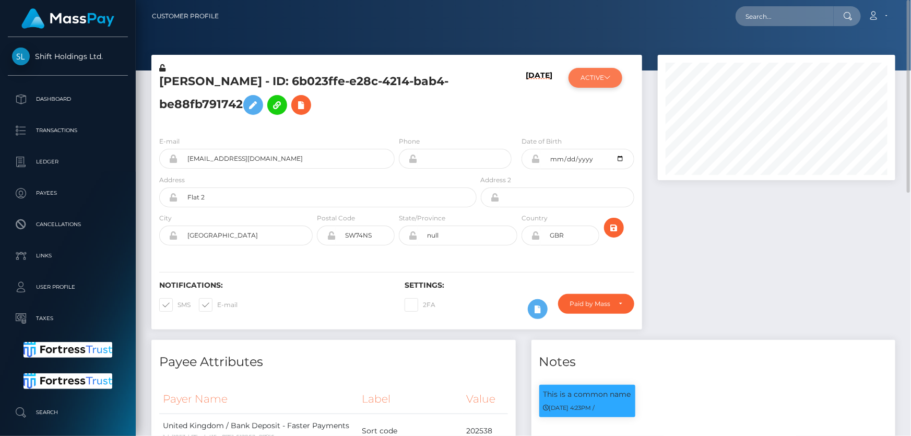
click at [605, 84] on button "ACTIVE" at bounding box center [596, 78] width 54 height 20
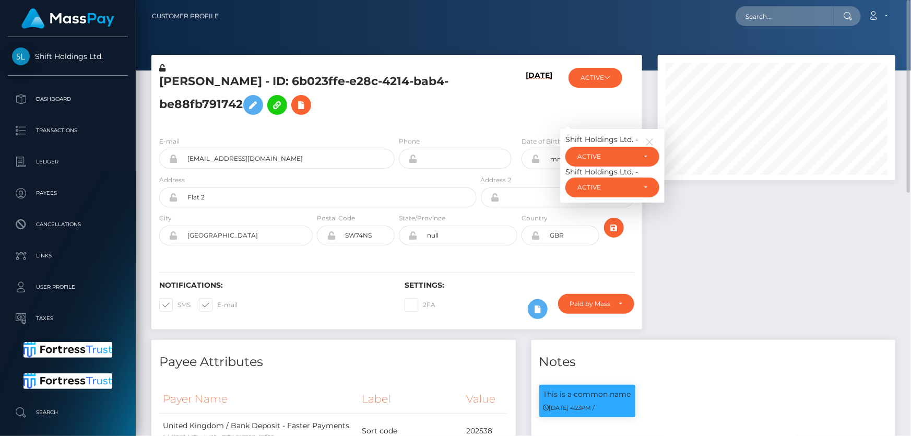
click at [490, 114] on div "10/05/23" at bounding box center [520, 95] width 82 height 65
click at [303, 101] on icon at bounding box center [301, 105] width 13 height 13
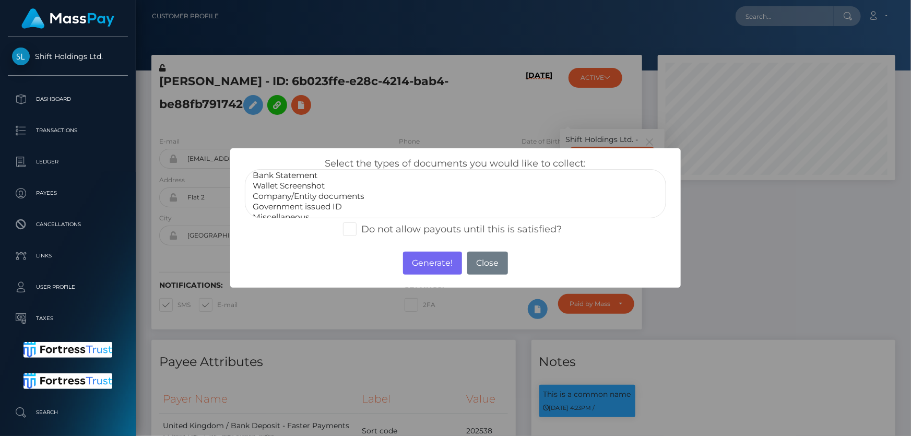
scroll to position [20, 0]
select select "Government issued ID"
click at [305, 198] on option "Government issued ID" at bounding box center [455, 200] width 407 height 10
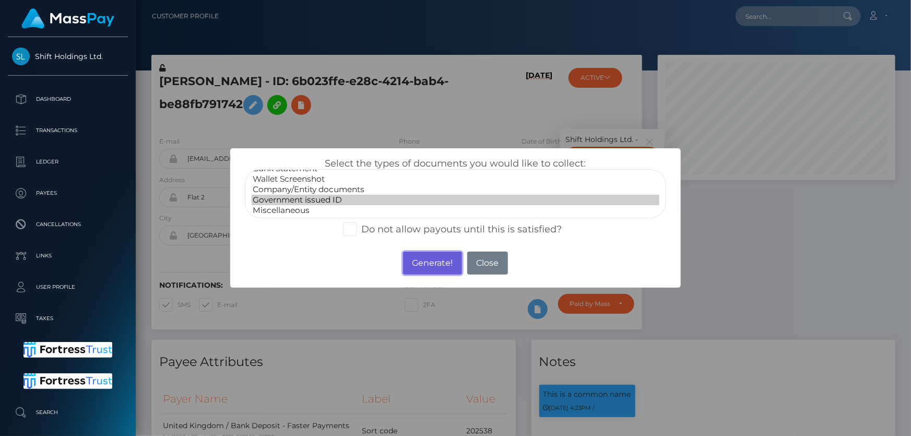
click at [425, 264] on button "Generate!" at bounding box center [432, 263] width 59 height 23
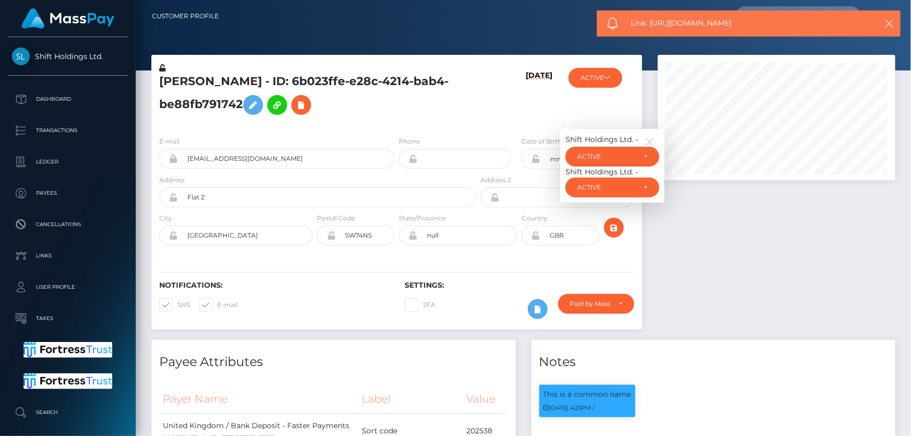
drag, startPoint x: 745, startPoint y: 23, endPoint x: 651, endPoint y: 23, distance: 94.0
click at [651, 23] on span "Link: https://l.maspay.io/AkbRL" at bounding box center [746, 23] width 231 height 11
copy span "https://l.maspay.io/AkbRL"
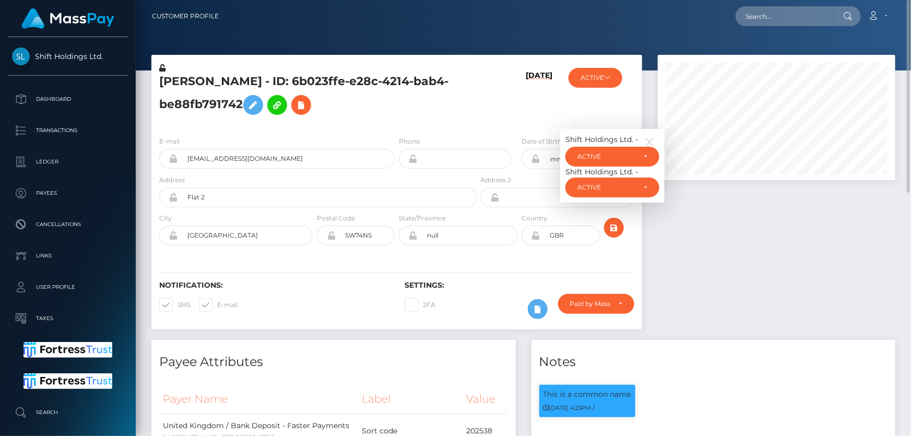
click at [188, 104] on h5 "Ka Yan Cheung - ID: 6b023ffe-e28c-4214-bab4-be88fb791742" at bounding box center [315, 97] width 312 height 46
copy h5 "[PERSON_NAME] - ID: 6b023ffe-e28c-4214-bab4-be88fb791742"
paste input "61a65118-9bd4-4392-870d-f7bf3d69e6c1"
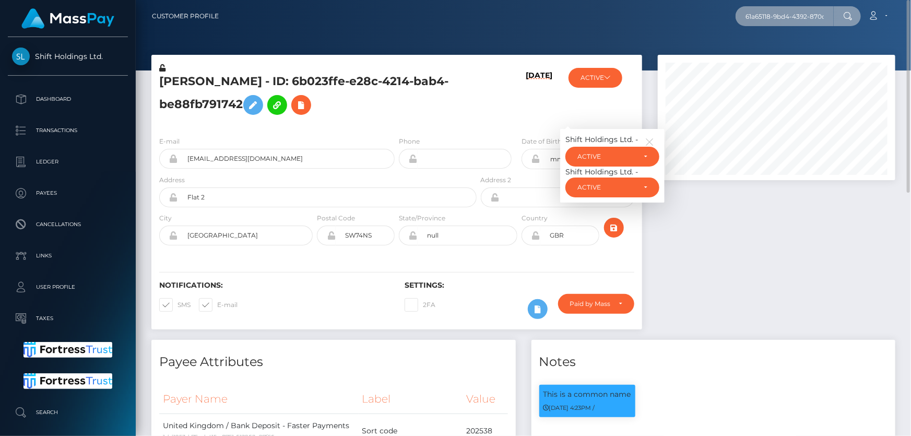
scroll to position [0, 47]
type input "61a65118-9bd4-4392-870d-f7bf3d69e6c1"
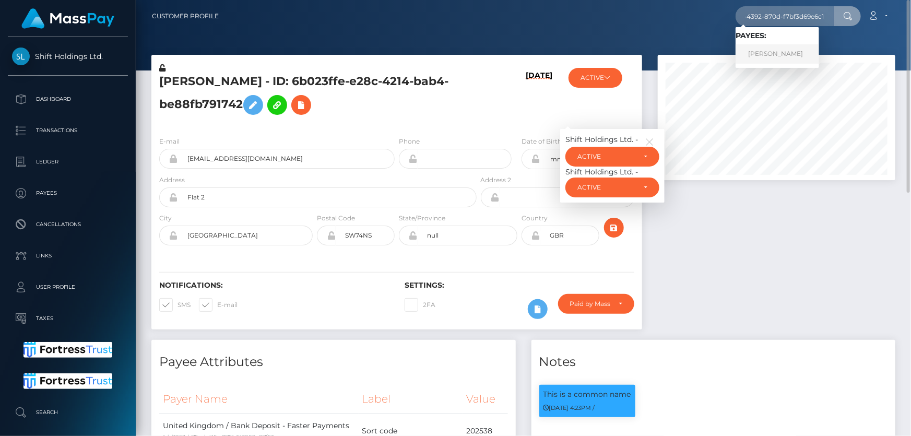
click at [779, 55] on link "LANCE ALLEN EASTON" at bounding box center [778, 53] width 84 height 19
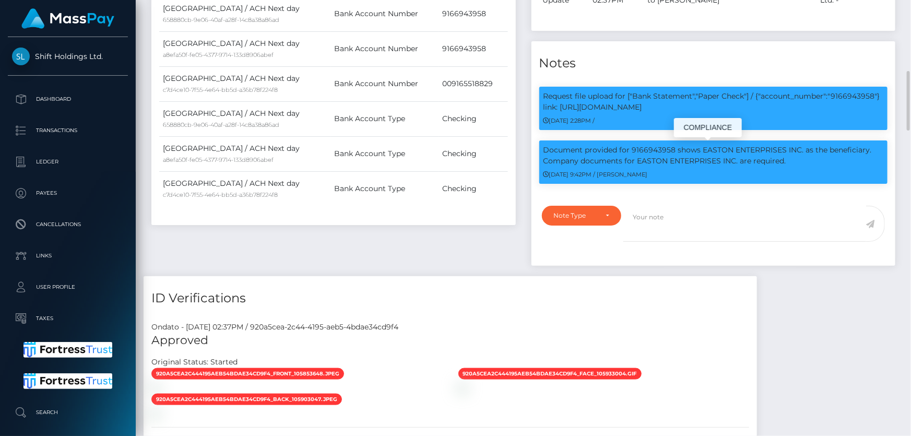
scroll to position [125, 237]
drag, startPoint x: 635, startPoint y: 158, endPoint x: 736, endPoint y: 162, distance: 100.8
click at [736, 162] on p "Document provided for 9166943958 shows EASTON ENTERPRISES INC. as the beneficia…" at bounding box center [713, 156] width 340 height 22
copy p "EASTON ENTERPRISES INC"
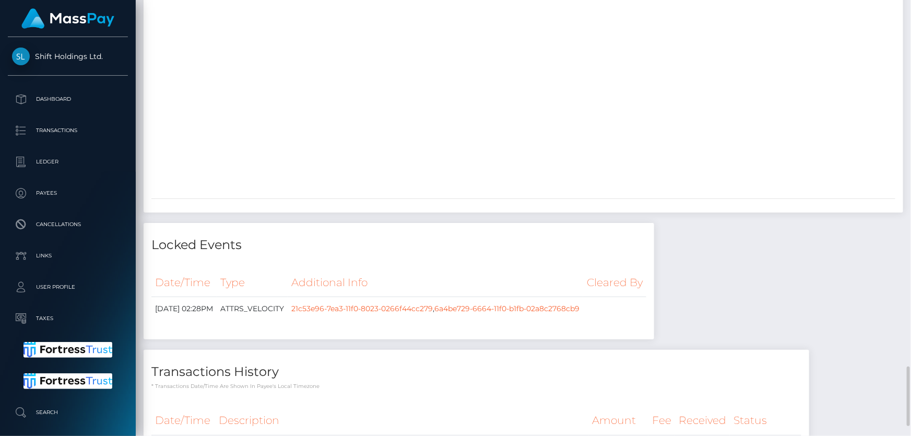
scroll to position [2041, 0]
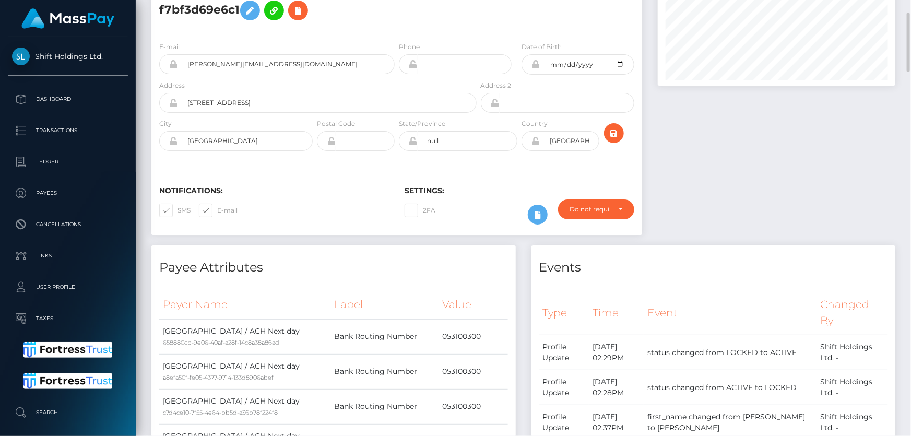
scroll to position [0, 0]
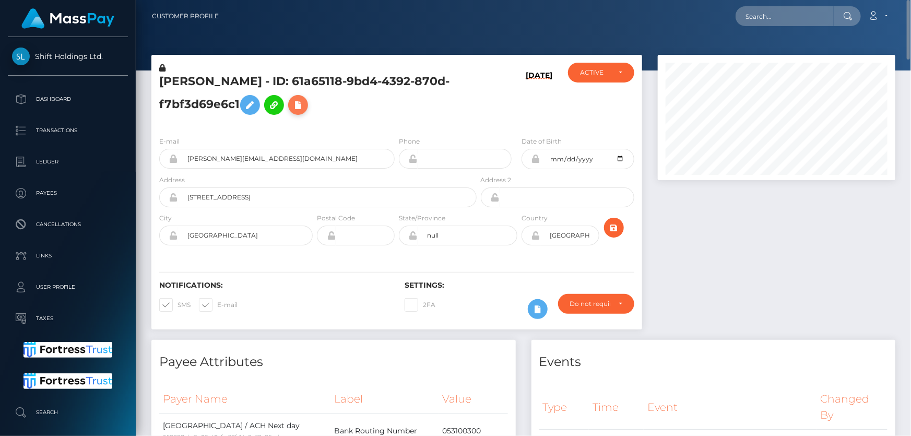
click at [304, 110] on icon at bounding box center [298, 105] width 13 height 13
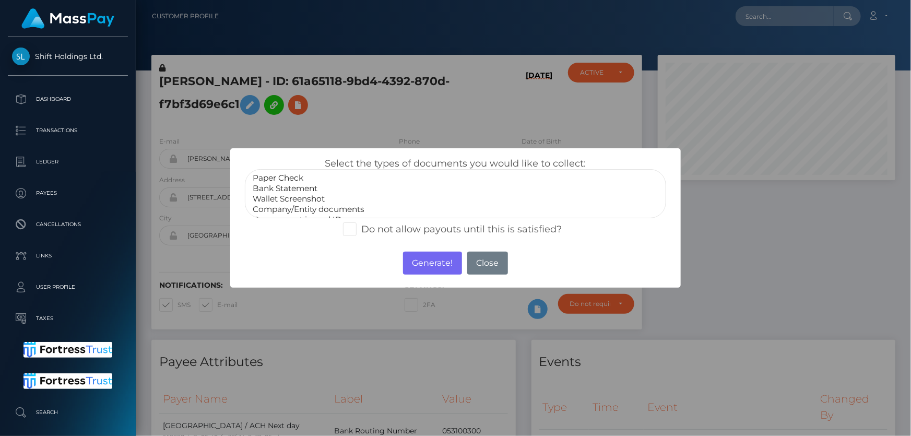
select select "Company/Entity documents"
click at [330, 205] on option "Company/Entity documents" at bounding box center [455, 209] width 407 height 10
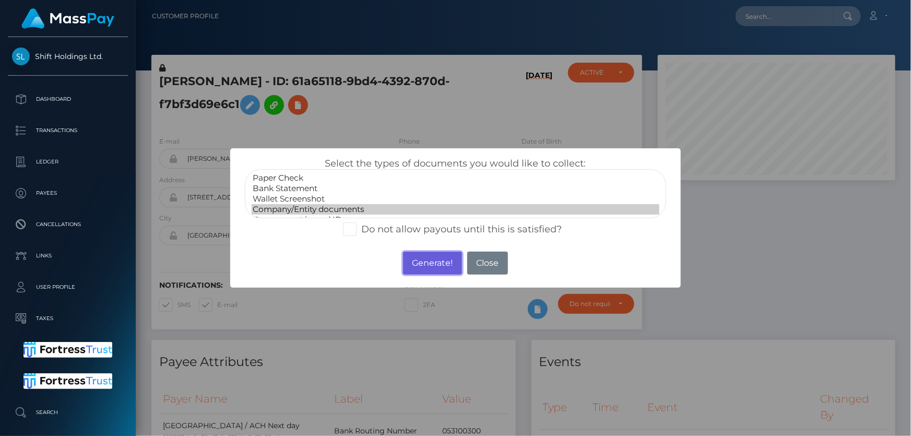
click at [416, 264] on button "Generate!" at bounding box center [432, 263] width 59 height 23
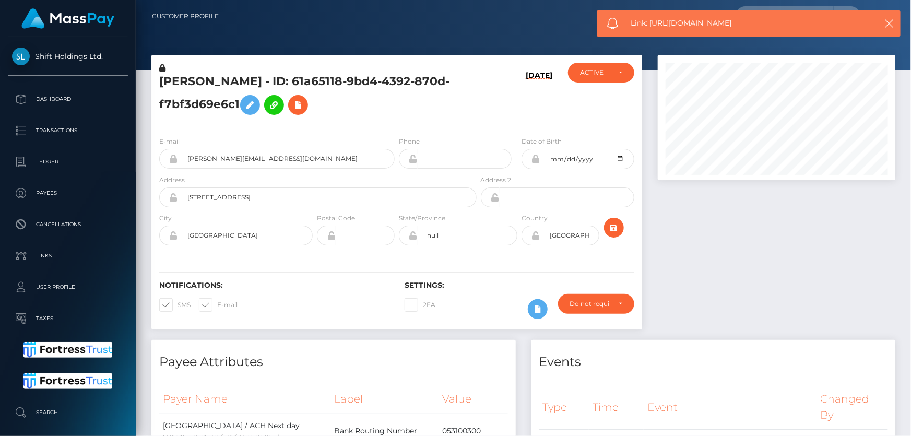
drag, startPoint x: 745, startPoint y: 25, endPoint x: 652, endPoint y: 20, distance: 93.6
click at [652, 20] on span "Link: https://l.maspay.io/okbUV" at bounding box center [746, 23] width 231 height 11
copy span "https://l.maspay.io/okbUV"
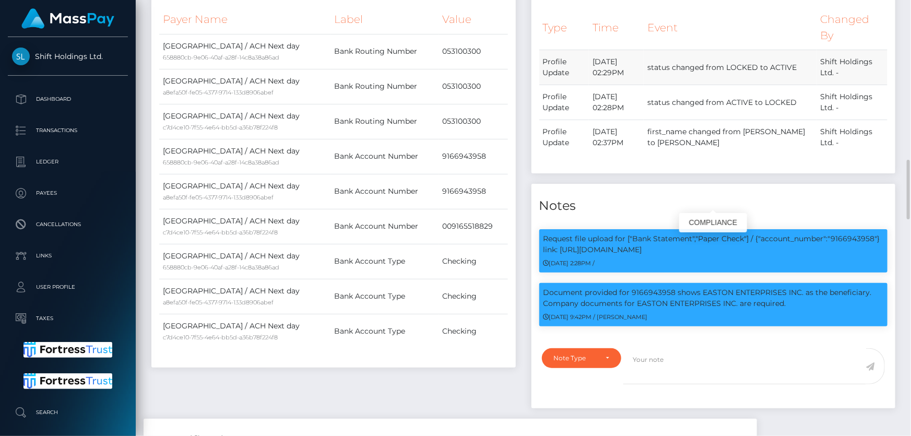
scroll to position [475, 0]
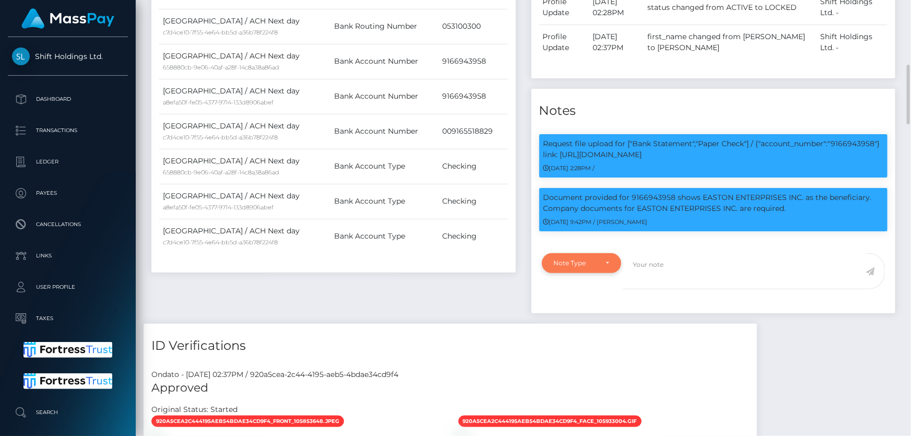
click at [572, 266] on div "Note Type" at bounding box center [576, 263] width 44 height 8
click at [583, 316] on span "Compliance" at bounding box center [573, 313] width 38 height 9
select select "COMPLIANCE"
click at [662, 263] on textarea at bounding box center [744, 271] width 243 height 36
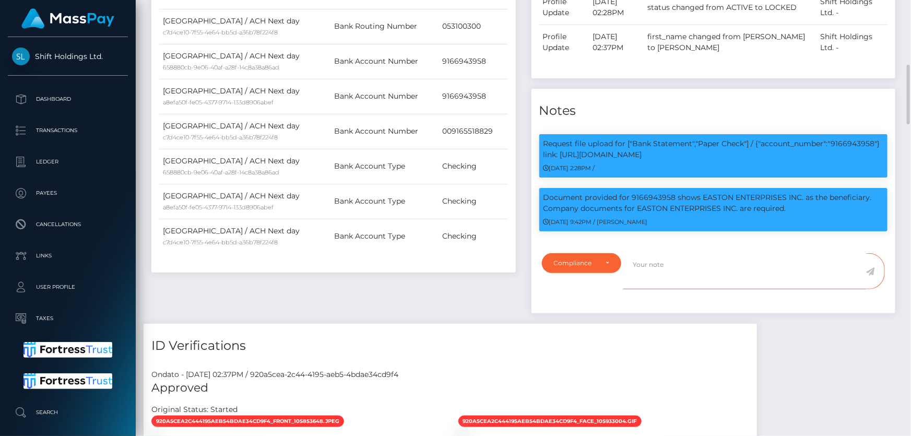
click at [665, 270] on textarea at bounding box center [744, 271] width 243 height 36
paste textarea "Documents on file for Mount Equinox Inc confirming that Kevin Jeffrey Bennett i…"
drag, startPoint x: 800, startPoint y: 261, endPoint x: 814, endPoint y: 266, distance: 15.4
click at [814, 266] on textarea "Documents on file for Mount Equinox Inc confirming that Kevin Jeffrey Bennett i…" at bounding box center [744, 271] width 243 height 36
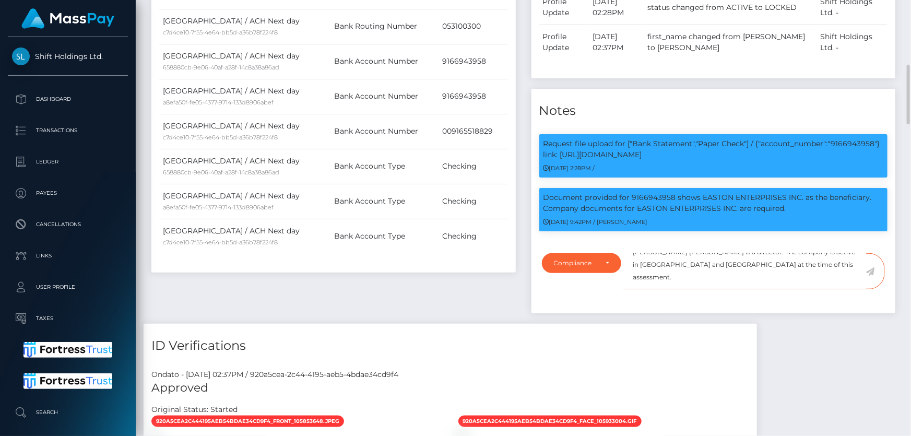
click at [816, 275] on textarea "Documents on file for Mount Equinox Inc confirming that Kevin Jeffrey Bennett i…" at bounding box center [744, 271] width 243 height 36
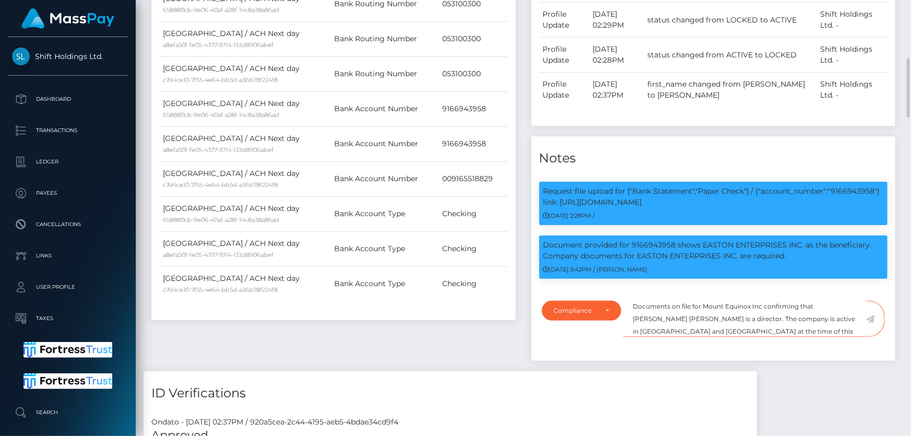
scroll to position [0, 0]
drag, startPoint x: 800, startPoint y: 322, endPoint x: 844, endPoint y: 299, distance: 50.0
click at [832, 322] on textarea "Documents on file for Mount Equinox Inc confirming that Kevin Jeffrey Bennett i…" at bounding box center [744, 319] width 243 height 36
drag, startPoint x: 702, startPoint y: 314, endPoint x: 761, endPoint y: 313, distance: 58.5
click at [761, 313] on textarea "Documents on file for Mount Equinox Inc confirming that Kevin Jeffrey Bennett i…" at bounding box center [744, 319] width 243 height 36
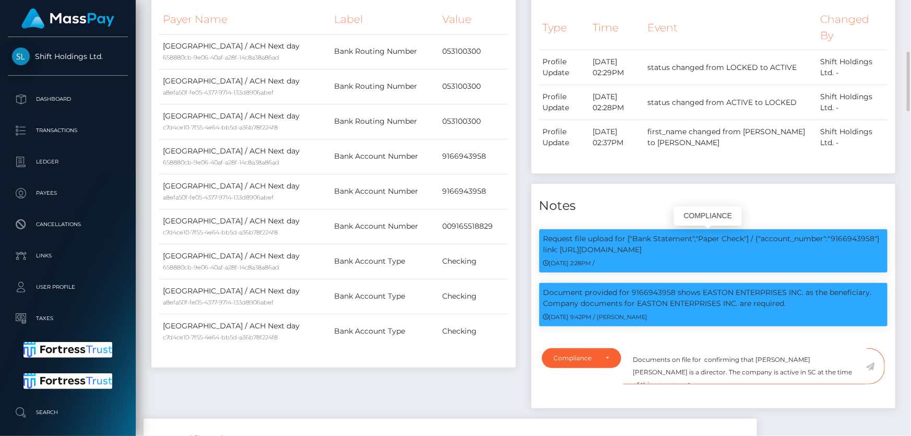
scroll to position [125, 237]
drag, startPoint x: 701, startPoint y: 292, endPoint x: 799, endPoint y: 289, distance: 98.2
click at [799, 289] on p "Document provided for 9166943958 shows EASTON ENTERPRISES INC. as the beneficia…" at bounding box center [713, 298] width 340 height 22
copy p "EASTON ENTERPRISES INC"
click at [703, 357] on textarea "Documents on file for confirming that Kevin Jeffrey Bennett is a director. The …" at bounding box center [744, 366] width 243 height 36
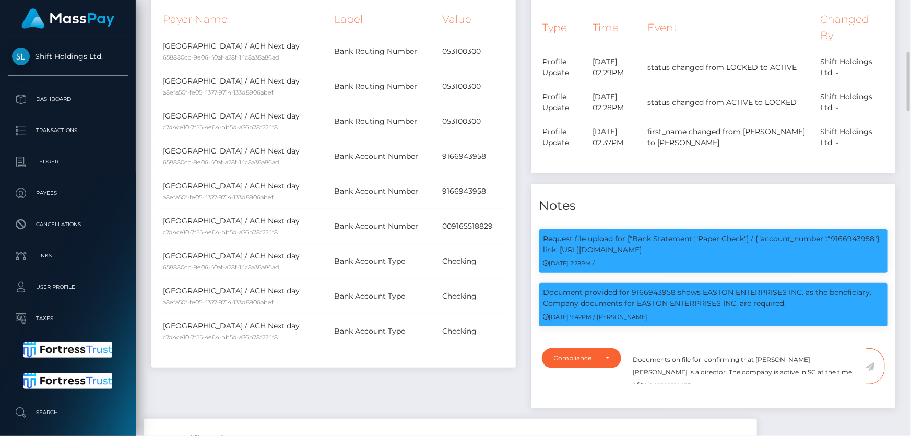
paste textarea "EASTON ENTERPRISES INC"
drag, startPoint x: 700, startPoint y: 374, endPoint x: 630, endPoint y: 379, distance: 70.1
click at [626, 375] on textarea "Documents on file for EASTON ENTERPRISES INC confirming that Kevin Jeffrey Benn…" at bounding box center [744, 366] width 243 height 36
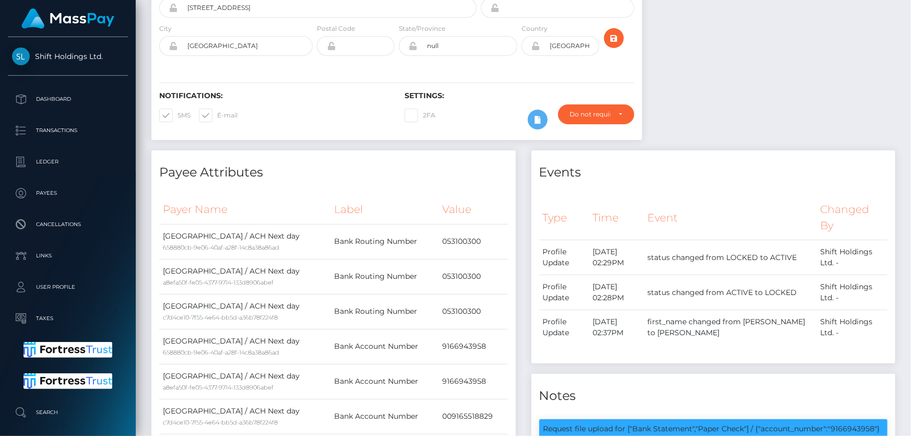
scroll to position [0, 0]
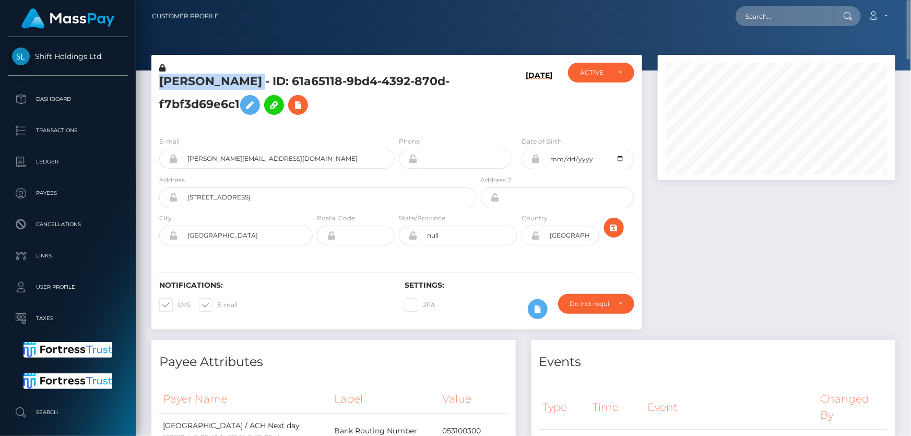
drag, startPoint x: 292, startPoint y: 82, endPoint x: 159, endPoint y: 79, distance: 132.6
click at [159, 79] on h5 "LANCE ALLEN EASTON - ID: 61a65118-9bd4-4392-870d-f7bf3d69e6c1" at bounding box center [315, 97] width 312 height 46
copy h5 "LANCE ALLEN EASTON"
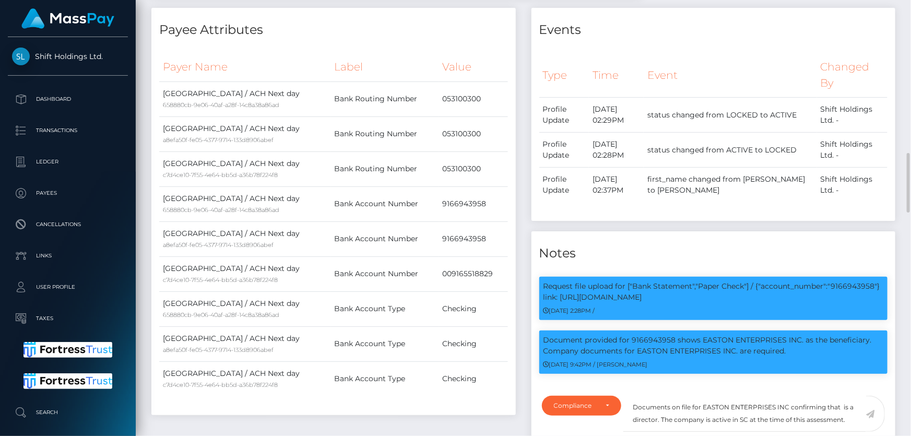
scroll to position [427, 0]
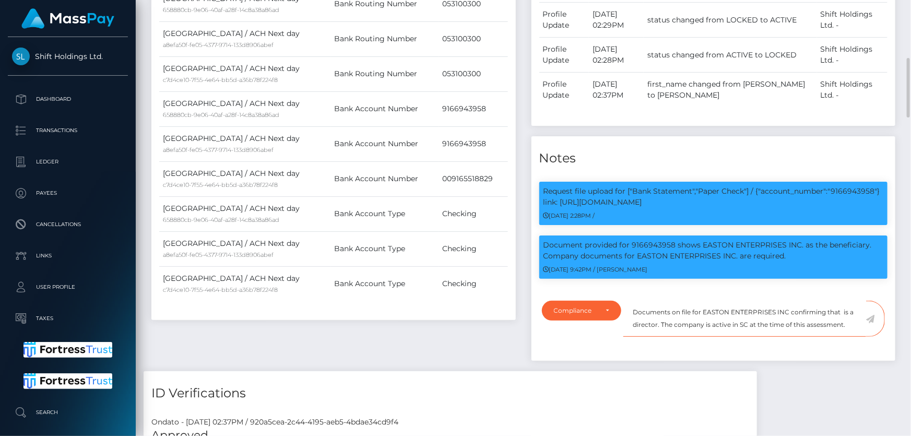
click at [849, 313] on textarea "Documents on file for EASTON ENTERPRISES INC confirming that is a director. The…" at bounding box center [744, 319] width 243 height 36
click at [842, 312] on textarea "Documents on file for EASTON ENTERPRISES INC confirming that is a director. The…" at bounding box center [744, 319] width 243 height 36
paste textarea "LANCE ALLEN EASTON"
type textarea "Documents on file for EASTON ENTERPRISES INC confirming that LANCE ALLEN EASTON…"
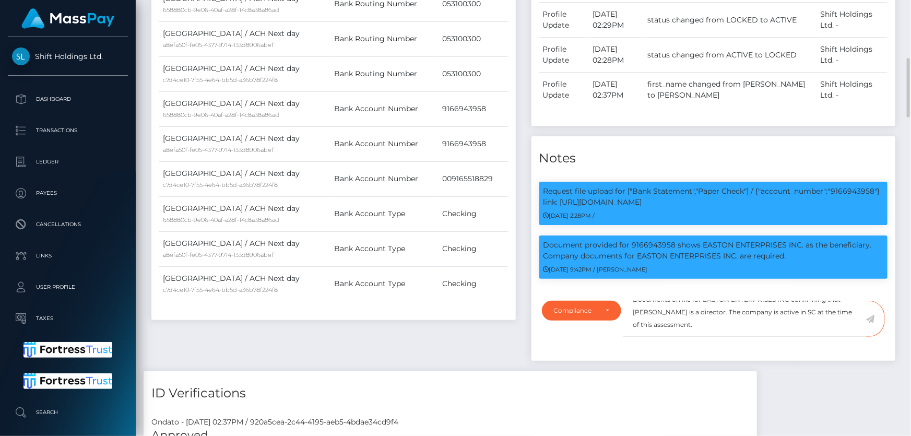
click at [872, 318] on icon at bounding box center [870, 319] width 9 height 8
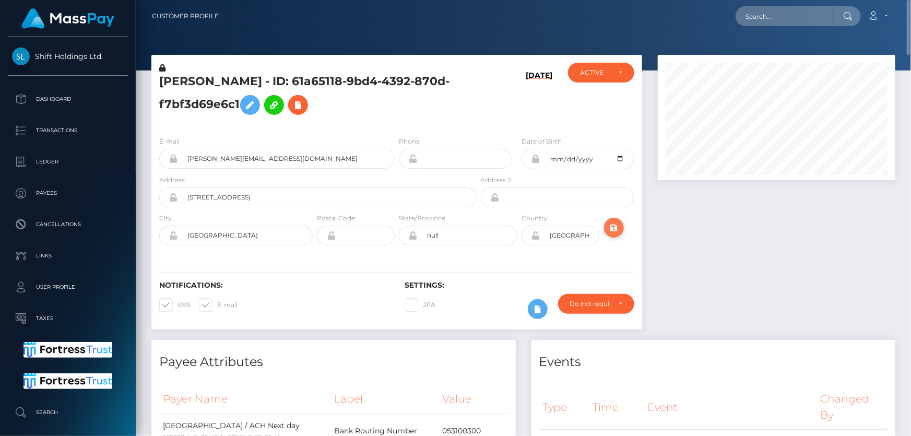
click at [612, 228] on icon "submit" at bounding box center [614, 227] width 13 height 13
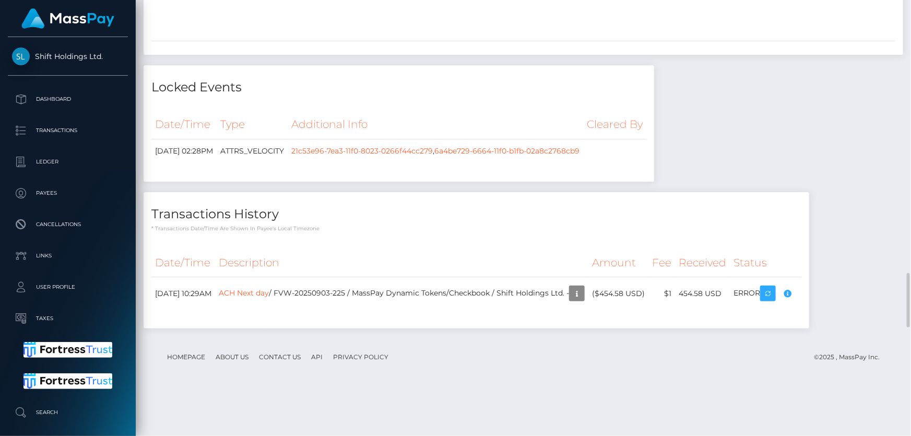
scroll to position [1946, 0]
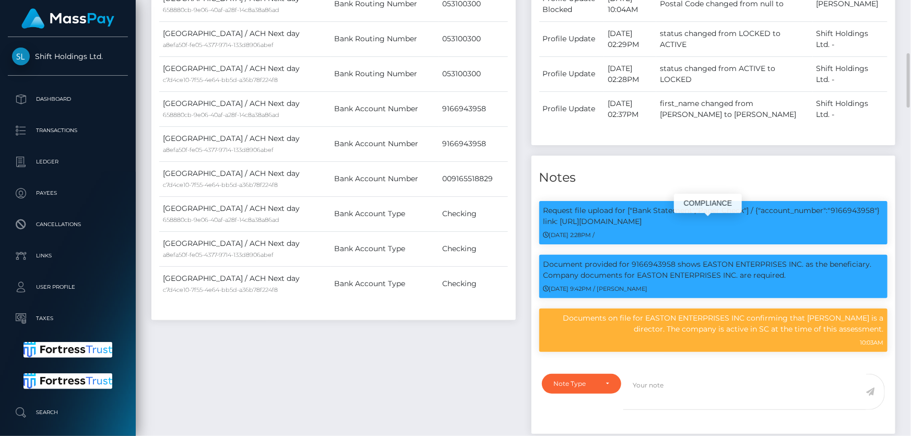
scroll to position [125, 237]
drag, startPoint x: 700, startPoint y: 282, endPoint x: 800, endPoint y: 279, distance: 100.8
click at [800, 279] on p "Document provided for 9166943958 shows EASTON ENTERPRISES INC. as the beneficia…" at bounding box center [713, 270] width 340 height 22
copy p "EASTON ENTERPRISES INC"
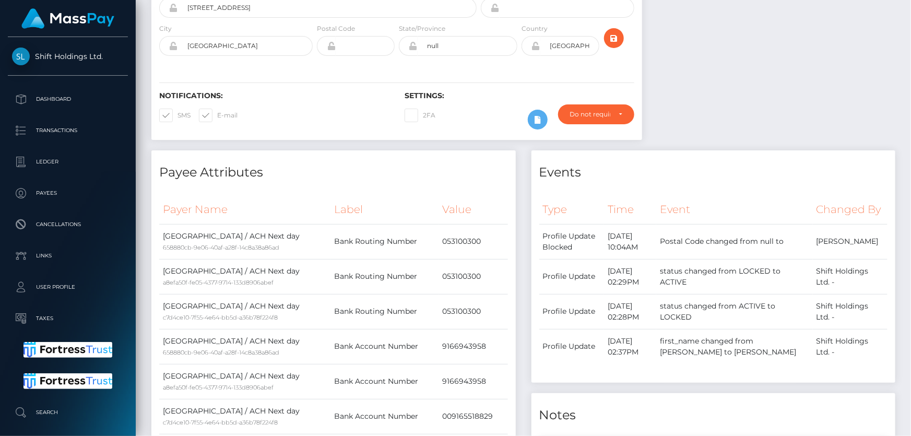
scroll to position [0, 0]
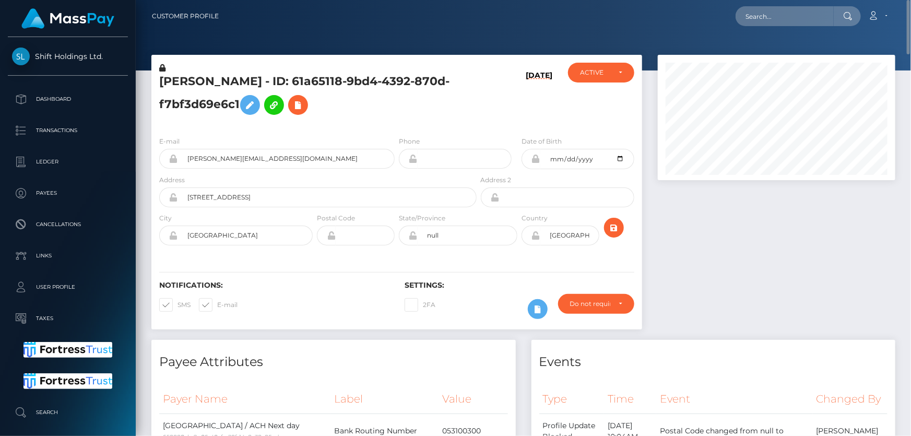
click at [161, 68] on icon at bounding box center [162, 67] width 6 height 7
click at [256, 105] on icon at bounding box center [250, 105] width 13 height 13
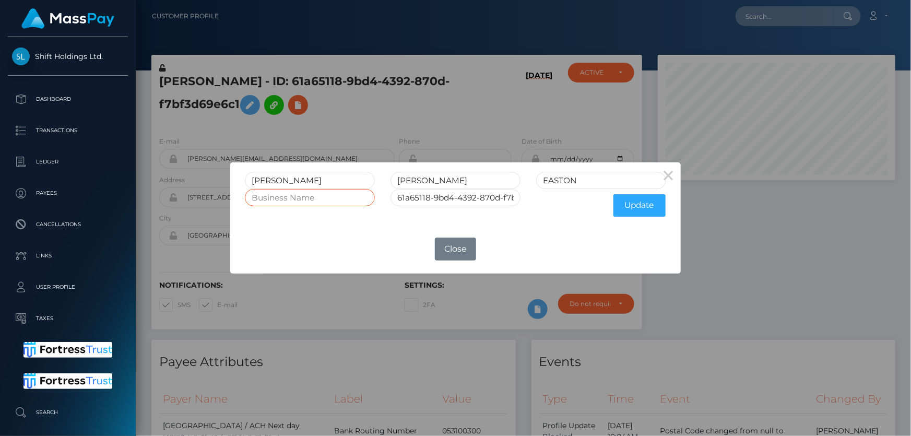
paste input "EASTON ENTERPRISES INC"
type input "EASTON ENTERPRISES INC"
click at [630, 207] on button "Update" at bounding box center [639, 205] width 52 height 22
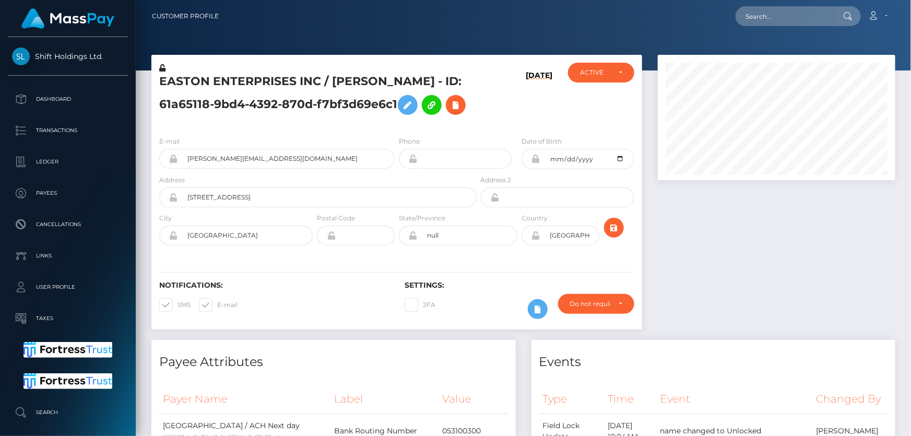
scroll to position [125, 237]
click at [161, 66] on icon at bounding box center [162, 67] width 6 height 7
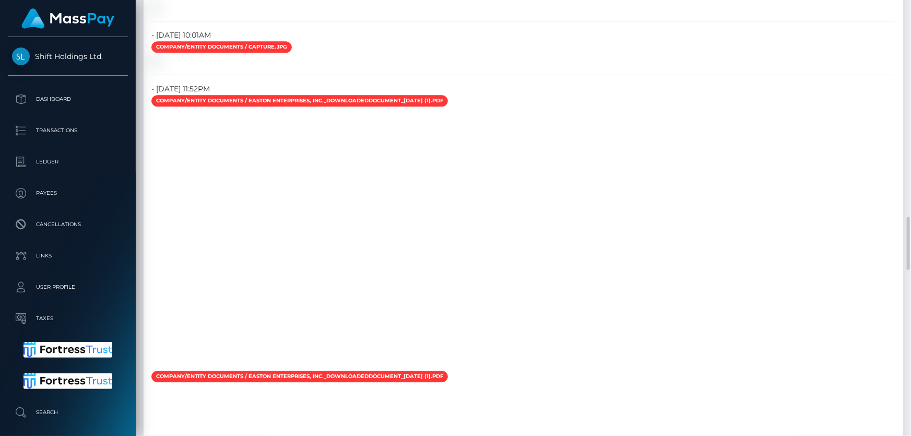
scroll to position [1376, 0]
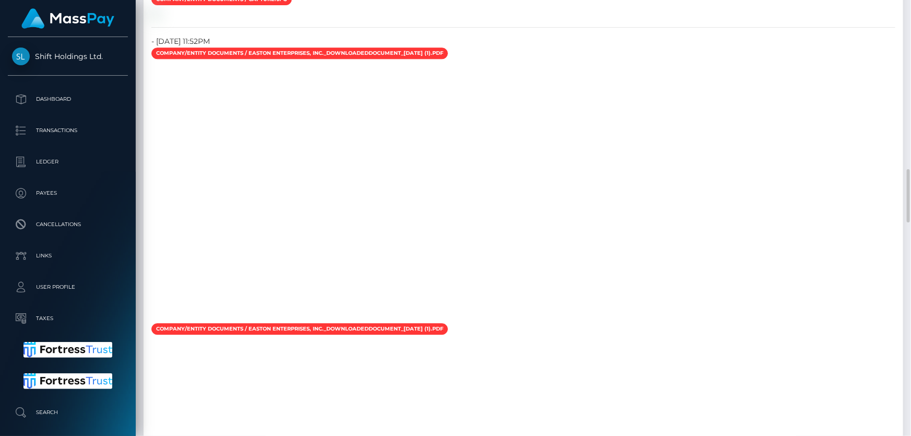
checkbox input "true"
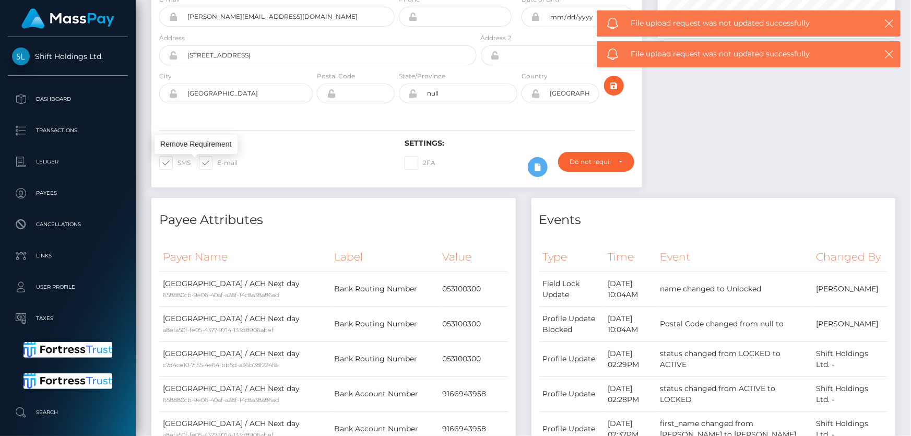
scroll to position [0, 0]
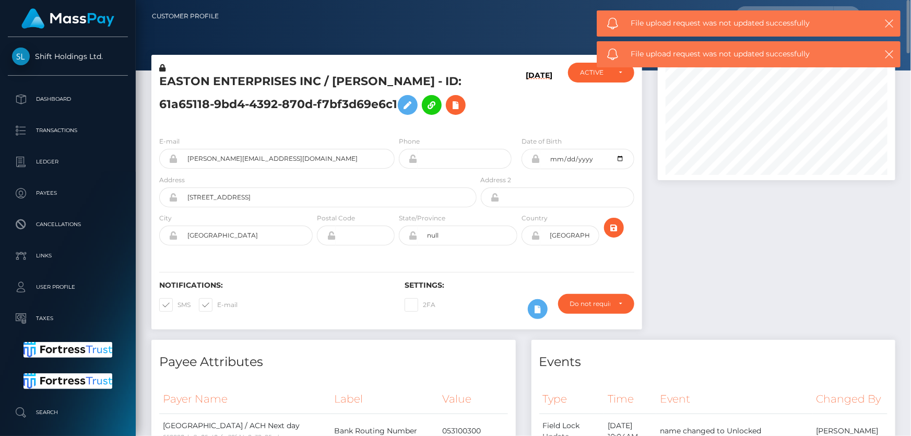
click at [266, 110] on h5 "EASTON ENTERPRISES INC / [PERSON_NAME] - ID: 61a65118-9bd4-4392-870d-f7bf3d69e6…" at bounding box center [315, 97] width 312 height 46
copy h5 "EASTON ENTERPRISES INC / [PERSON_NAME] - ID: 61a65118-9bd4-4392-870d-f7bf3d69e6…"
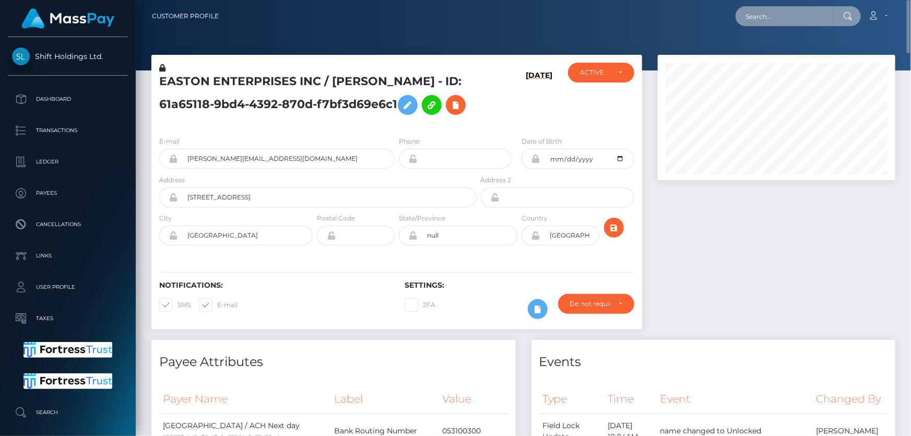
paste input "[EMAIL_ADDRESS][DOMAIN_NAME]"
type input "[EMAIL_ADDRESS][DOMAIN_NAME]"
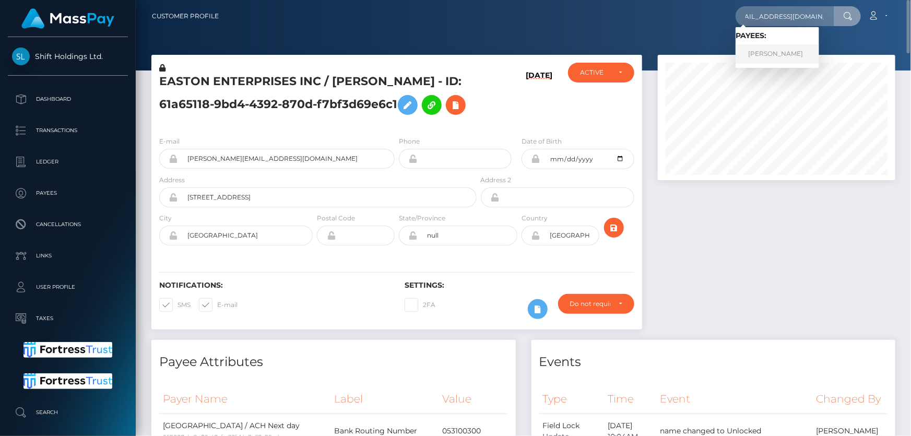
click at [761, 50] on link "[PERSON_NAME]" at bounding box center [778, 53] width 84 height 19
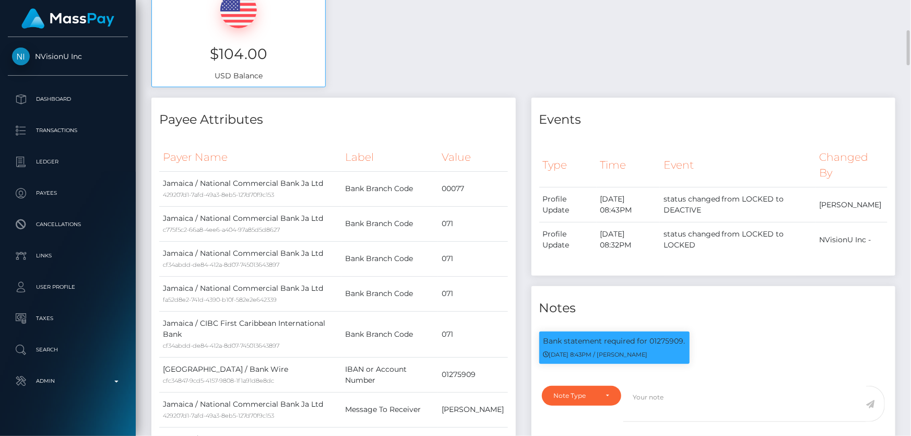
scroll to position [142, 0]
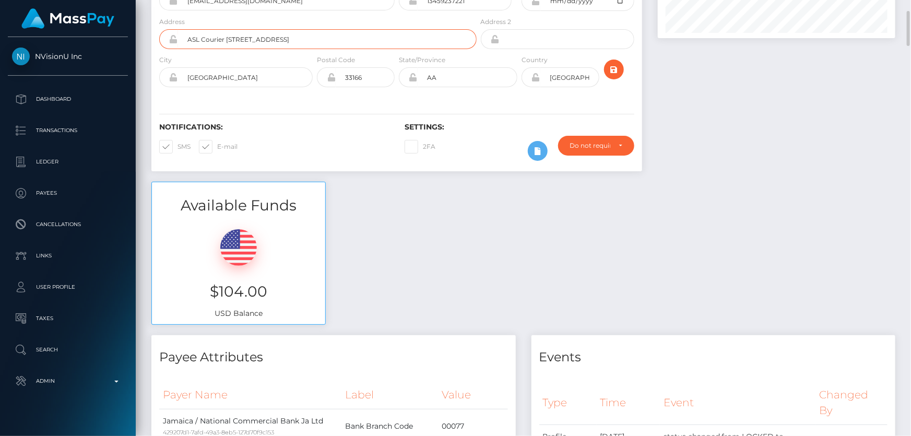
click at [276, 39] on input "ASL Courier 6122 NW 74 Ave Miami FL" at bounding box center [327, 39] width 299 height 20
click at [434, 232] on div "Available Funds $104.00 USD Balance" at bounding box center [524, 258] width 760 height 153
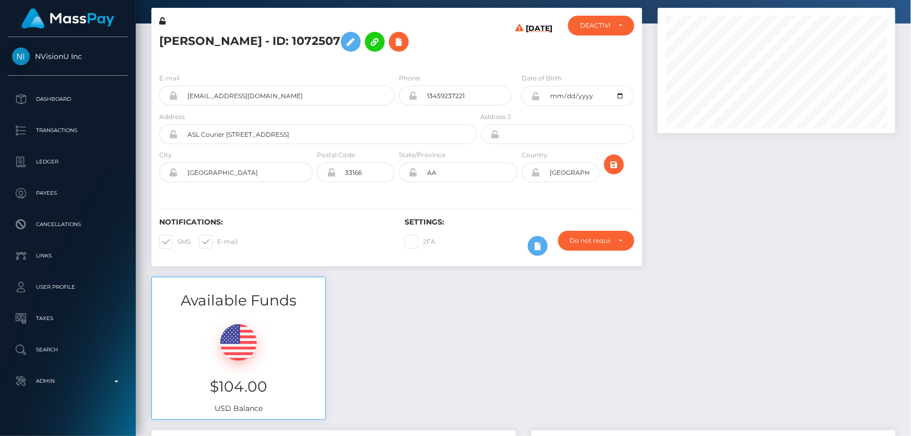
scroll to position [0, 0]
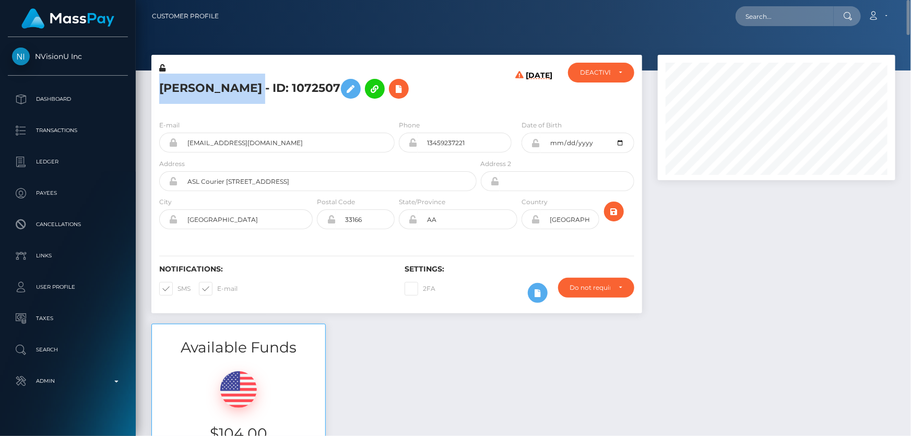
drag, startPoint x: 261, startPoint y: 90, endPoint x: 161, endPoint y: 94, distance: 99.3
click at [161, 94] on h5 "Yakeba Robinson - ID: 1072507" at bounding box center [315, 89] width 312 height 30
copy h5 "Yakeba Robinson"
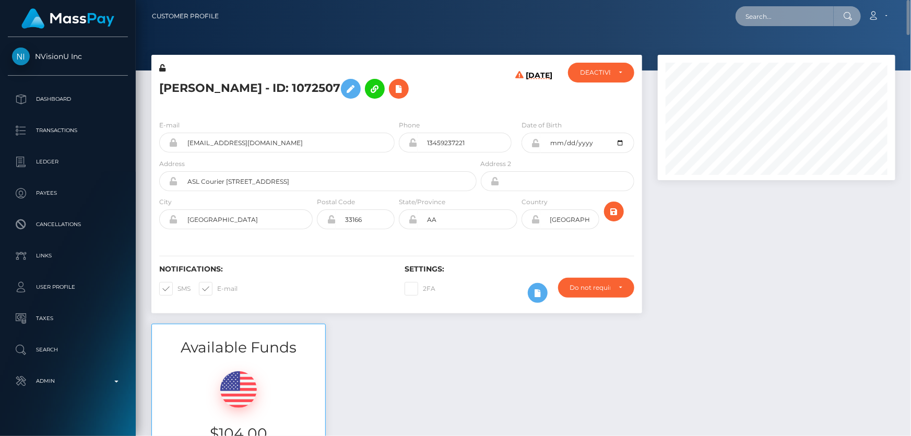
paste input "6b023ffe-e28c-4214-bab4-be88fb791742"
type input "6b023ffe-e28c-4214-bab4-be88fb791742"
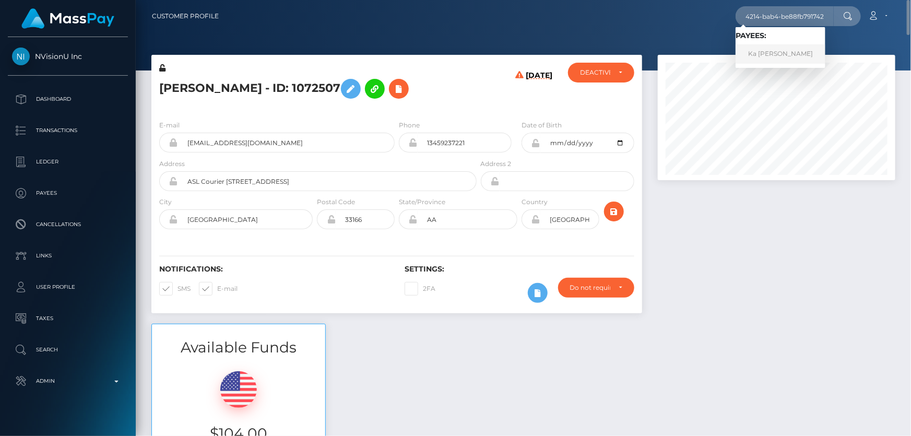
click at [768, 55] on link "Ka Yan Cheung" at bounding box center [781, 53] width 90 height 19
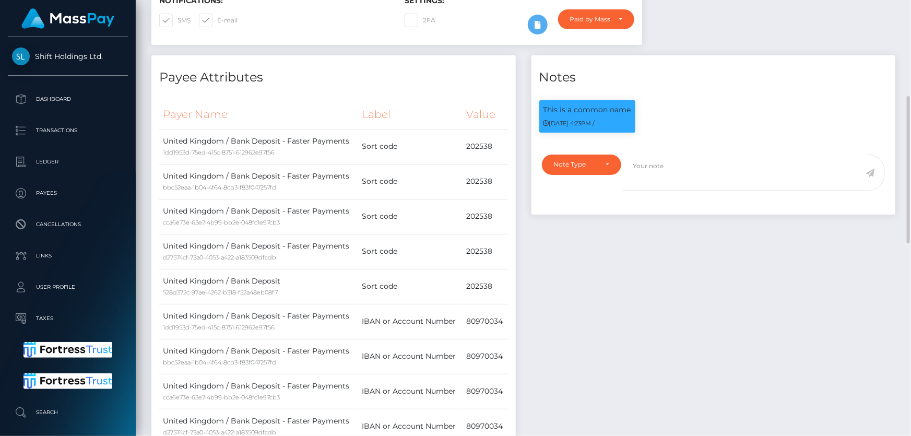
scroll to position [94, 0]
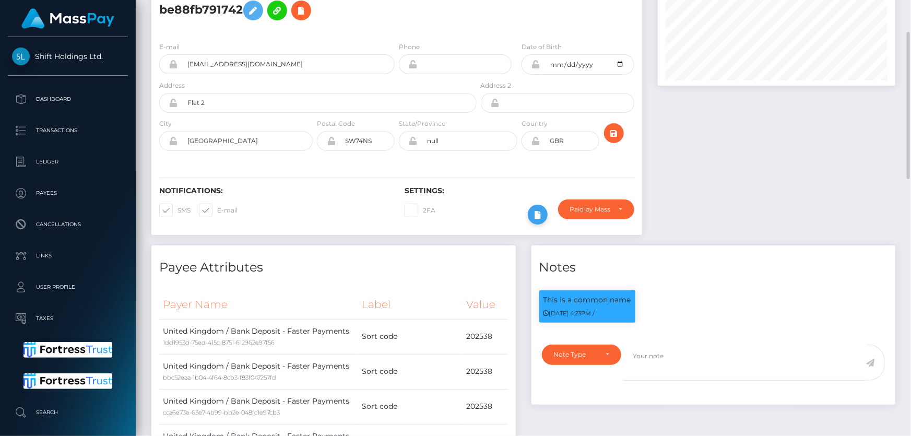
click at [530, 219] on button at bounding box center [538, 215] width 20 height 20
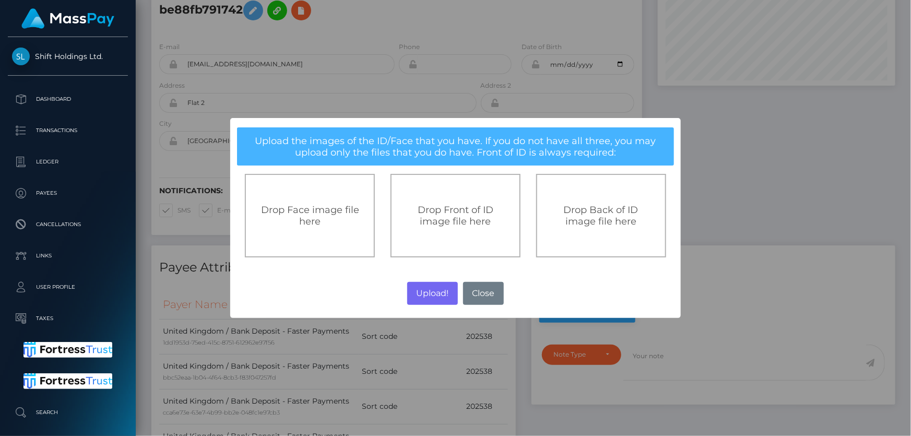
click at [448, 221] on span "Drop Front of ID image file here" at bounding box center [456, 215] width 76 height 23
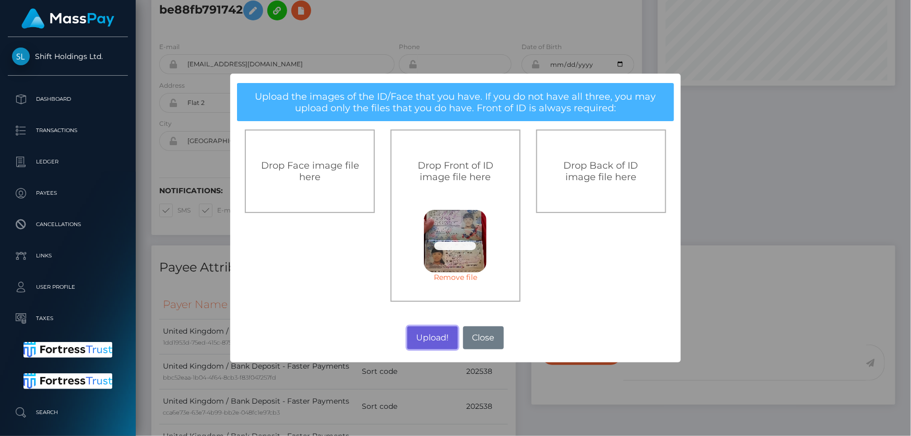
click at [426, 336] on button "Upload!" at bounding box center [432, 337] width 51 height 23
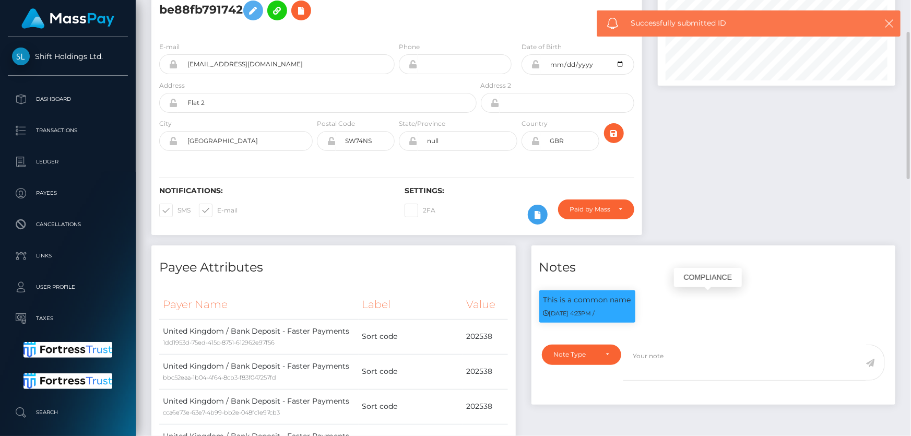
scroll to position [0, 0]
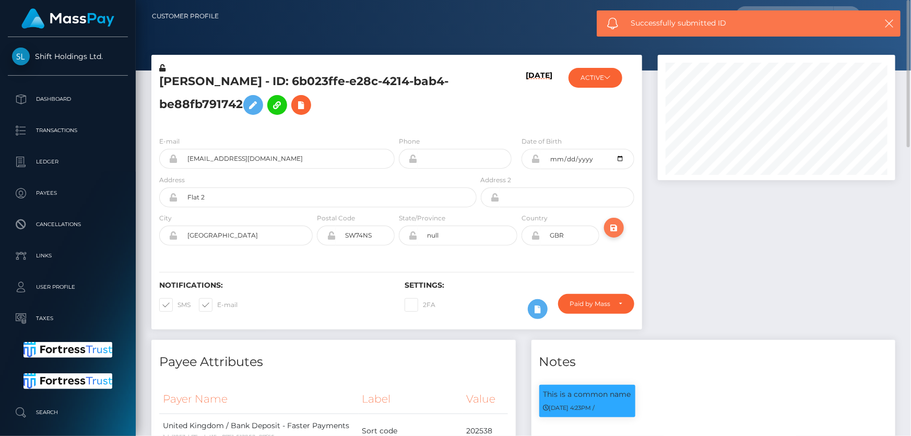
click at [615, 223] on icon "submit" at bounding box center [614, 227] width 13 height 13
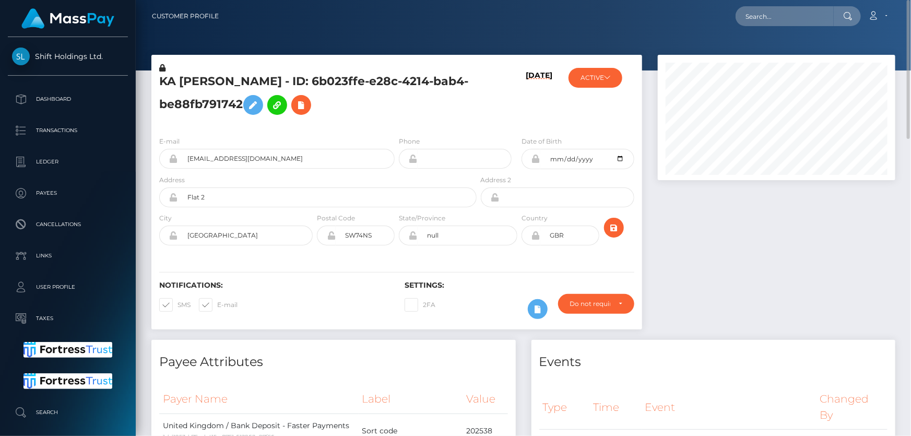
click at [213, 105] on h5 "KA [PERSON_NAME] - ID: 6b023ffe-e28c-4214-bab4-be88fb791742" at bounding box center [315, 97] width 312 height 46
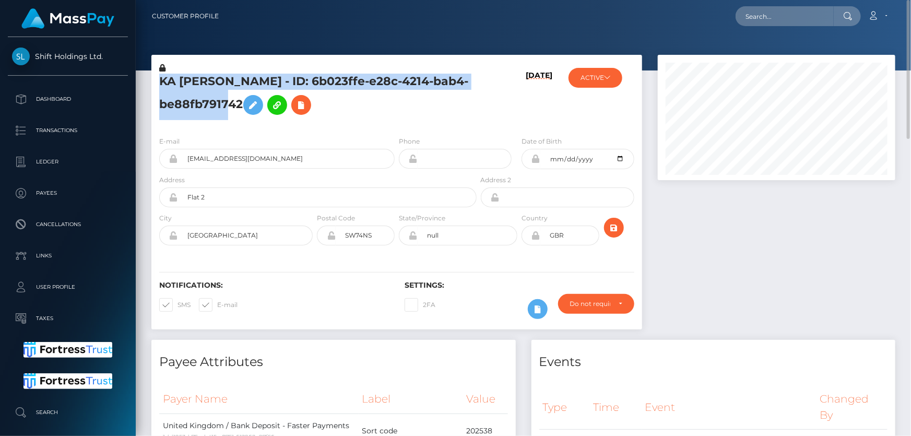
click at [213, 105] on h5 "KA [PERSON_NAME] - ID: 6b023ffe-e28c-4214-bab4-be88fb791742" at bounding box center [315, 97] width 312 height 46
copy h5 "KA [PERSON_NAME] - ID: 6b023ffe-e28c-4214-bab4-be88fb791742"
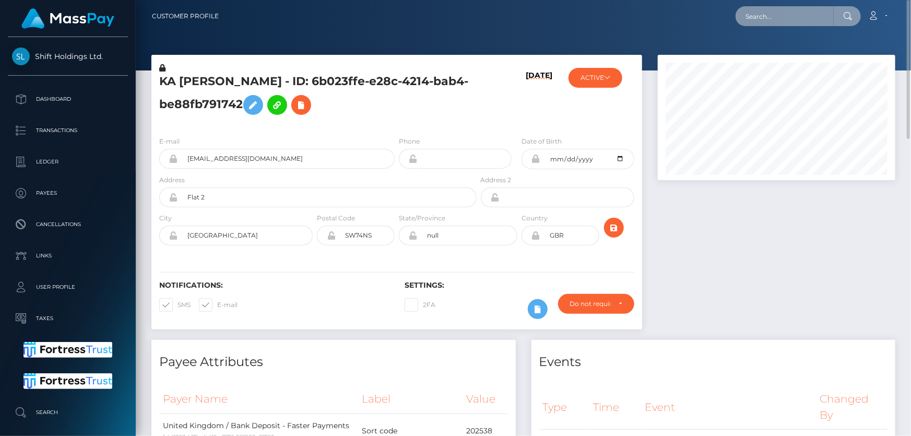
paste input "[EMAIL_ADDRESS][DOMAIN_NAME]"
type input "[EMAIL_ADDRESS][DOMAIN_NAME]"
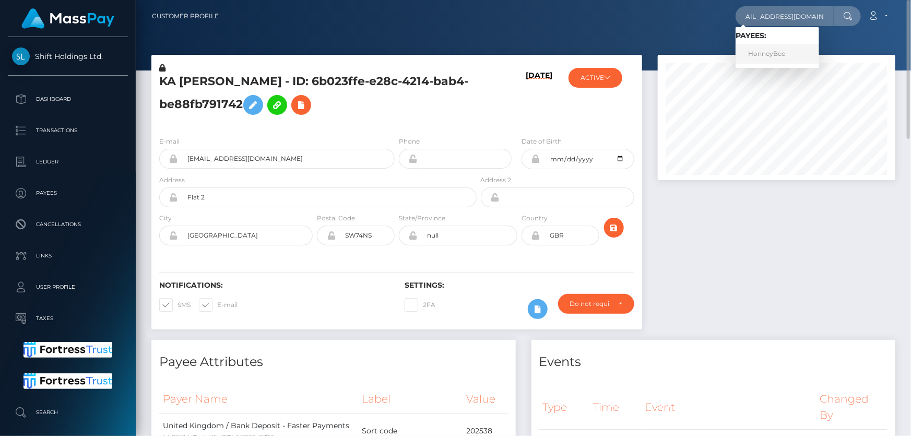
click at [766, 52] on link "HonneyBee" at bounding box center [778, 53] width 84 height 19
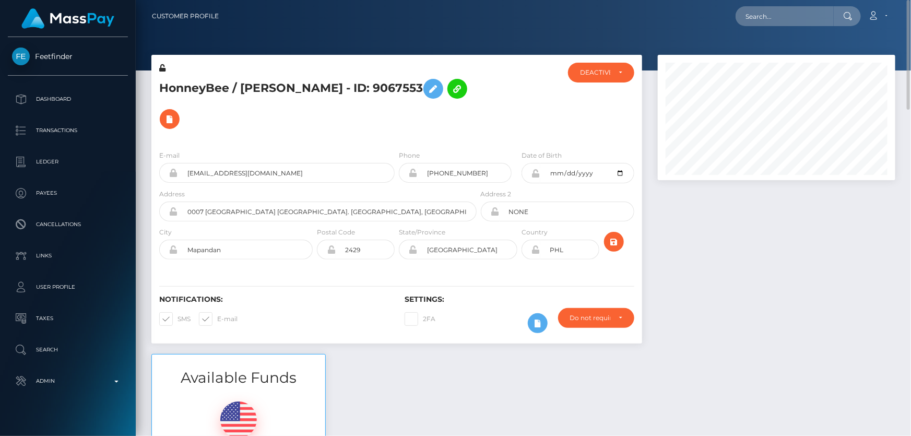
click at [303, 129] on h5 "HonneyBee / Jana Samson Servito - ID: 9067553" at bounding box center [315, 104] width 312 height 61
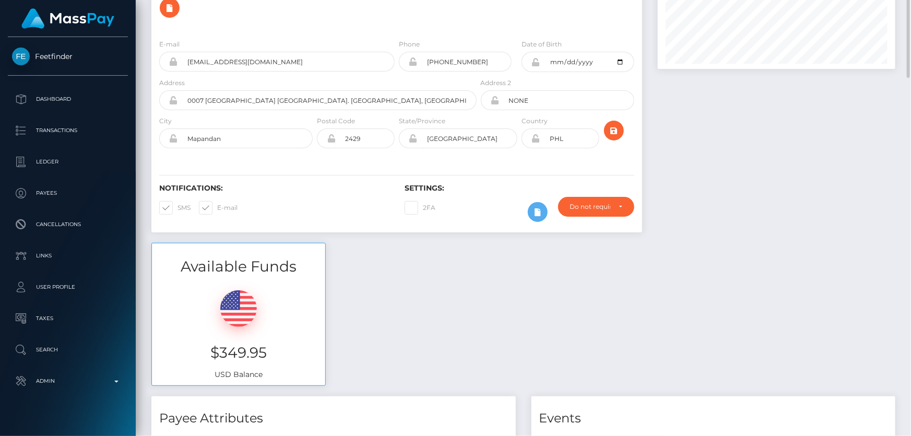
scroll to position [64, 0]
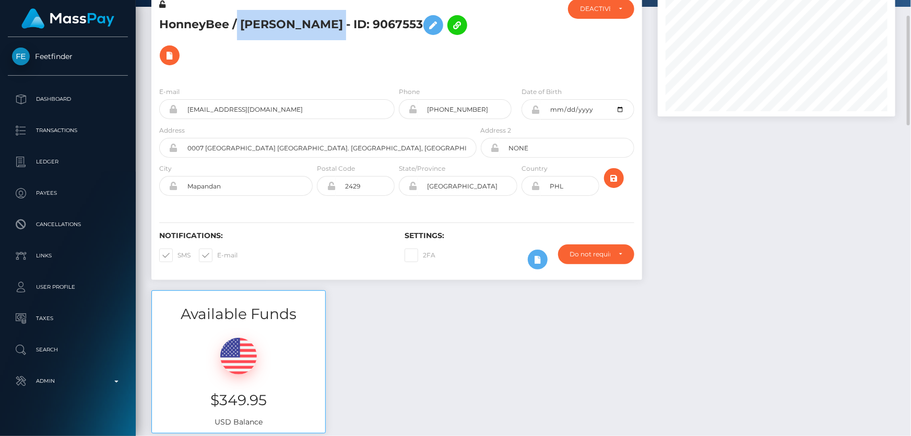
drag, startPoint x: 238, startPoint y: 20, endPoint x: 356, endPoint y: 21, distance: 118.5
click at [362, 22] on h5 "HonneyBee / Jana Samson Servito - ID: 9067553" at bounding box center [315, 40] width 312 height 61
copy h5 "Jana Samson Servito"
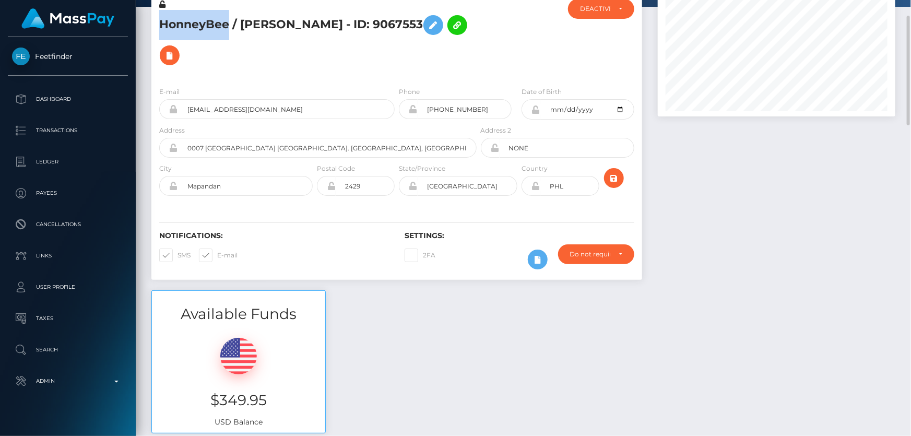
drag, startPoint x: 227, startPoint y: 23, endPoint x: 158, endPoint y: 19, distance: 68.5
click at [158, 19] on div "HonneyBee / Jana Samson Servito - ID: 9067553" at bounding box center [314, 38] width 327 height 79
copy h5 "HonneyBee"
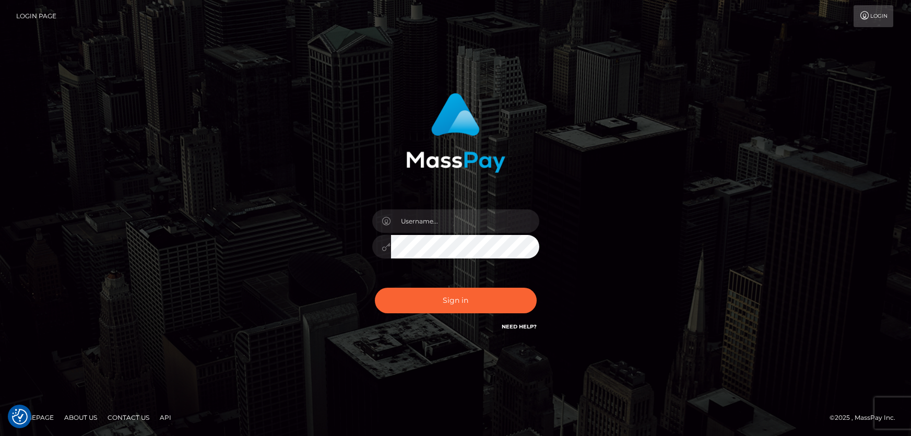
checkbox input "true"
type input "Dan.Cirnat"
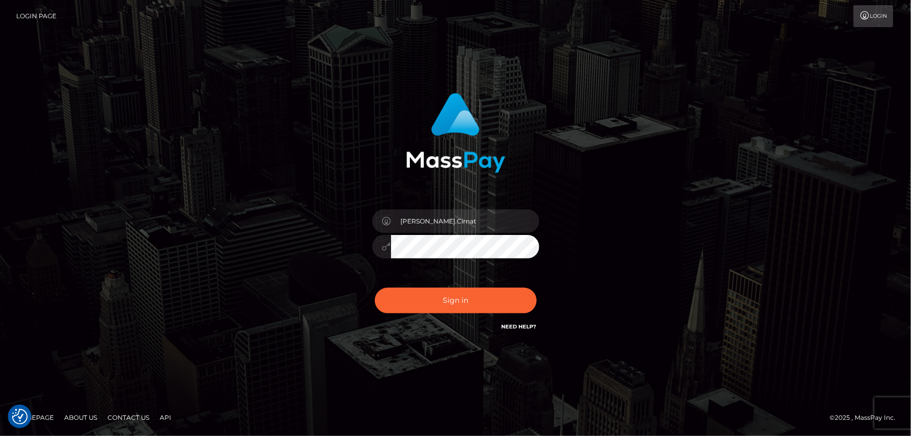
click at [532, 283] on div at bounding box center [443, 317] width 214 height 119
click at [464, 293] on button "Sign in" at bounding box center [456, 301] width 162 height 26
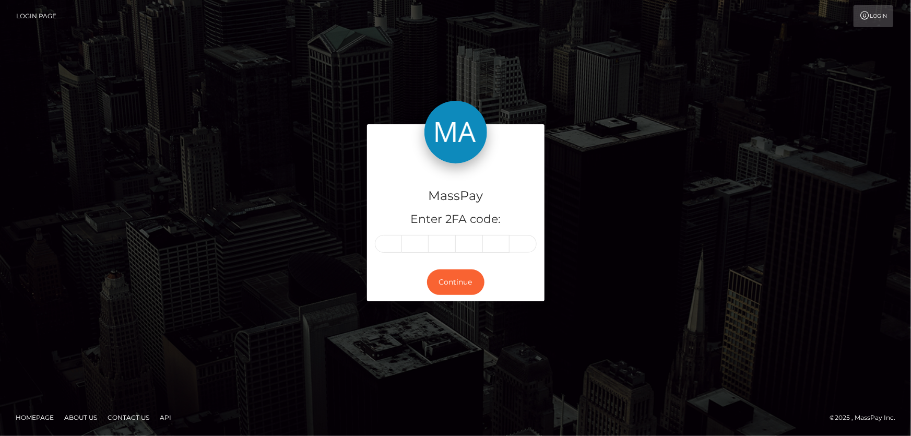
click at [392, 244] on input "text" at bounding box center [388, 244] width 27 height 18
type input "9"
type input "4"
type input "8"
type input "5"
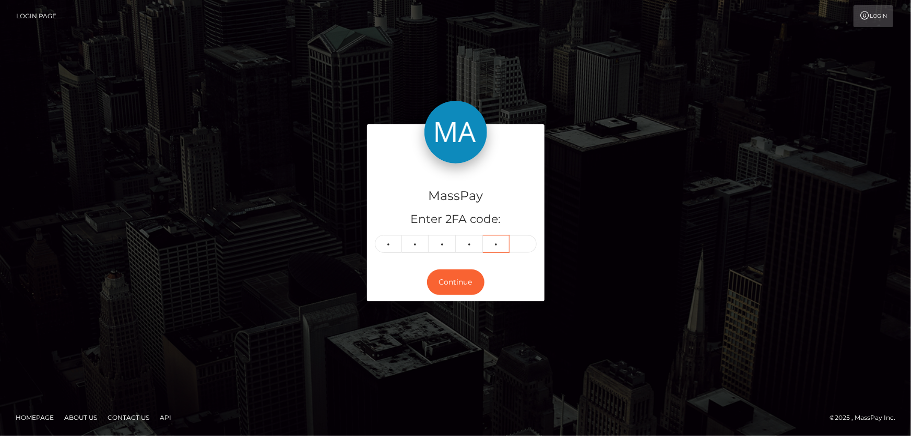
type input "9"
type input "7"
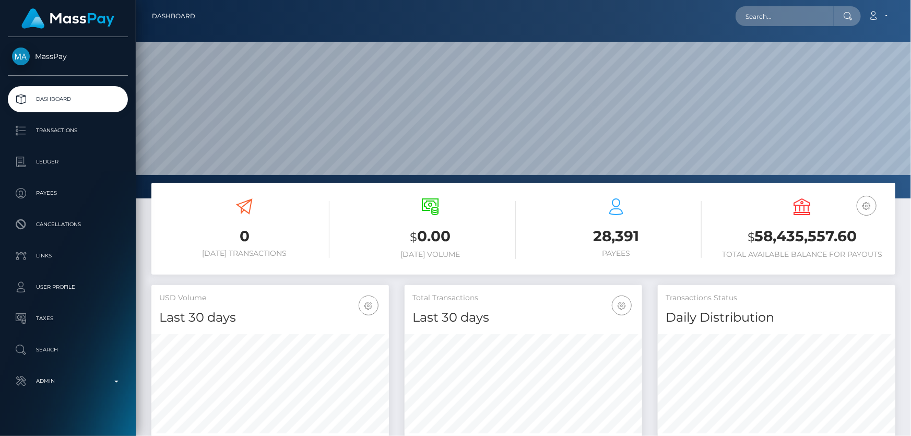
scroll to position [185, 237]
type input "[EMAIL_ADDRESS][DOMAIN_NAME]"
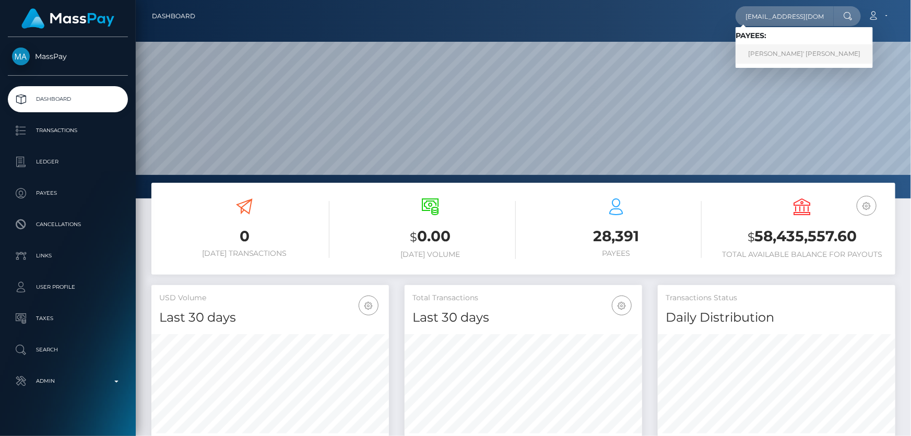
click at [770, 50] on link "[PERSON_NAME]' [PERSON_NAME]" at bounding box center [804, 53] width 137 height 19
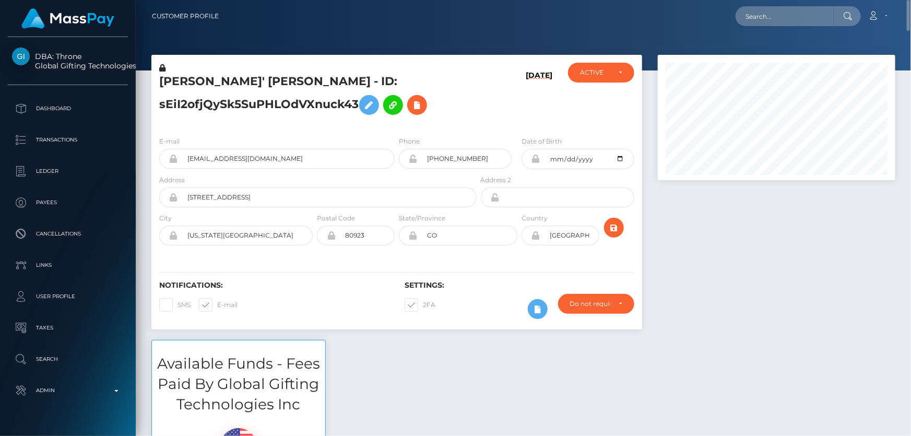
click at [172, 197] on icon at bounding box center [173, 197] width 9 height 8
drag, startPoint x: 209, startPoint y: 198, endPoint x: 165, endPoint y: 204, distance: 44.2
click at [157, 204] on div "Address [STREET_ADDRESS]" at bounding box center [314, 193] width 327 height 38
paste input "[EMAIL_ADDRESS][DOMAIN_NAME]"
type input "[EMAIL_ADDRESS][DOMAIN_NAME]"
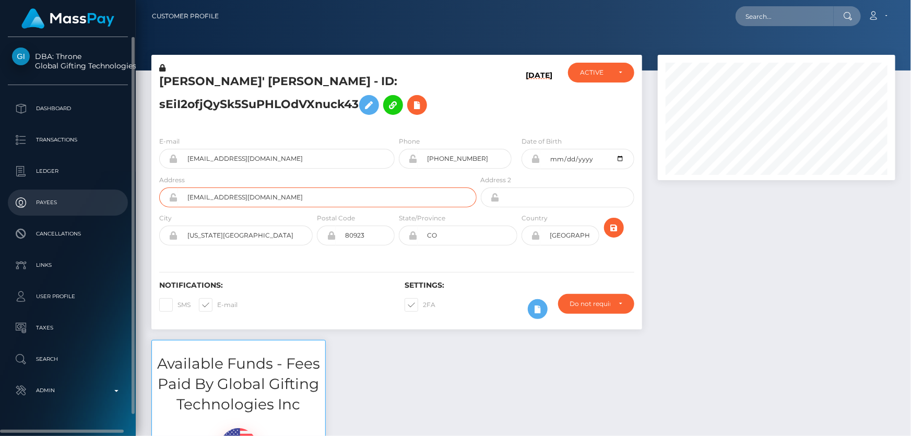
drag, startPoint x: 269, startPoint y: 197, endPoint x: 125, endPoint y: 206, distance: 144.9
click at [125, 206] on div "DBA: Throne Global Gifting Technologies Inc Dashboard Transactions Ledger" at bounding box center [455, 218] width 911 height 436
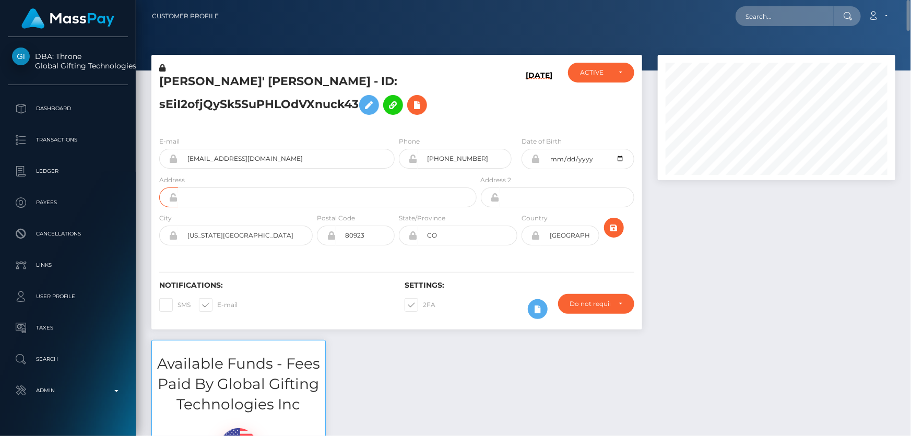
click at [172, 234] on icon at bounding box center [173, 235] width 9 height 8
click at [413, 235] on icon at bounding box center [413, 235] width 9 height 8
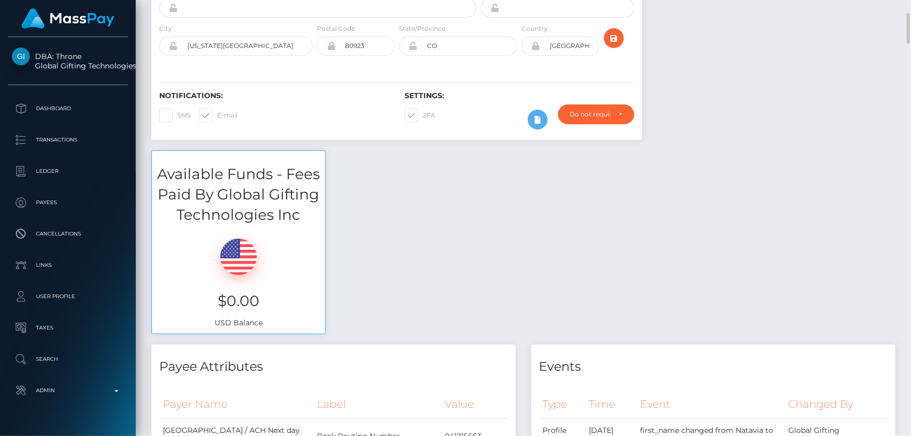
scroll to position [47, 0]
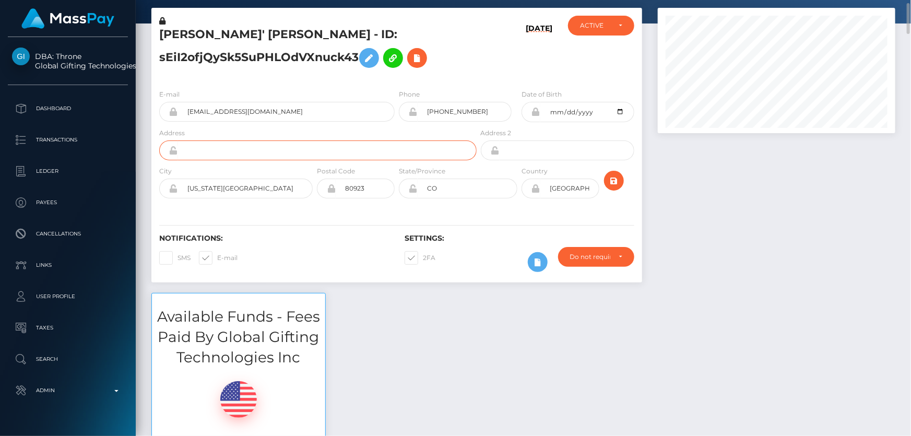
click at [203, 155] on input "text" at bounding box center [327, 150] width 299 height 20
paste input "[STREET_ADDRESS]"
type input "[STREET_ADDRESS]"
click at [618, 177] on icon "submit" at bounding box center [614, 180] width 13 height 13
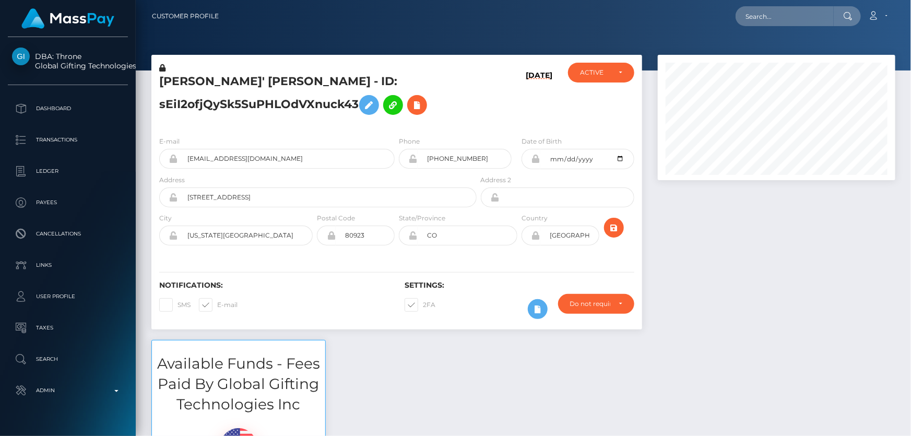
scroll to position [125, 237]
drag, startPoint x: 369, startPoint y: 234, endPoint x: 303, endPoint y: 236, distance: 65.8
click at [303, 236] on div "City [US_STATE][GEOGRAPHIC_DATA] Postal Code 80923 CO Country" at bounding box center [396, 231] width 491 height 38
paste input "18"
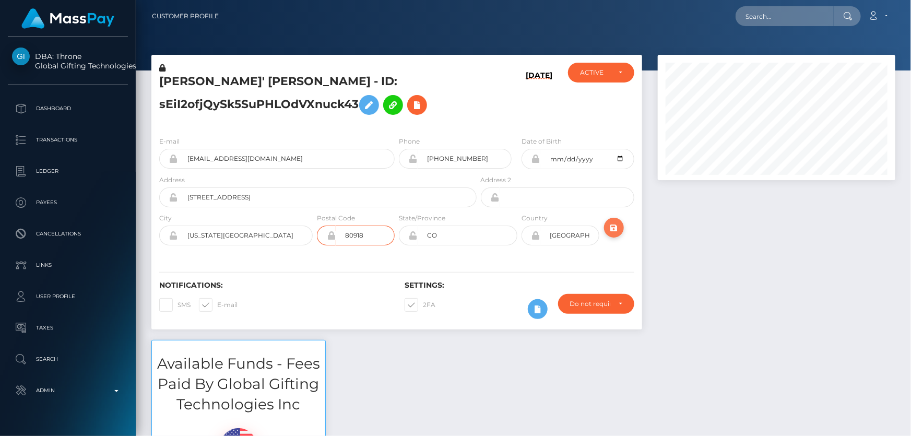
type input "80918"
click at [612, 219] on button "submit" at bounding box center [614, 228] width 20 height 20
click at [333, 236] on icon at bounding box center [331, 235] width 9 height 8
drag, startPoint x: 371, startPoint y: 236, endPoint x: 345, endPoint y: 238, distance: 25.7
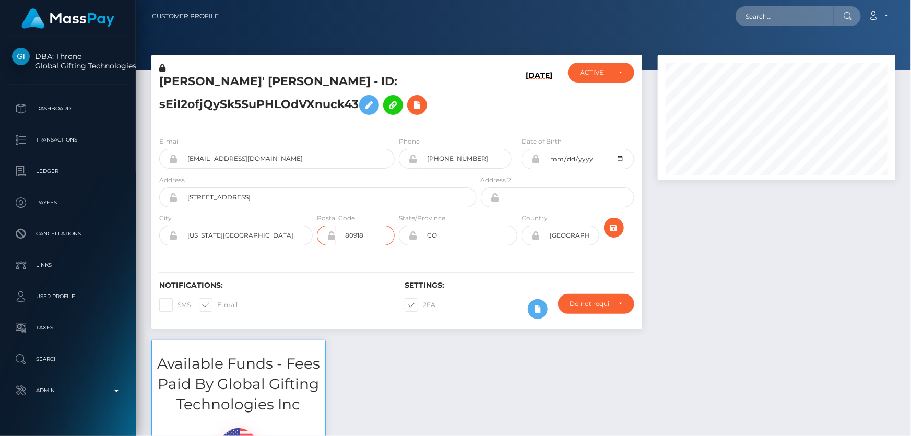
click at [345, 238] on input "80918" at bounding box center [365, 236] width 59 height 20
click at [614, 229] on icon "submit" at bounding box center [614, 227] width 13 height 13
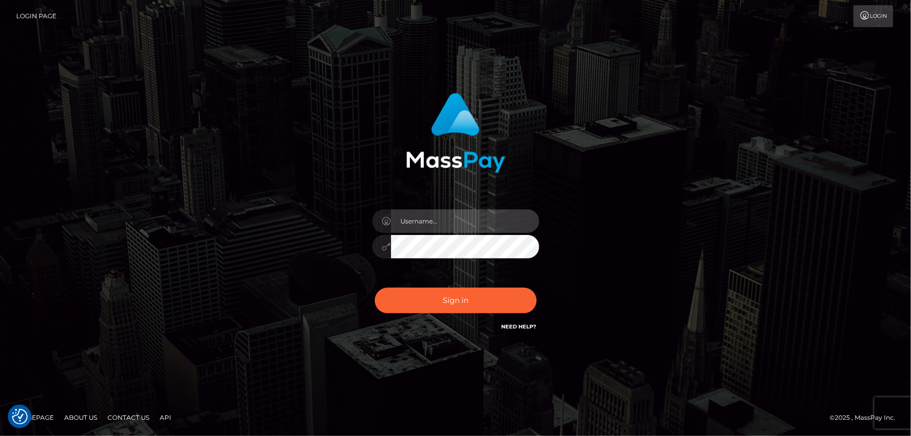
type input "[PERSON_NAME].Cirnat"
click at [538, 285] on div at bounding box center [443, 317] width 214 height 119
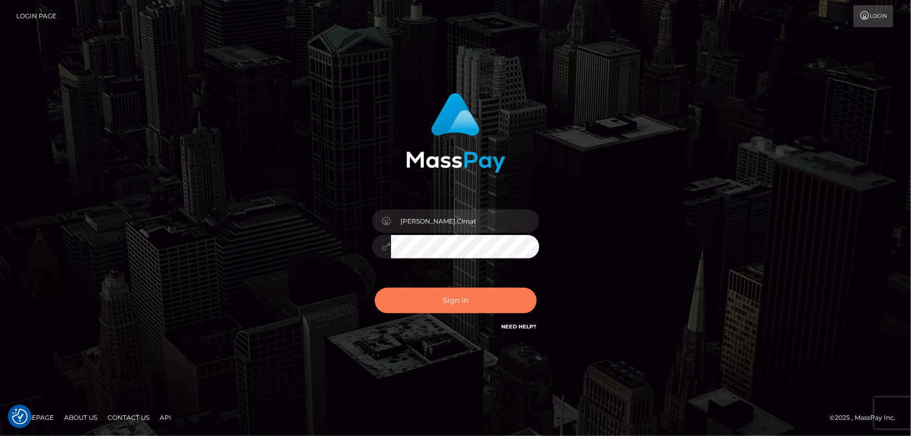
click at [489, 297] on button "Sign in" at bounding box center [456, 301] width 162 height 26
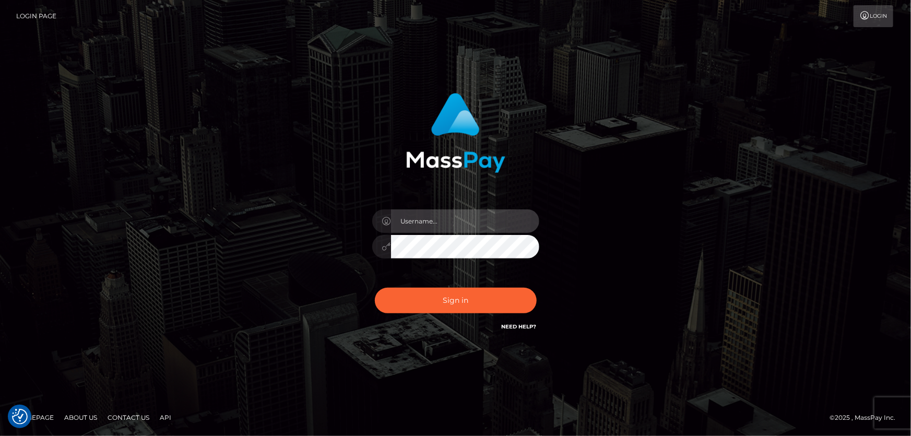
type input "[PERSON_NAME].Cirnat"
click at [536, 283] on div at bounding box center [443, 317] width 214 height 119
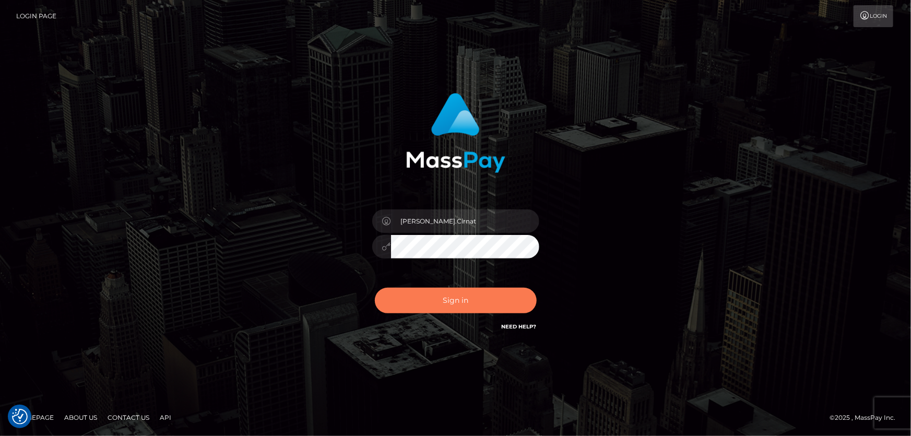
click at [480, 295] on button "Sign in" at bounding box center [456, 301] width 162 height 26
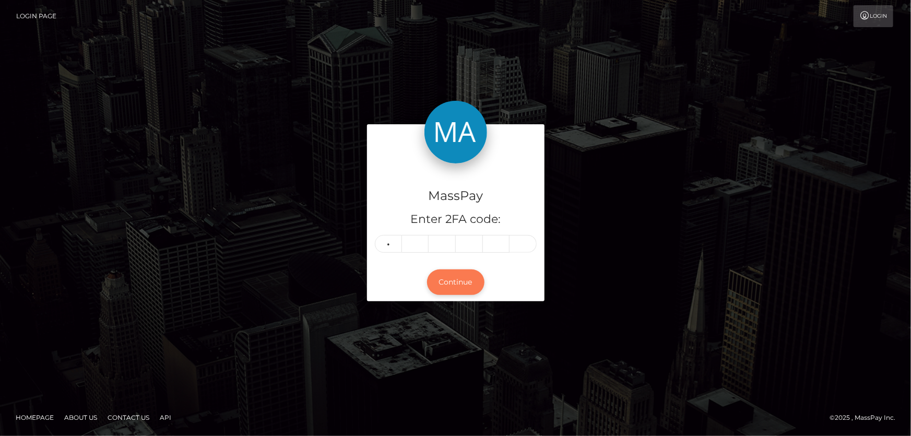
type input "0"
type input "8"
type input "3"
type input "2"
type input "1"
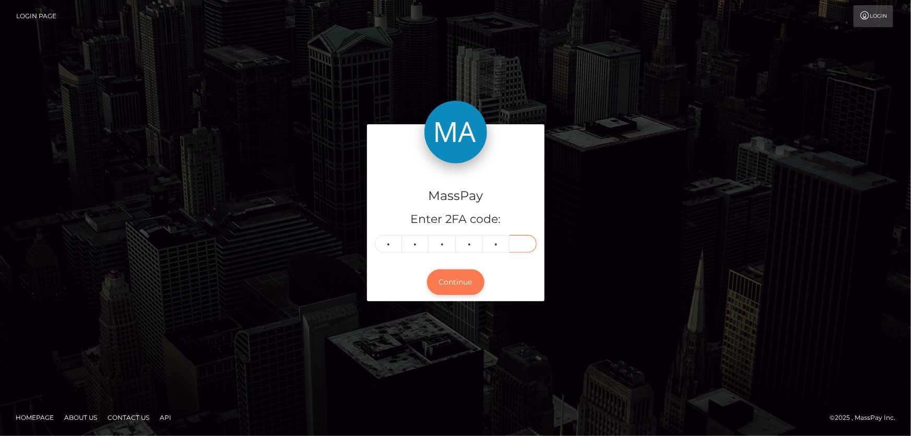
type input "1"
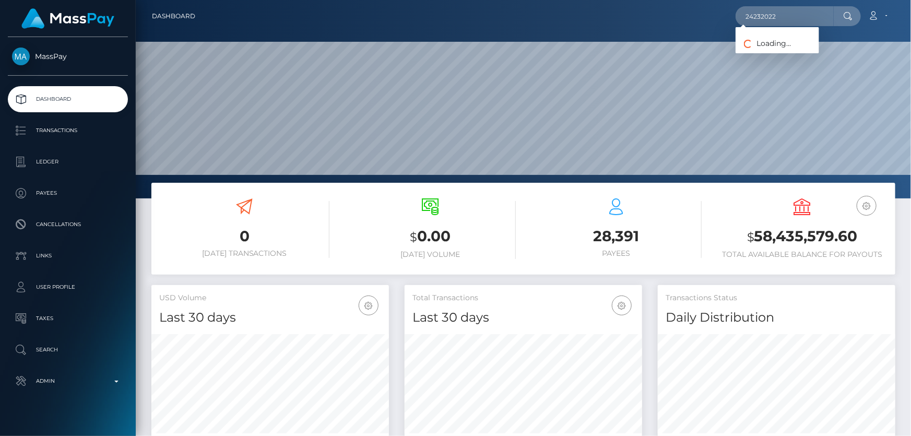
scroll to position [185, 237]
click at [788, 56] on link "Smithereens Solutions" at bounding box center [784, 53] width 96 height 19
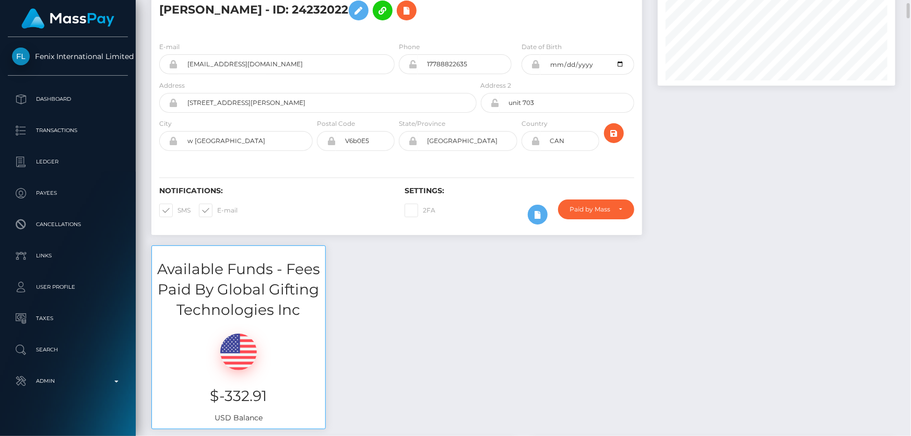
scroll to position [47, 0]
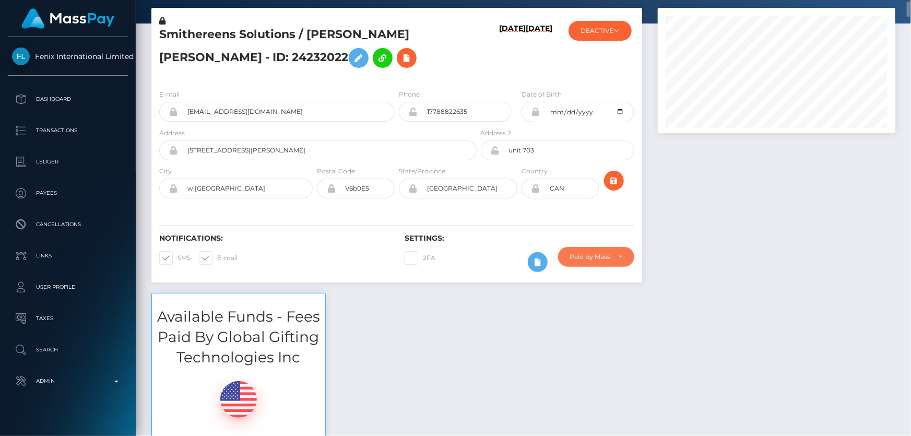
drag, startPoint x: 605, startPoint y: 250, endPoint x: 599, endPoint y: 267, distance: 18.3
click at [605, 250] on div "Paid by MassPay" at bounding box center [596, 257] width 76 height 20
click at [595, 250] on div "Paid by MassPay" at bounding box center [596, 257] width 76 height 20
click at [603, 261] on div "Paid by MassPay" at bounding box center [596, 257] width 76 height 20
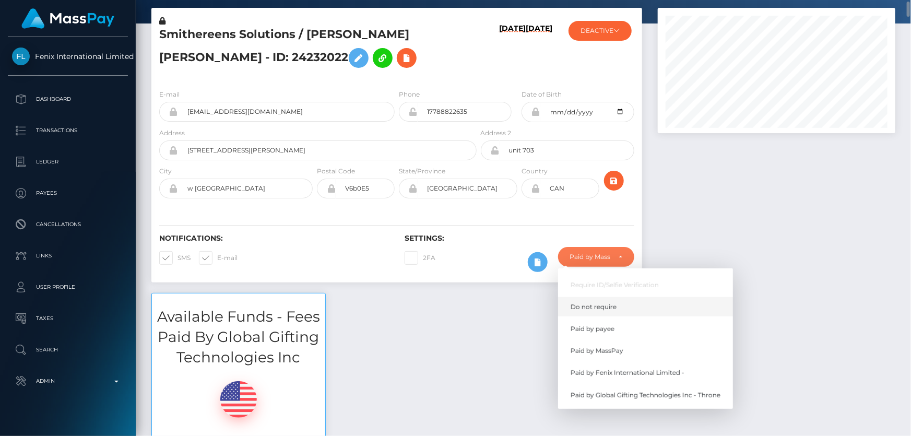
click at [622, 301] on link "Do not require" at bounding box center [645, 306] width 175 height 19
select select "0"
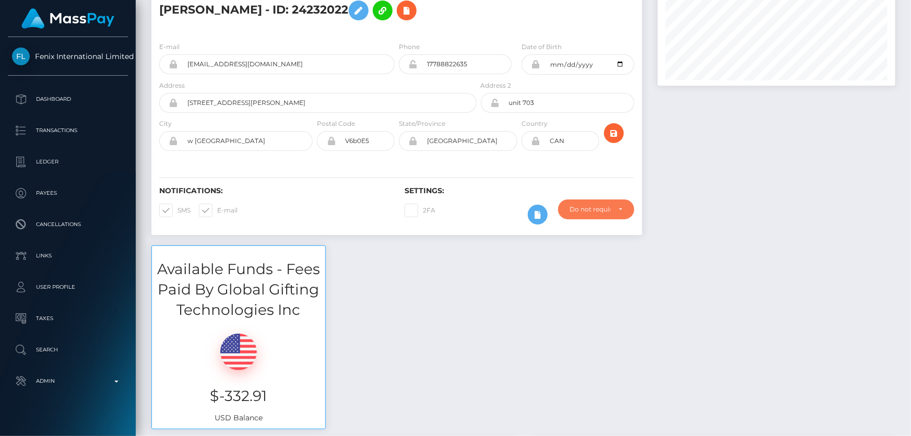
scroll to position [0, 0]
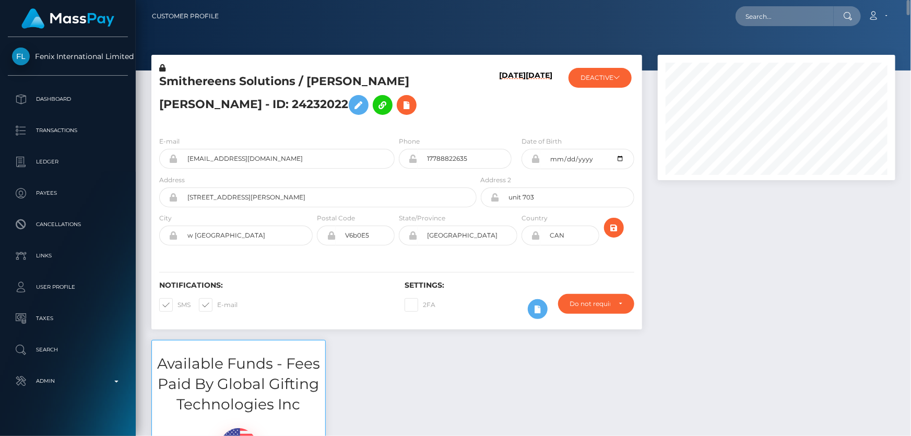
click at [214, 104] on h5 "Smithereens Solutions / KARINA LOCH PAPENBROCK-RYAN - ID: 24232022" at bounding box center [315, 97] width 312 height 46
copy h5 "Smithereens Solutions / KARINA LOCH PAPENBROCK-RYAN - ID: 24232022"
click at [671, 394] on div "Available Funds - Fees Paid By Global Gifting Technologies Inc $-332.91 USD Bal…" at bounding box center [524, 437] width 760 height 194
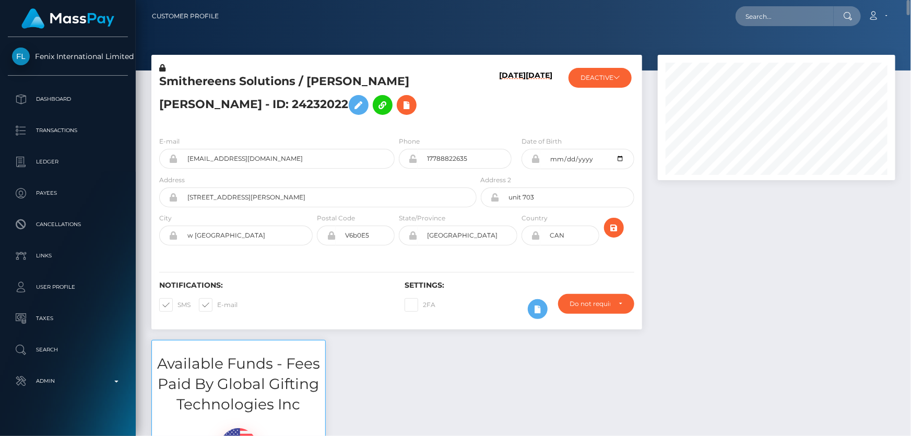
click at [854, 288] on div at bounding box center [776, 197] width 253 height 285
click at [612, 74] on button "DEACTIVE" at bounding box center [600, 78] width 63 height 20
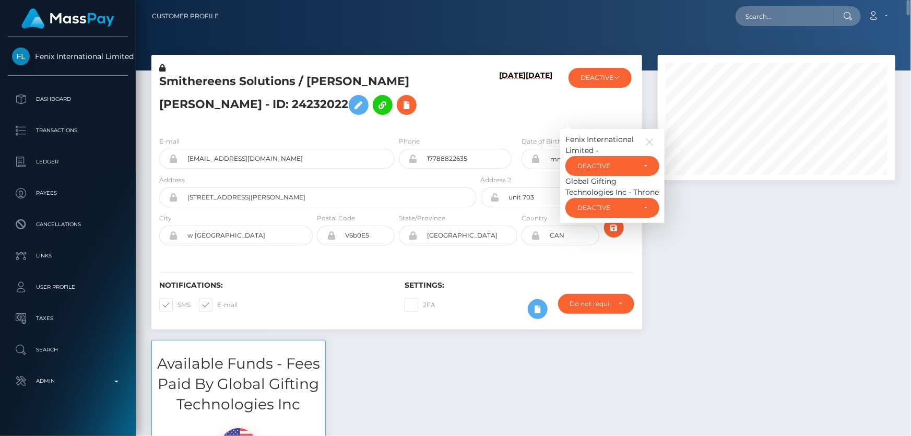
click at [503, 402] on div "Available Funds - Fees Paid By Global Gifting Technologies Inc $-332.91 USD Bal…" at bounding box center [524, 437] width 760 height 194
click at [219, 129] on div "E-mail experiencecharlee@gmail.com Phone Address" at bounding box center [396, 192] width 491 height 128
